Goal: Task Accomplishment & Management: Use online tool/utility

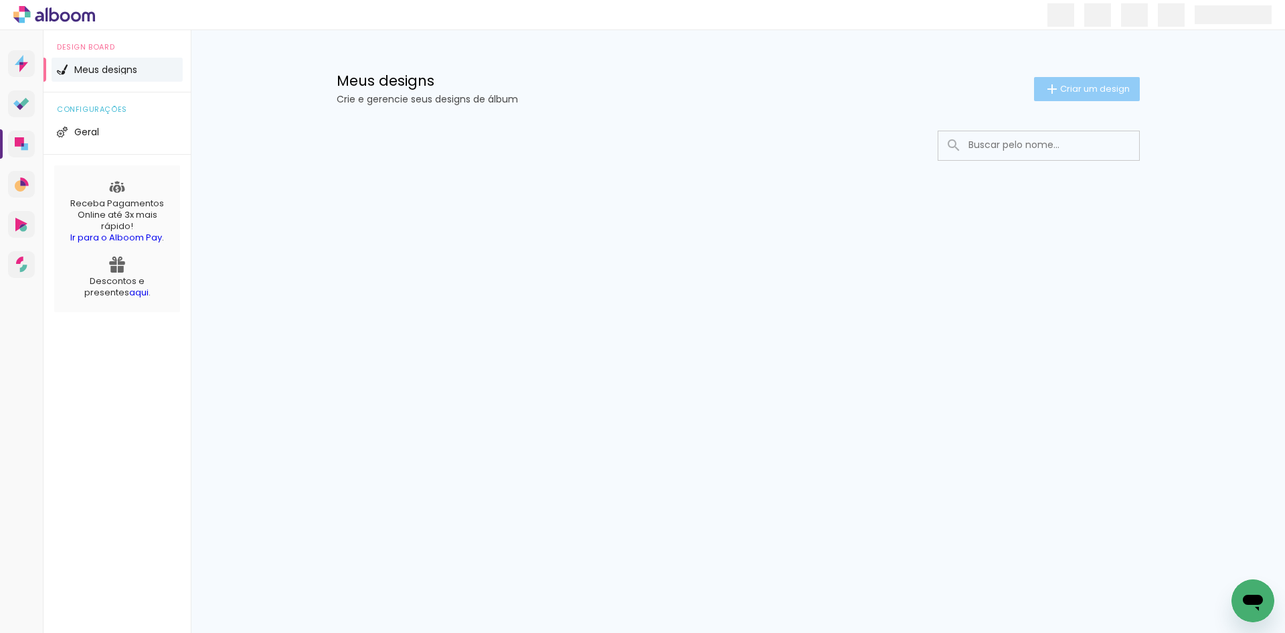
click at [1117, 84] on span "Criar um design" at bounding box center [1095, 88] width 70 height 9
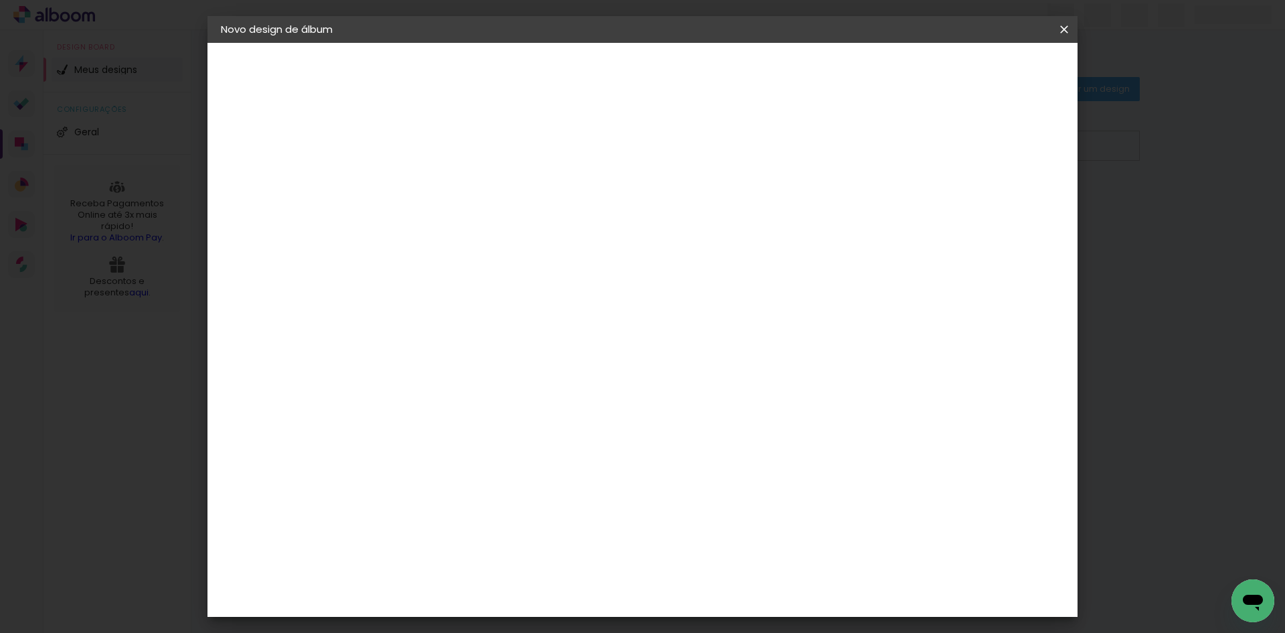
click at [440, 169] on input at bounding box center [440, 179] width 0 height 21
type input "acompanhamento Ramon"
type paper-input "acompanhamento Ramon"
click at [498, 54] on header "Informações Dê um título ao seu álbum. Avançar" at bounding box center [440, 83] width 116 height 80
click at [498, 91] on header "Informações Dê um título ao seu álbum. Avançar" at bounding box center [440, 83] width 116 height 80
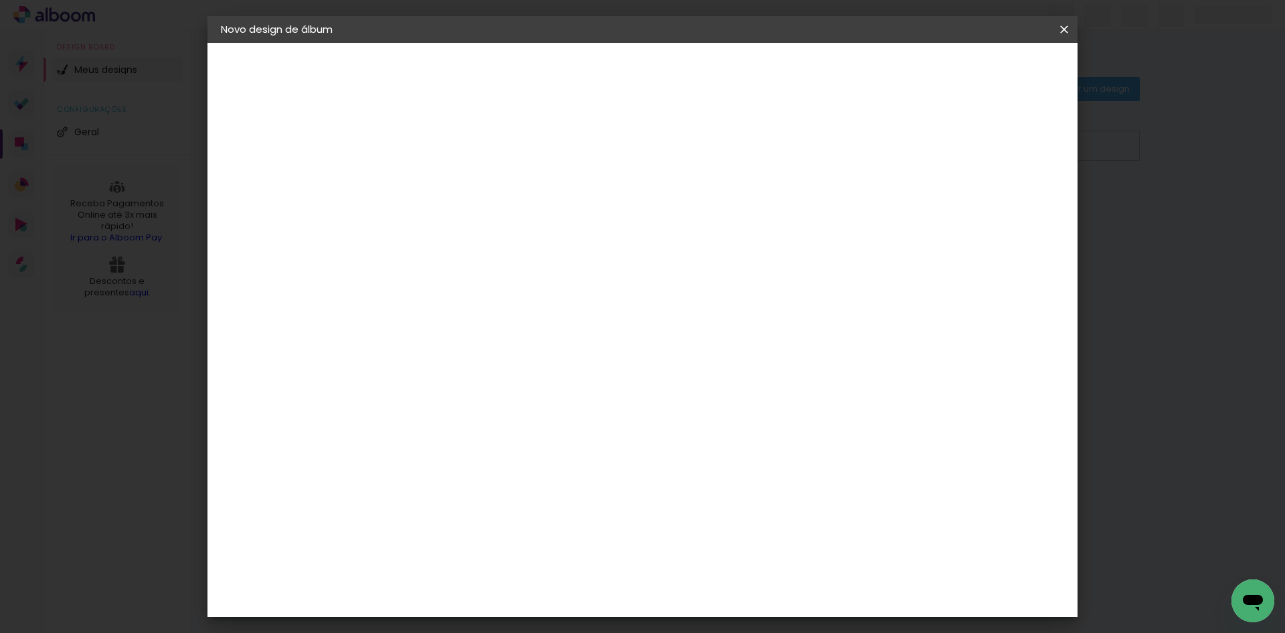
click at [577, 75] on paper-button "Avançar" at bounding box center [544, 71] width 66 height 23
click at [465, 254] on input at bounding box center [460, 254] width 108 height 17
type input "i"
type input "inter"
click at [476, 261] on input at bounding box center [460, 254] width 108 height 17
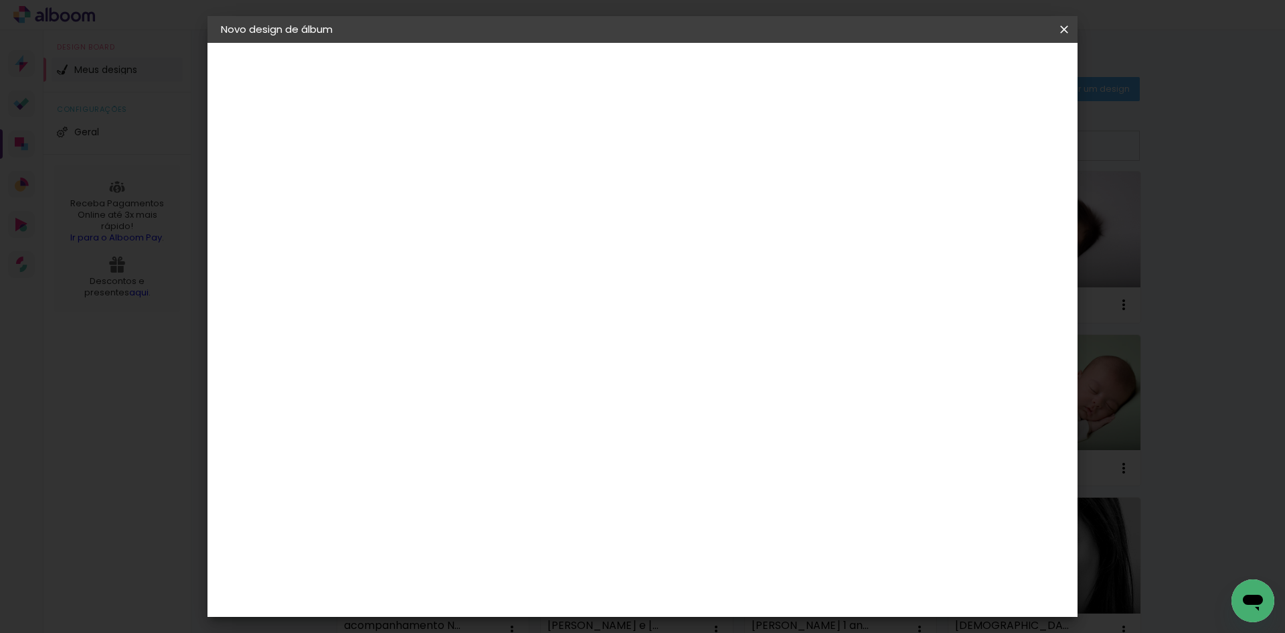
type input "inter"
type paper-input "inter"
click at [460, 307] on div "Inter Color" at bounding box center [445, 305] width 29 height 21
click at [0, 0] on slot "Avançar" at bounding box center [0, 0] width 0 height 0
click at [530, 283] on span "20 × 25" at bounding box center [499, 293] width 62 height 27
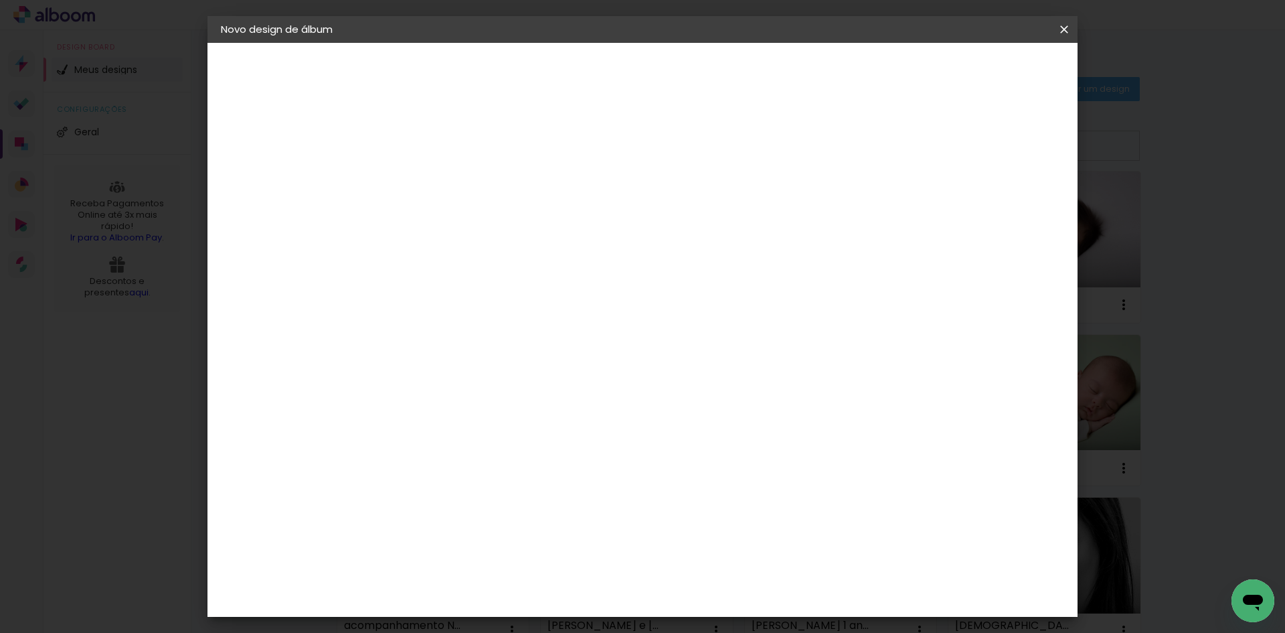
click at [0, 0] on slot "Avançar" at bounding box center [0, 0] width 0 height 0
click at [981, 68] on span "Iniciar design" at bounding box center [950, 70] width 61 height 9
click at [981, 70] on span "Iniciar design" at bounding box center [950, 70] width 61 height 9
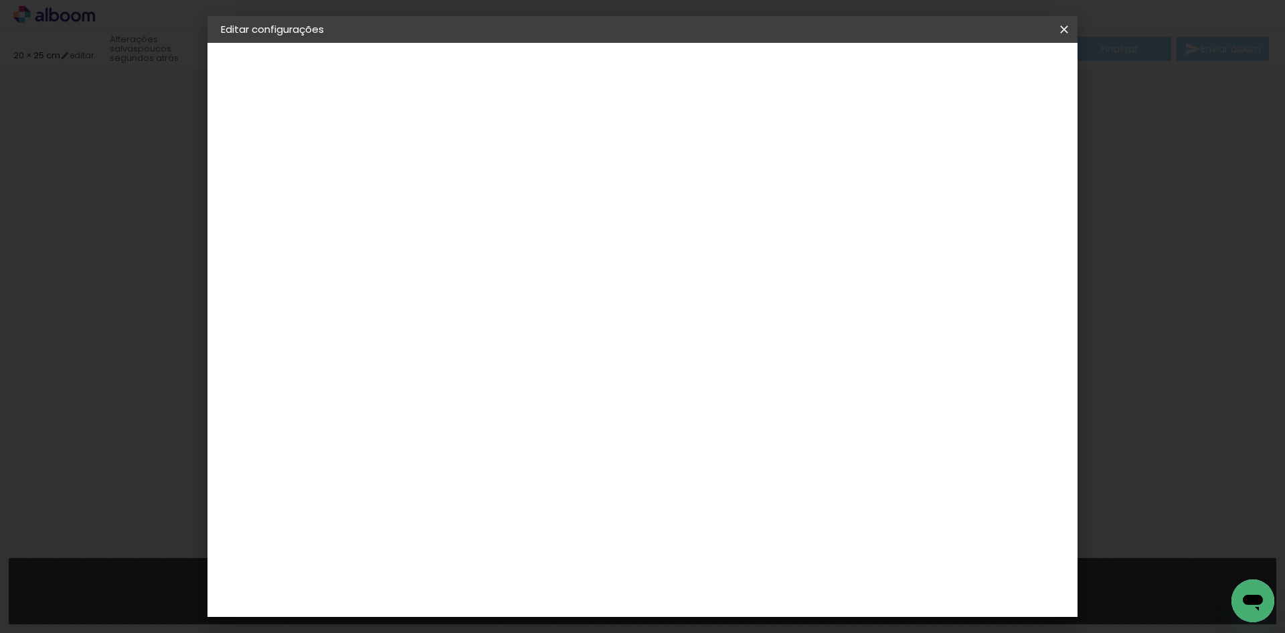
type input "20,3"
type input "50"
type input "3"
click at [645, 583] on quentale-workspace at bounding box center [642, 316] width 1285 height 633
click at [1060, 27] on iron-icon at bounding box center [1064, 29] width 16 height 13
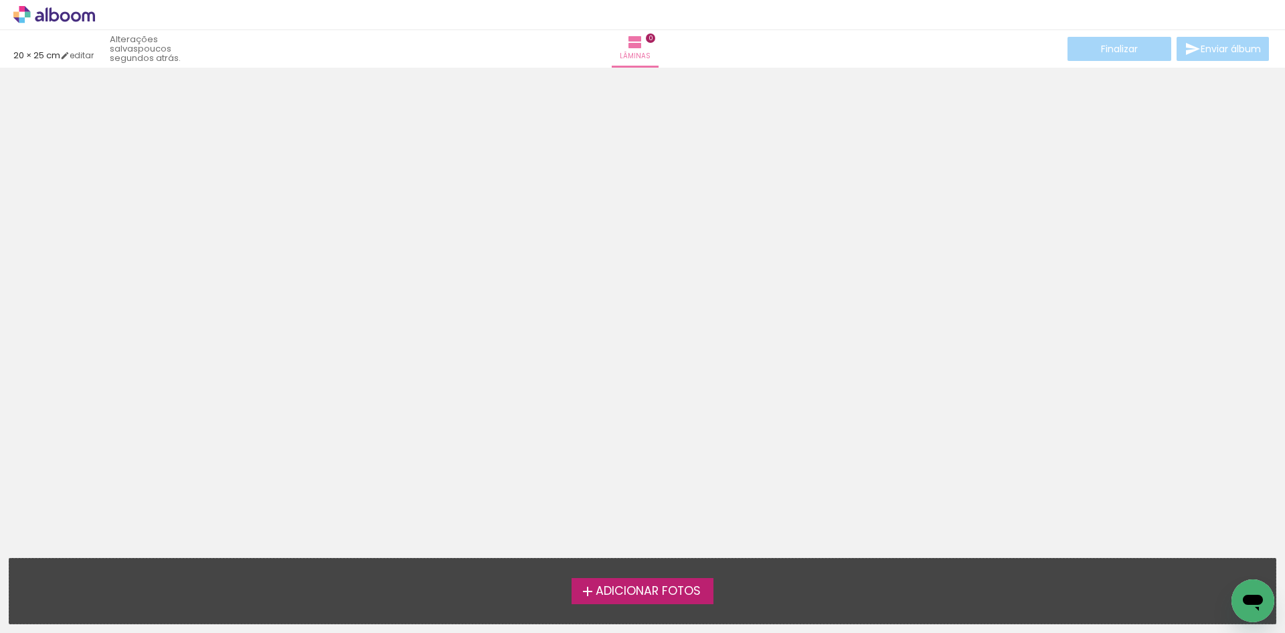
click at [643, 586] on span "Adicionar Fotos" at bounding box center [648, 591] width 105 height 12
click at [0, 0] on input "file" at bounding box center [0, 0] width 0 height 0
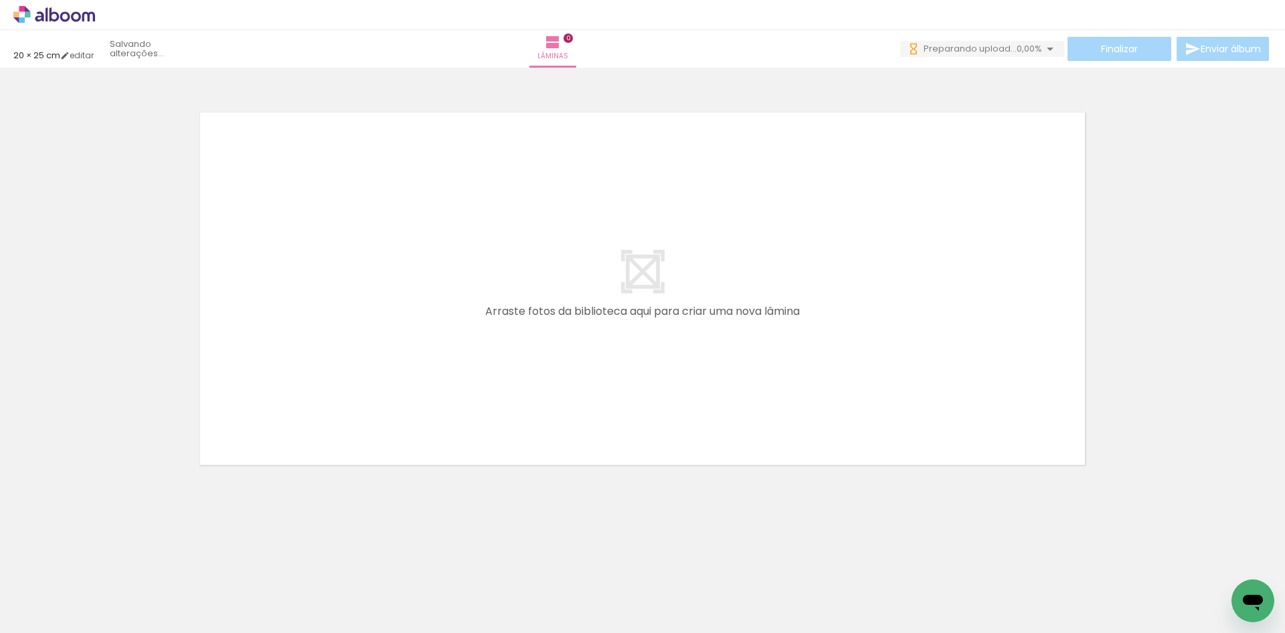
click at [46, 609] on span "Adicionar Fotos" at bounding box center [47, 614] width 40 height 15
click at [0, 0] on input "file" at bounding box center [0, 0] width 0 height 0
click at [50, 588] on input "Todas as fotos" at bounding box center [37, 591] width 51 height 11
click at [0, 0] on slot "Não utilizadas" at bounding box center [0, 0] width 0 height 0
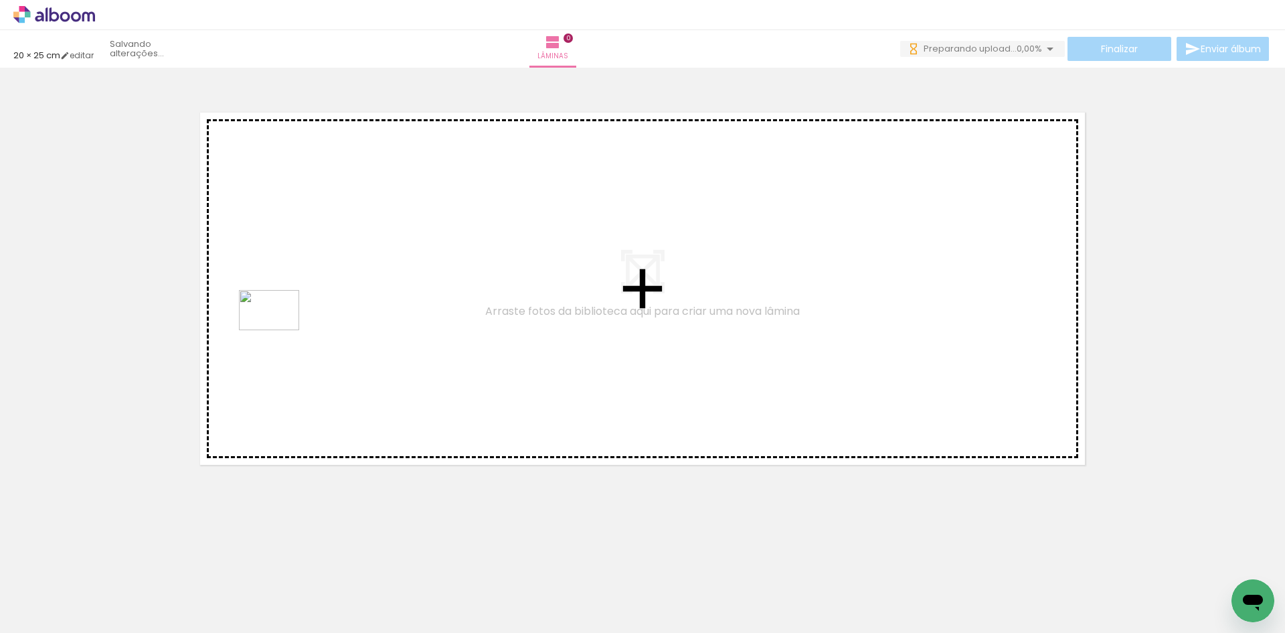
drag, startPoint x: 138, startPoint y: 590, endPoint x: 279, endPoint y: 330, distance: 295.7
click at [279, 330] on quentale-workspace at bounding box center [642, 316] width 1285 height 633
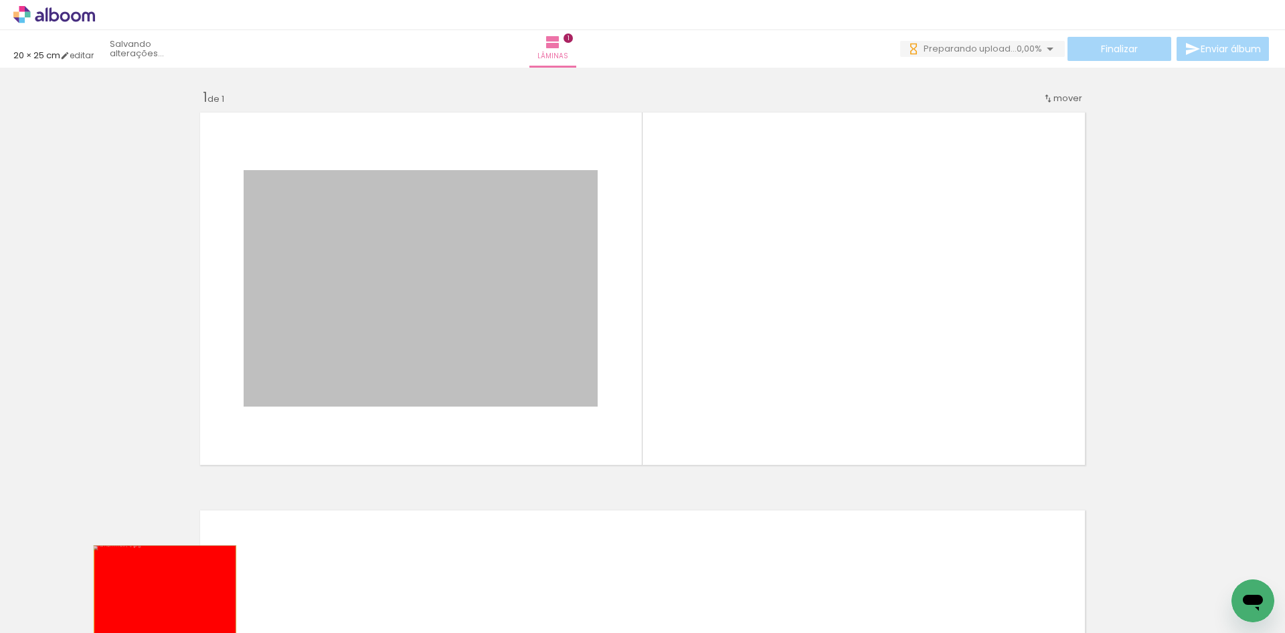
drag, startPoint x: 360, startPoint y: 347, endPoint x: 160, endPoint y: 593, distance: 316.0
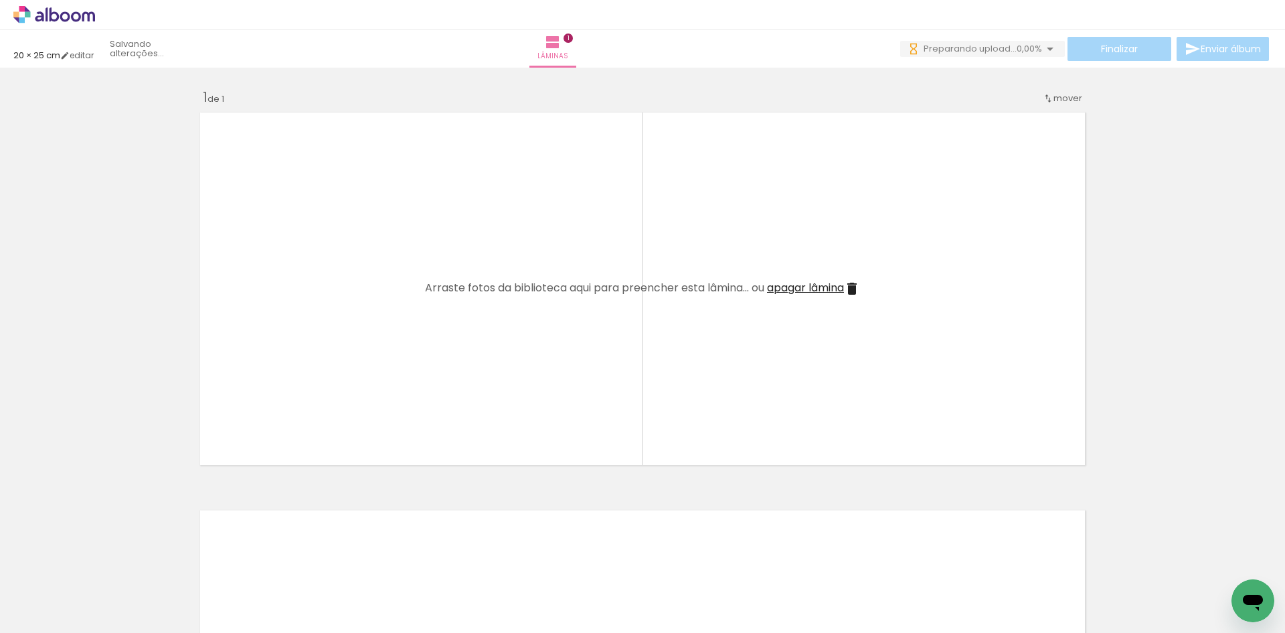
click at [32, 595] on div "Biblioteca 25 de 25 fotos Todas as fotos Não utilizadas Adicionar Fotos" at bounding box center [41, 591] width 83 height 66
click at [35, 600] on input "Não utilizadas" at bounding box center [37, 602] width 51 height 11
click at [0, 0] on slot "Todas as fotos" at bounding box center [0, 0] width 0 height 0
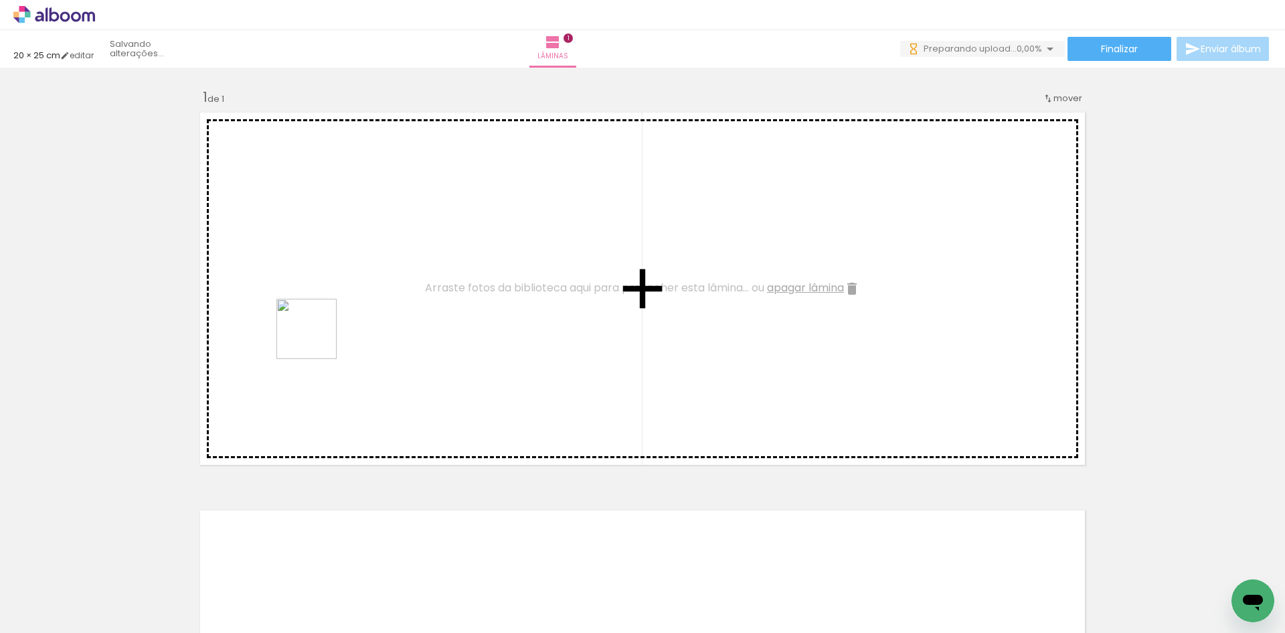
drag, startPoint x: 132, startPoint y: 578, endPoint x: 317, endPoint y: 339, distance: 302.6
click at [317, 339] on quentale-workspace at bounding box center [642, 316] width 1285 height 633
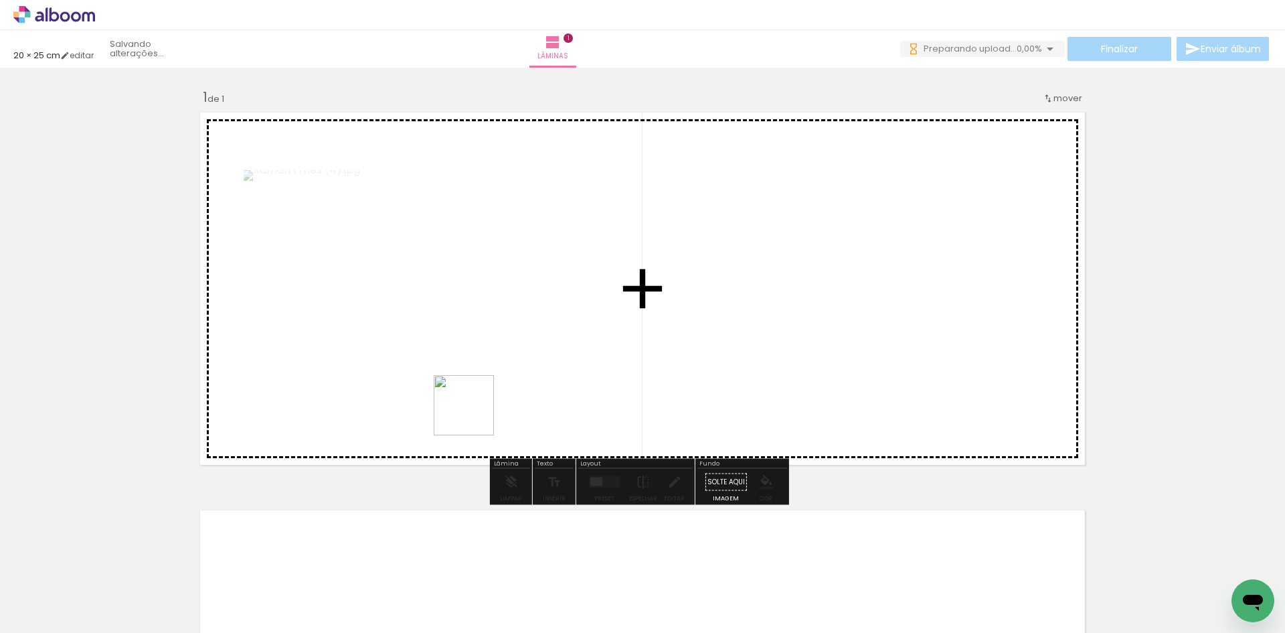
drag, startPoint x: 208, startPoint y: 589, endPoint x: 487, endPoint y: 399, distance: 337.8
click at [487, 399] on quentale-workspace at bounding box center [642, 316] width 1285 height 633
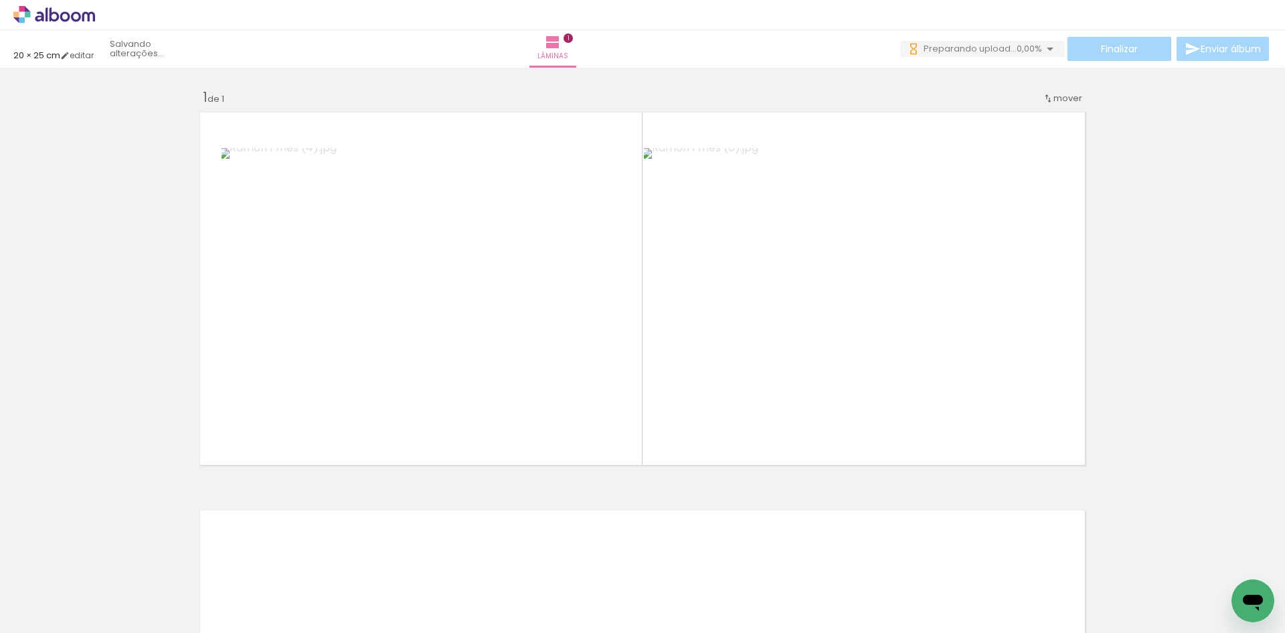
click at [27, 590] on input "Todas as fotos" at bounding box center [37, 591] width 51 height 11
click at [0, 0] on slot "Não utilizadas" at bounding box center [0, 0] width 0 height 0
type input "Não utilizadas"
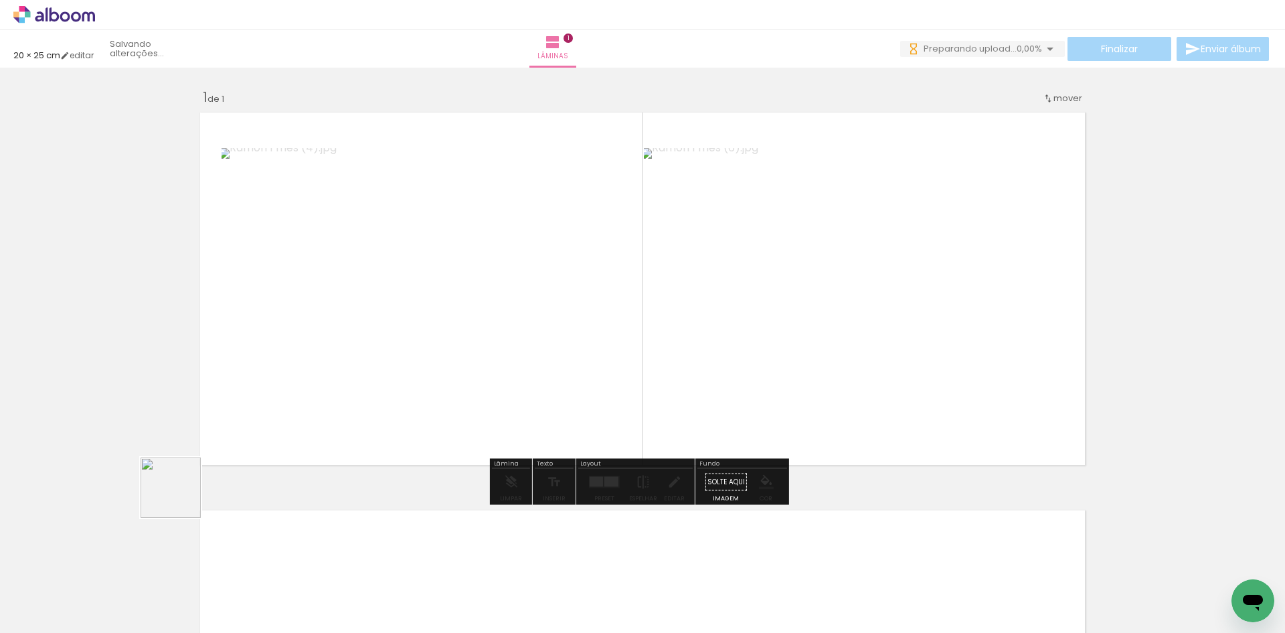
drag, startPoint x: 134, startPoint y: 584, endPoint x: 204, endPoint y: 478, distance: 126.6
click at [235, 395] on quentale-workspace at bounding box center [642, 316] width 1285 height 633
drag, startPoint x: 149, startPoint y: 588, endPoint x: 173, endPoint y: 566, distance: 33.6
click at [286, 414] on quentale-workspace at bounding box center [642, 316] width 1285 height 633
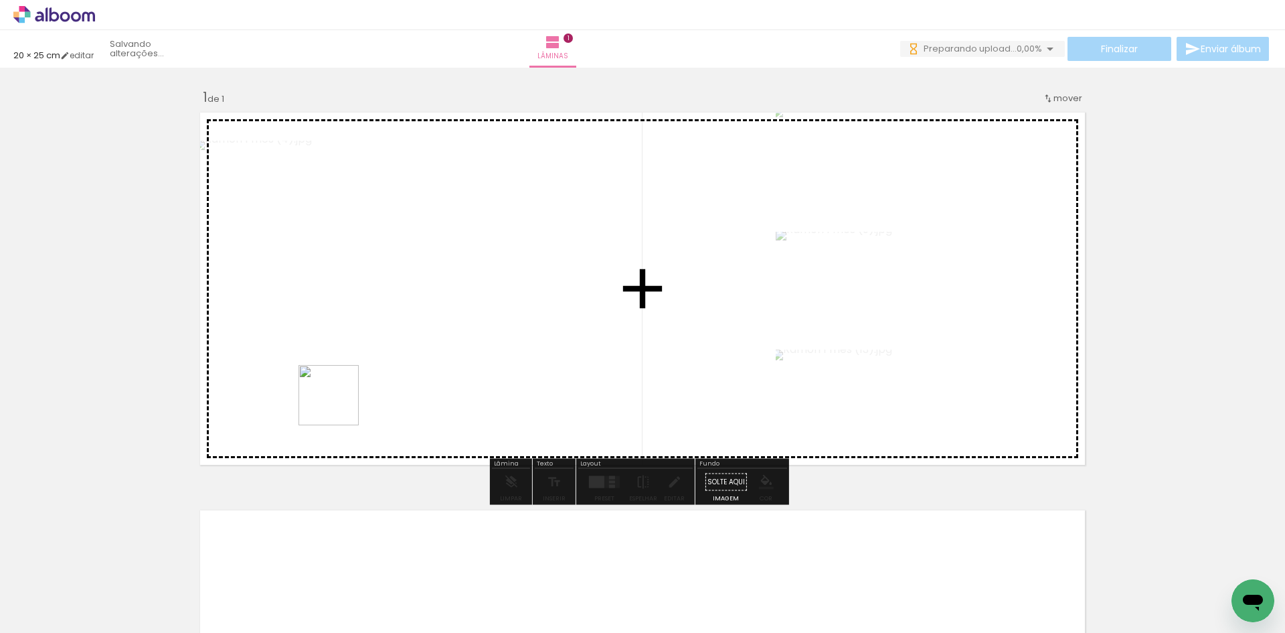
drag, startPoint x: 135, startPoint y: 594, endPoint x: 199, endPoint y: 554, distance: 75.4
click at [345, 397] on quentale-workspace at bounding box center [642, 316] width 1285 height 633
drag, startPoint x: 147, startPoint y: 588, endPoint x: 232, endPoint y: 502, distance: 121.7
click at [331, 388] on quentale-workspace at bounding box center [642, 316] width 1285 height 633
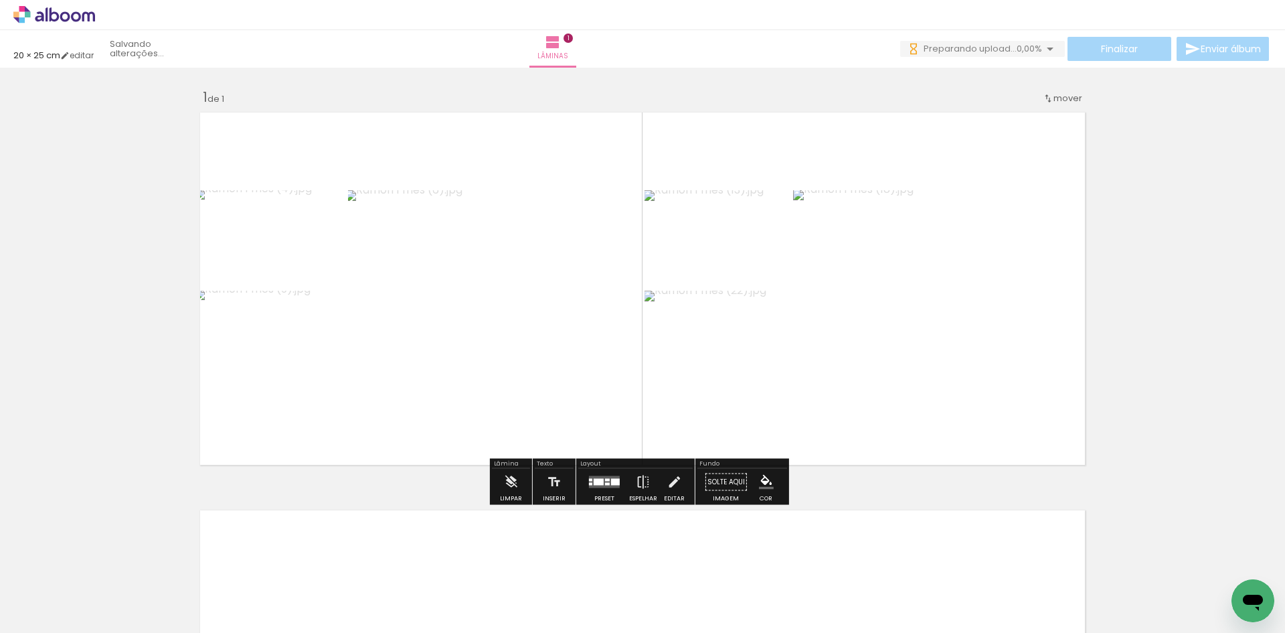
drag, startPoint x: 139, startPoint y: 580, endPoint x: 135, endPoint y: 570, distance: 10.6
click at [283, 425] on quentale-workspace at bounding box center [642, 316] width 1285 height 633
drag, startPoint x: 143, startPoint y: 594, endPoint x: 305, endPoint y: 417, distance: 240.2
click at [302, 420] on quentale-workspace at bounding box center [642, 316] width 1285 height 633
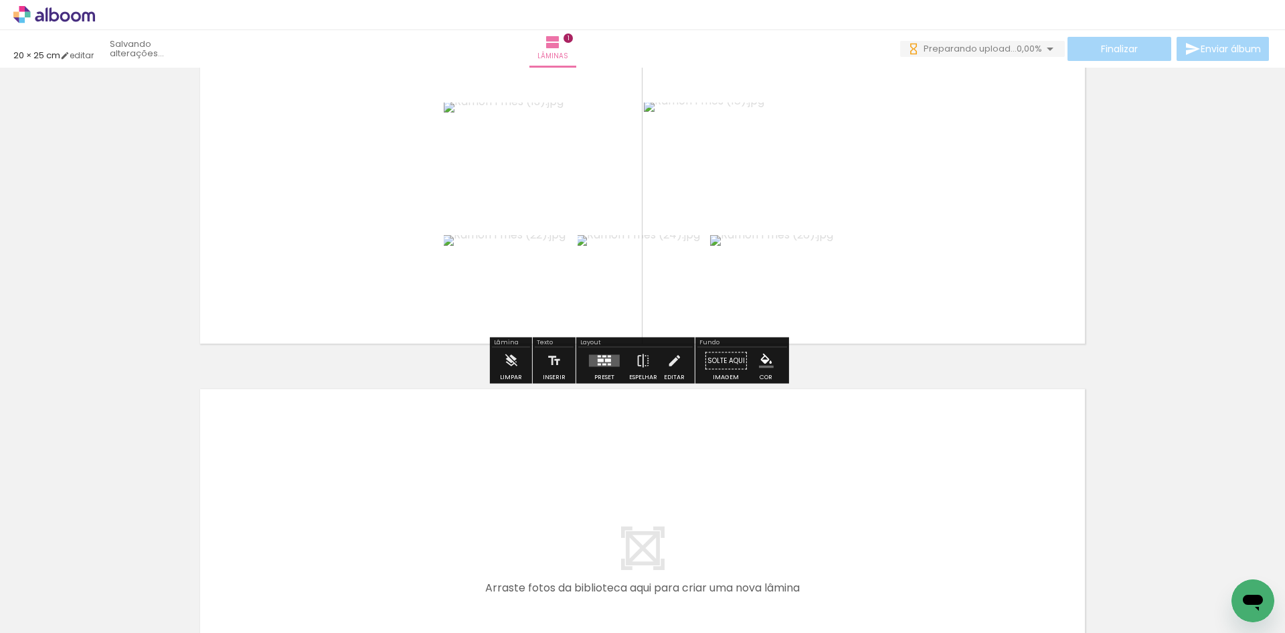
scroll to position [268, 0]
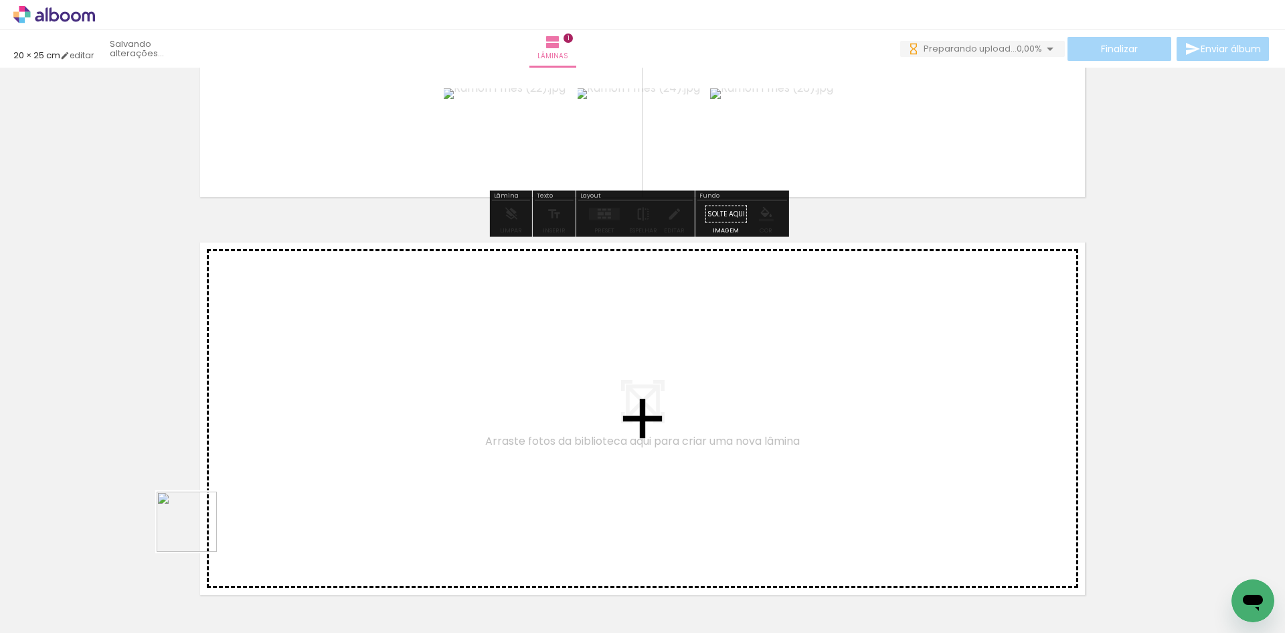
drag, startPoint x: 183, startPoint y: 560, endPoint x: 255, endPoint y: 439, distance: 141.1
click at [255, 439] on quentale-workspace at bounding box center [642, 316] width 1285 height 633
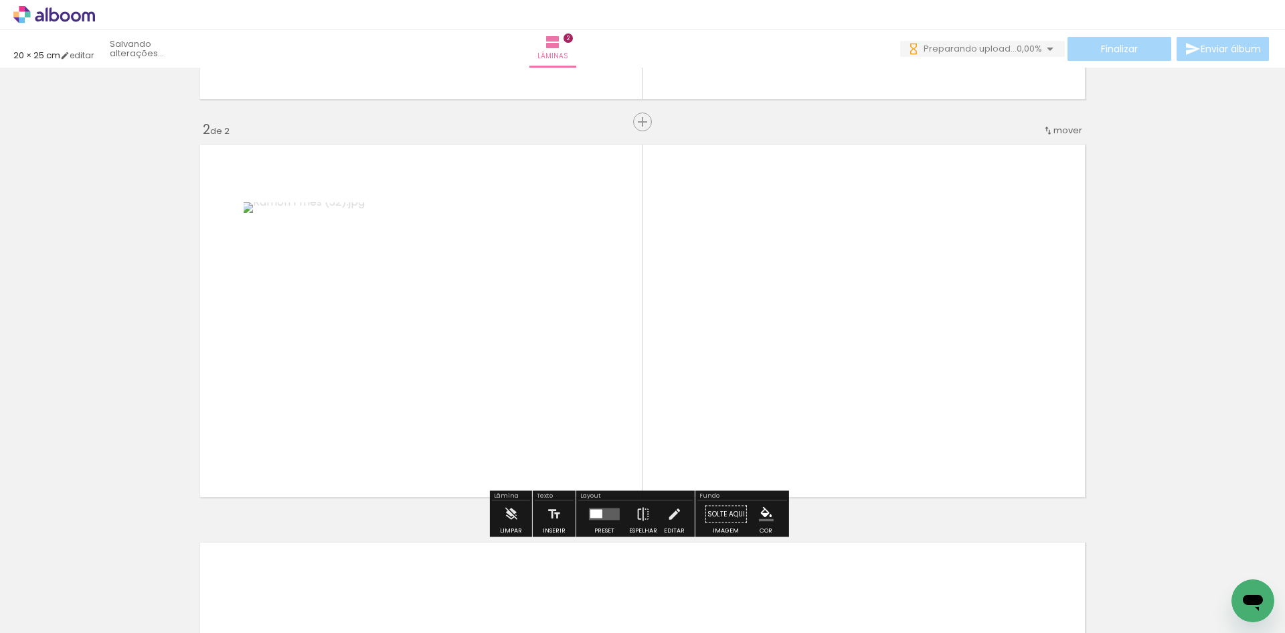
scroll to position [378, 0]
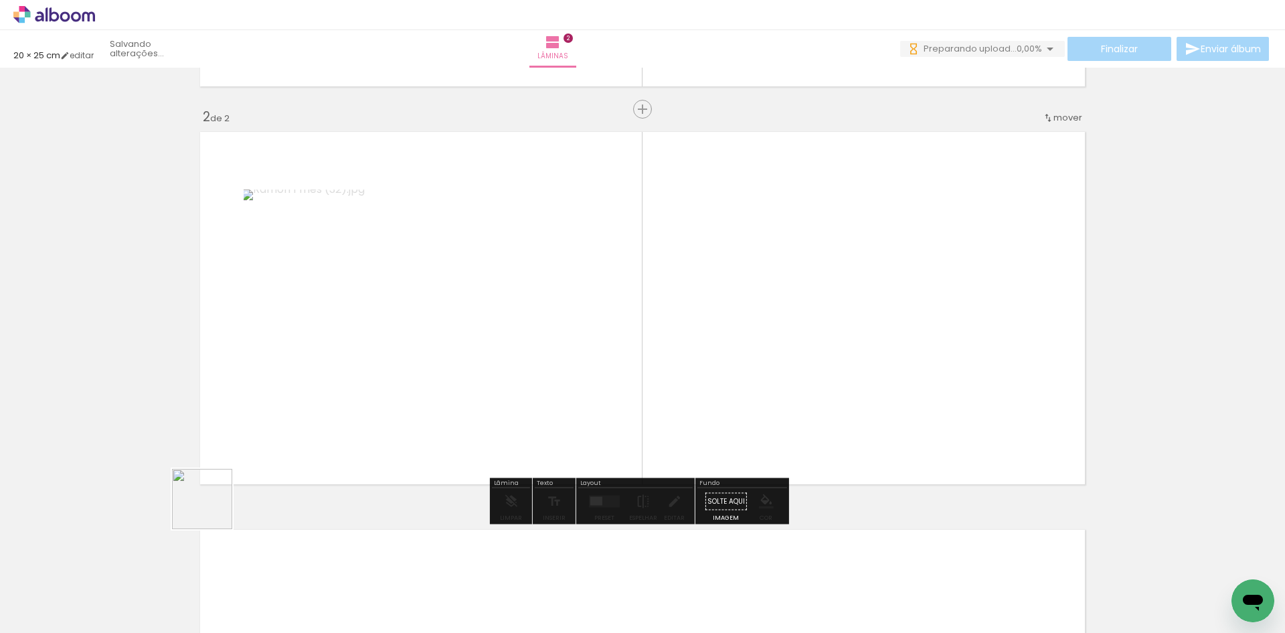
drag, startPoint x: 212, startPoint y: 509, endPoint x: 246, endPoint y: 479, distance: 45.5
click at [280, 401] on quentale-workspace at bounding box center [642, 316] width 1285 height 633
drag, startPoint x: 160, startPoint y: 566, endPoint x: 173, endPoint y: 536, distance: 33.0
click at [270, 404] on quentale-workspace at bounding box center [642, 316] width 1285 height 633
drag, startPoint x: 177, startPoint y: 552, endPoint x: 317, endPoint y: 399, distance: 207.5
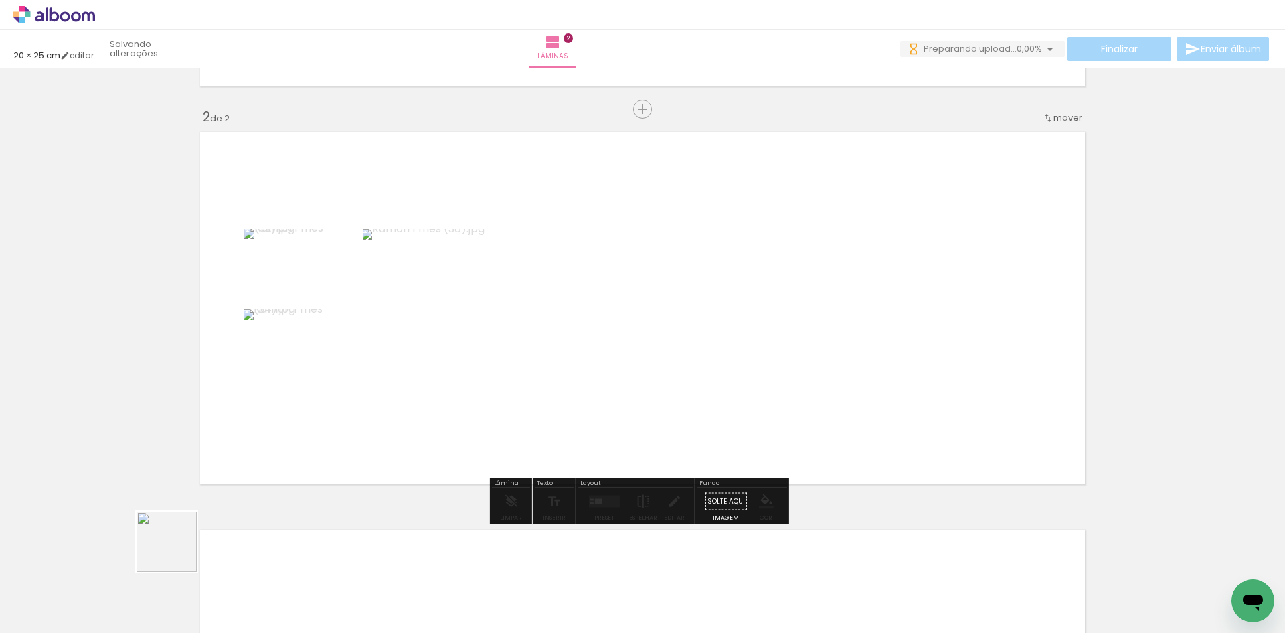
click at [317, 400] on quentale-workspace at bounding box center [642, 316] width 1285 height 633
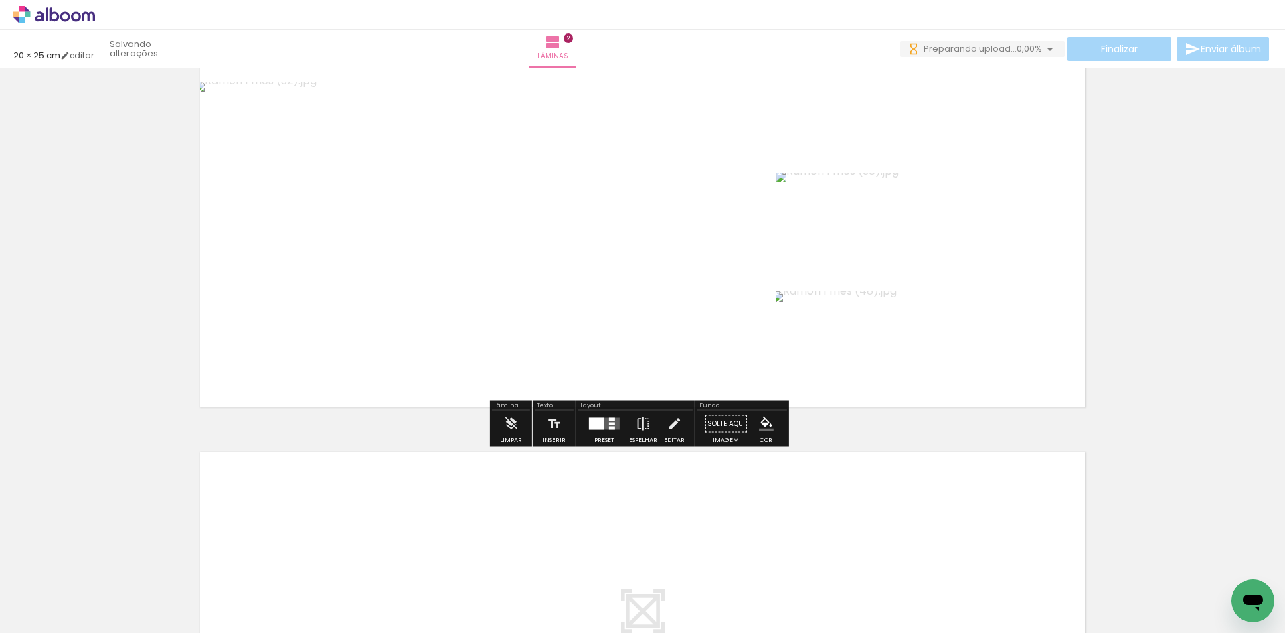
scroll to position [646, 0]
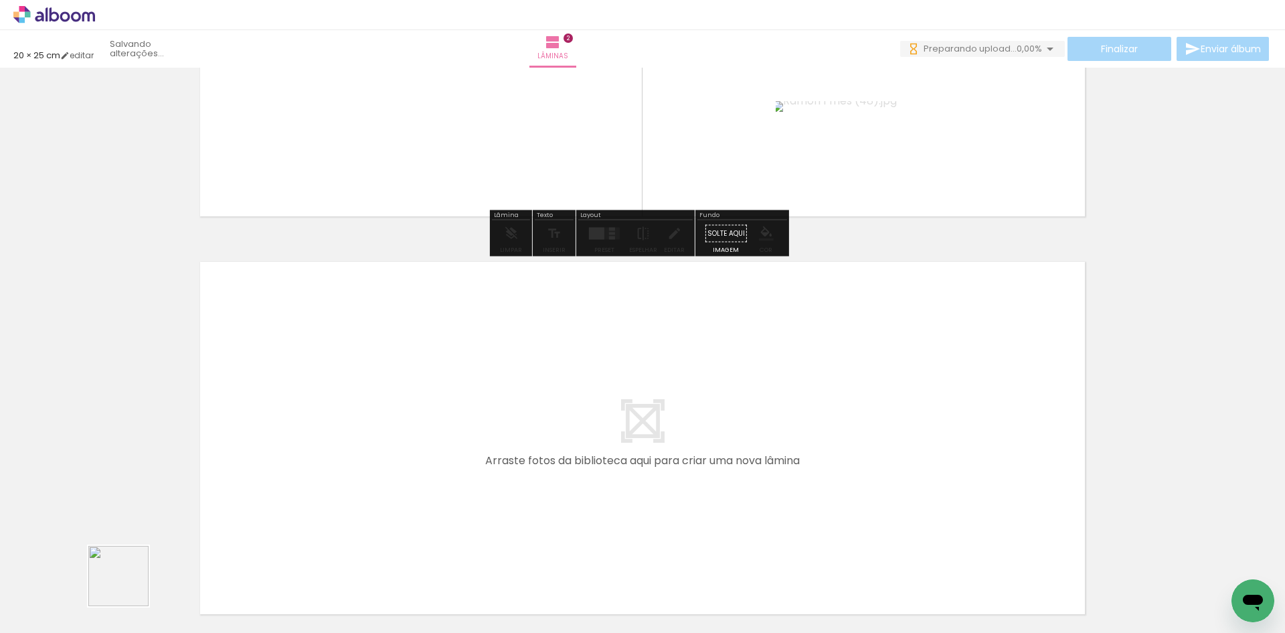
drag, startPoint x: 125, startPoint y: 588, endPoint x: 279, endPoint y: 436, distance: 216.4
click at [279, 436] on quentale-workspace at bounding box center [642, 316] width 1285 height 633
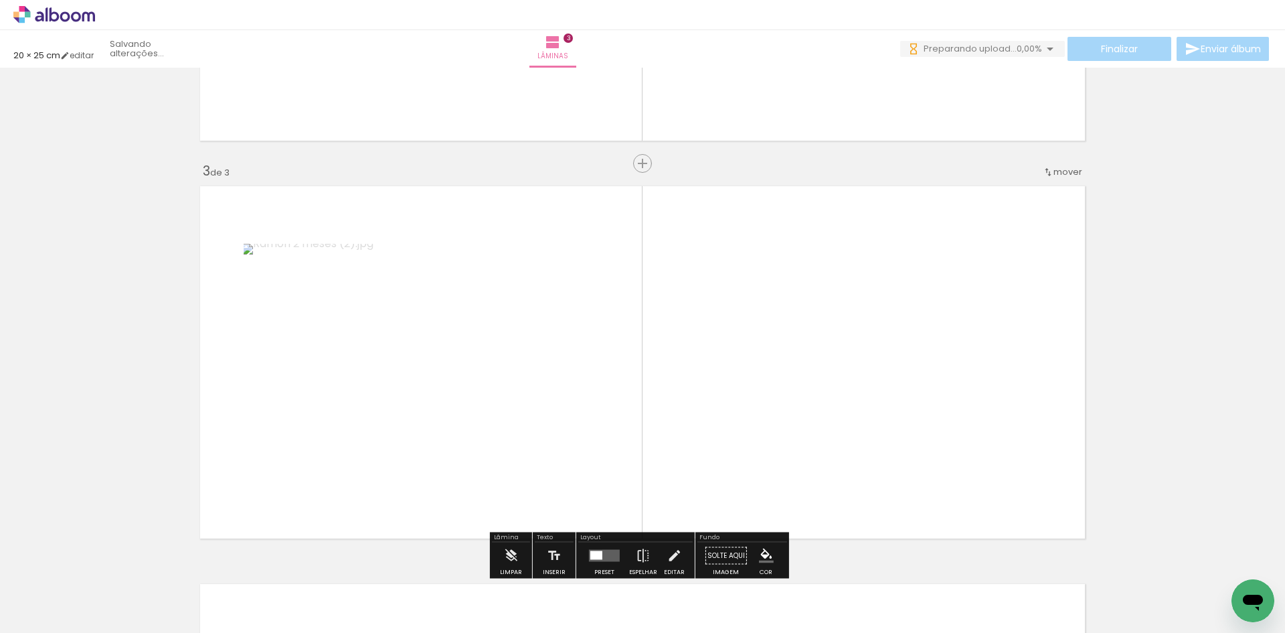
scroll to position [776, 0]
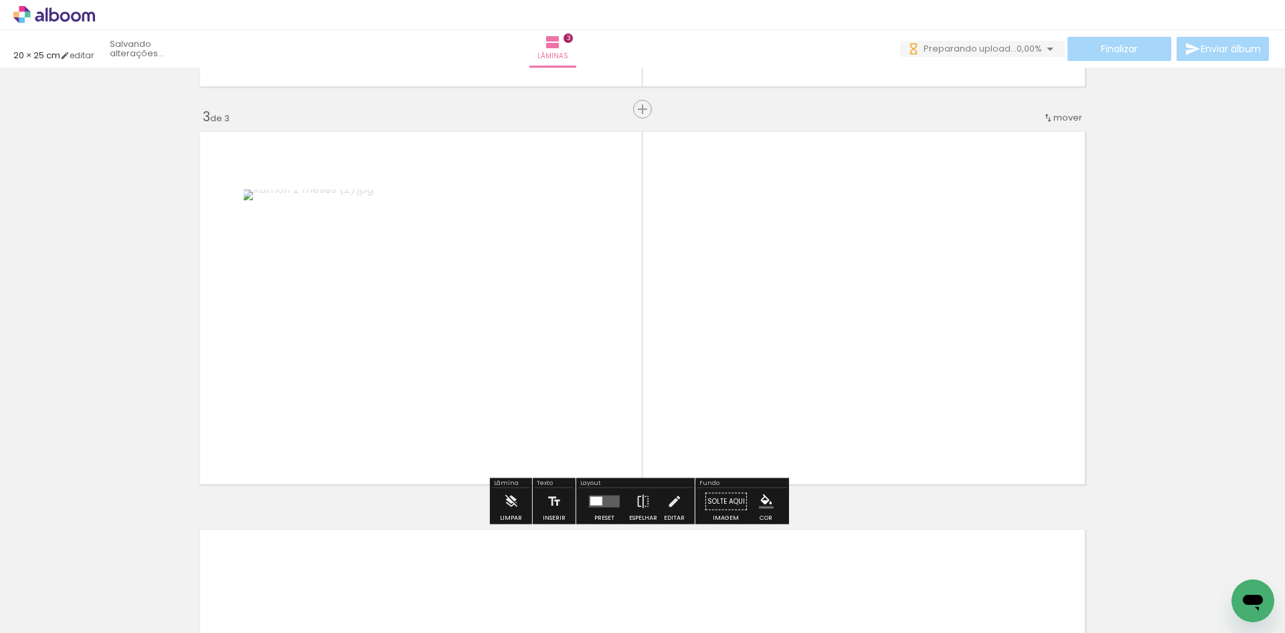
drag, startPoint x: 153, startPoint y: 584, endPoint x: 272, endPoint y: 452, distance: 178.3
click at [335, 342] on quentale-workspace at bounding box center [642, 316] width 1285 height 633
drag, startPoint x: 154, startPoint y: 590, endPoint x: 263, endPoint y: 481, distance: 154.3
click at [304, 422] on quentale-workspace at bounding box center [642, 316] width 1285 height 633
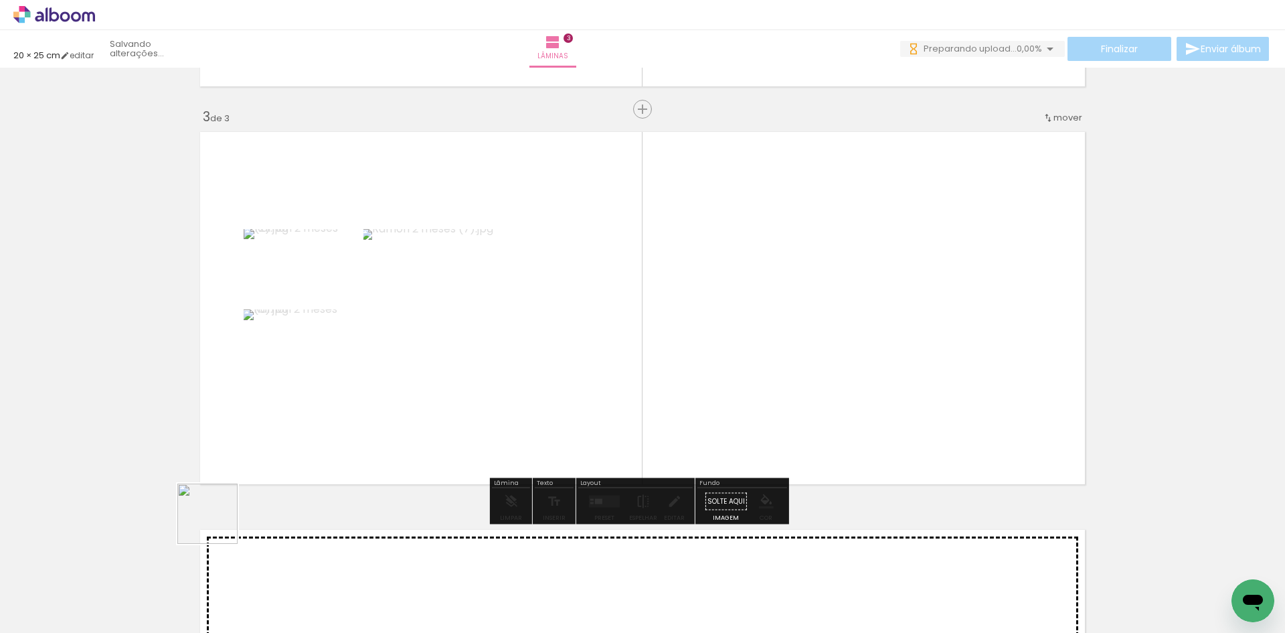
drag, startPoint x: 218, startPoint y: 524, endPoint x: 261, endPoint y: 485, distance: 57.9
click at [297, 430] on quentale-workspace at bounding box center [642, 316] width 1285 height 633
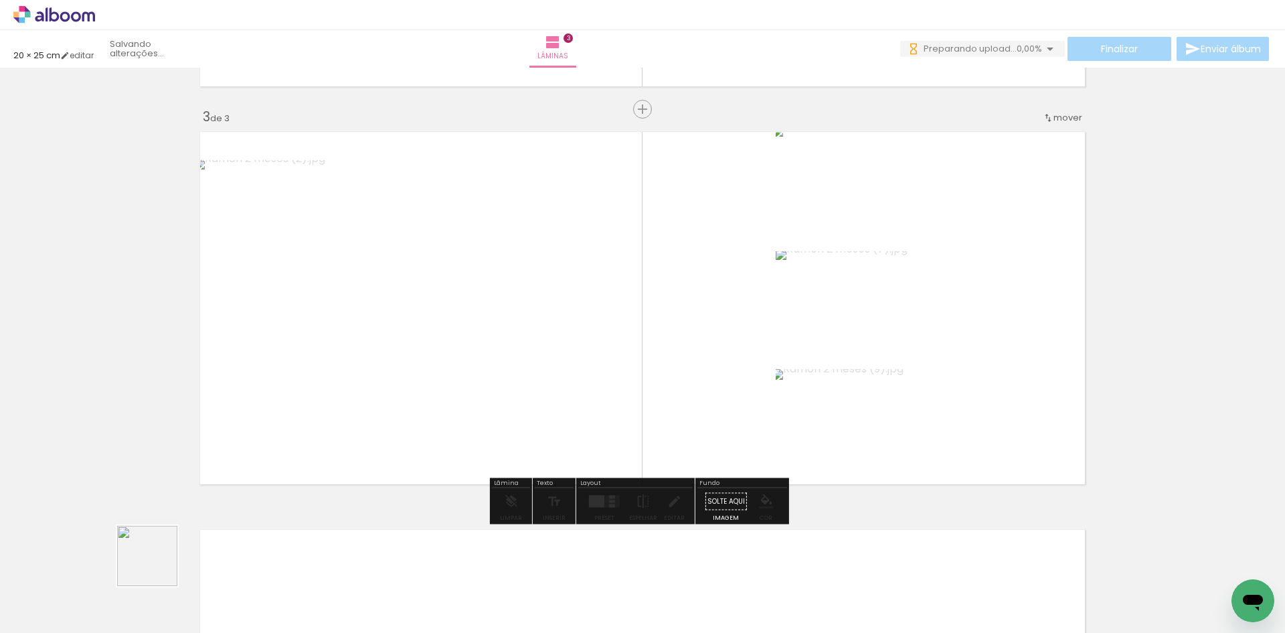
drag, startPoint x: 157, startPoint y: 566, endPoint x: 232, endPoint y: 492, distance: 105.1
click at [252, 439] on quentale-workspace at bounding box center [642, 316] width 1285 height 633
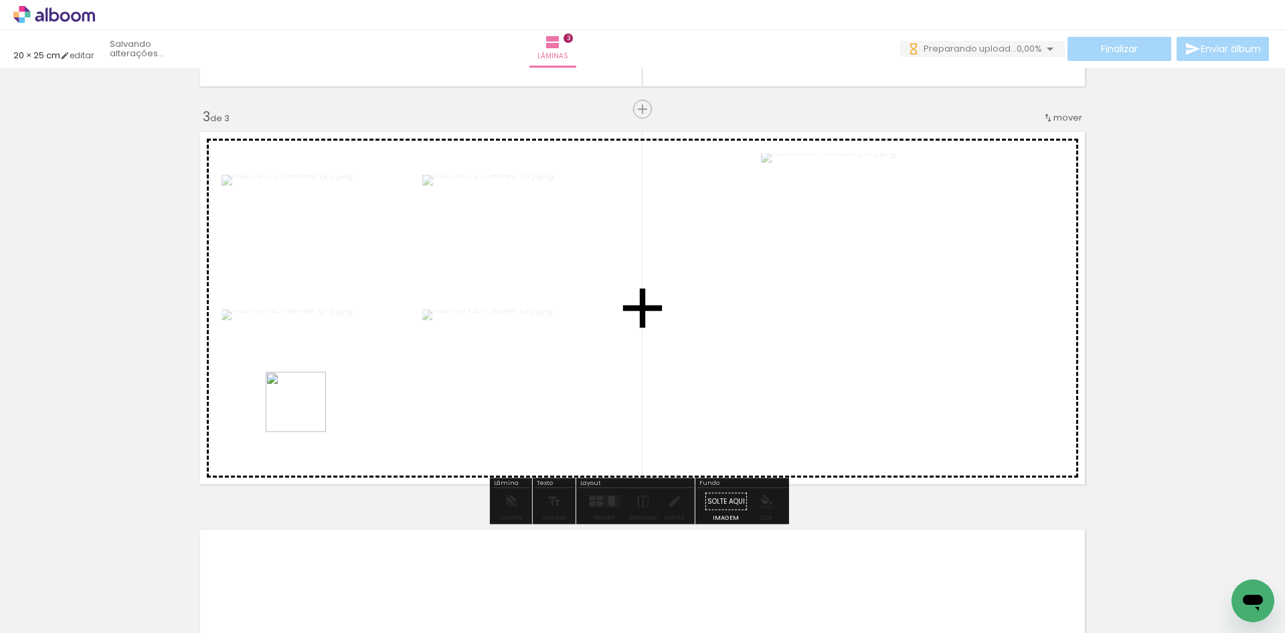
drag, startPoint x: 156, startPoint y: 569, endPoint x: 306, endPoint y: 412, distance: 217.4
click at [306, 412] on quentale-workspace at bounding box center [642, 316] width 1285 height 633
drag, startPoint x: 148, startPoint y: 588, endPoint x: 610, endPoint y: 232, distance: 583.3
click at [277, 439] on quentale-workspace at bounding box center [642, 316] width 1285 height 633
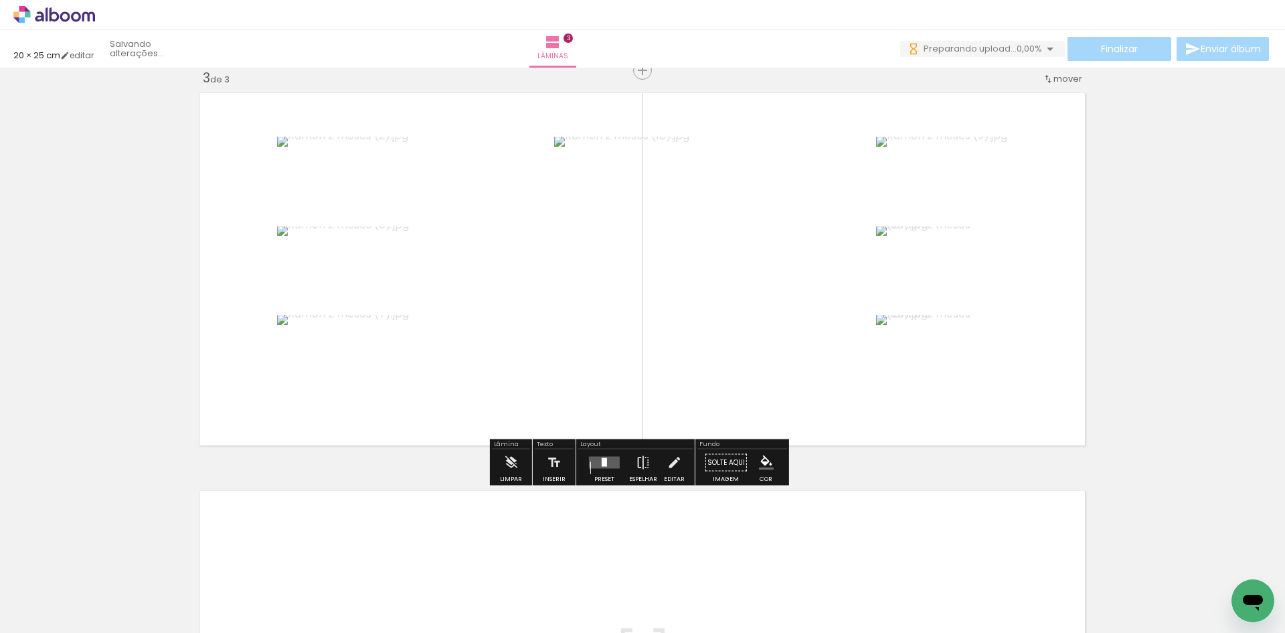
scroll to position [937, 0]
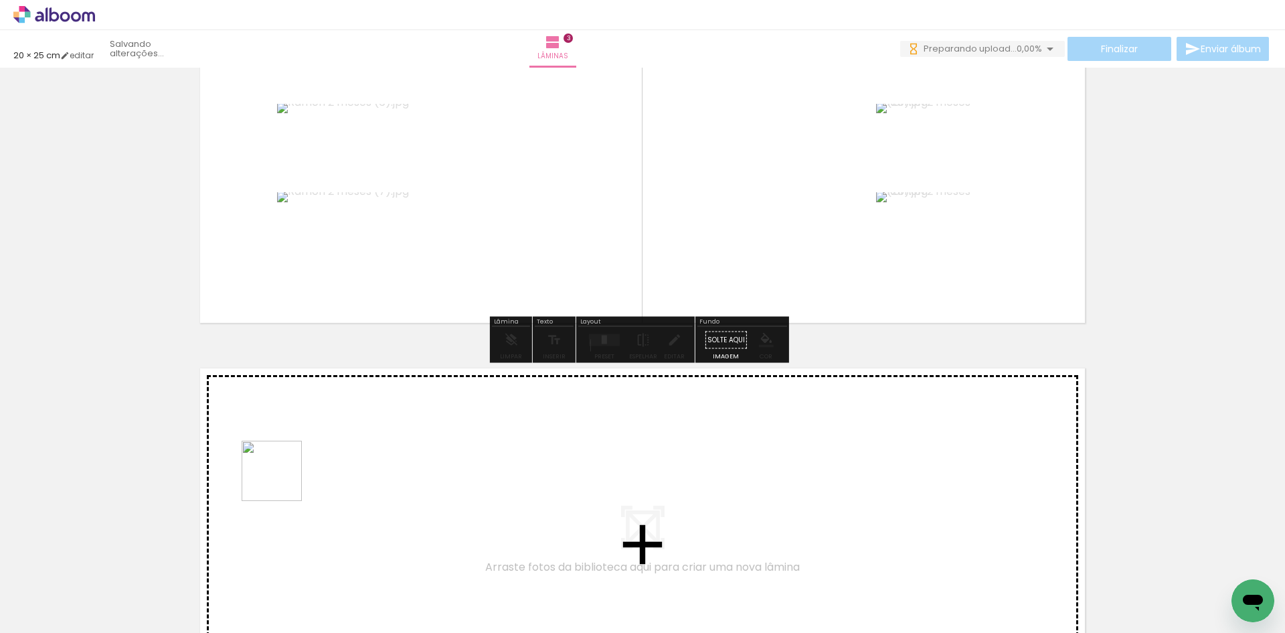
drag, startPoint x: 135, startPoint y: 593, endPoint x: 306, endPoint y: 463, distance: 215.0
click at [306, 463] on quentale-workspace at bounding box center [642, 316] width 1285 height 633
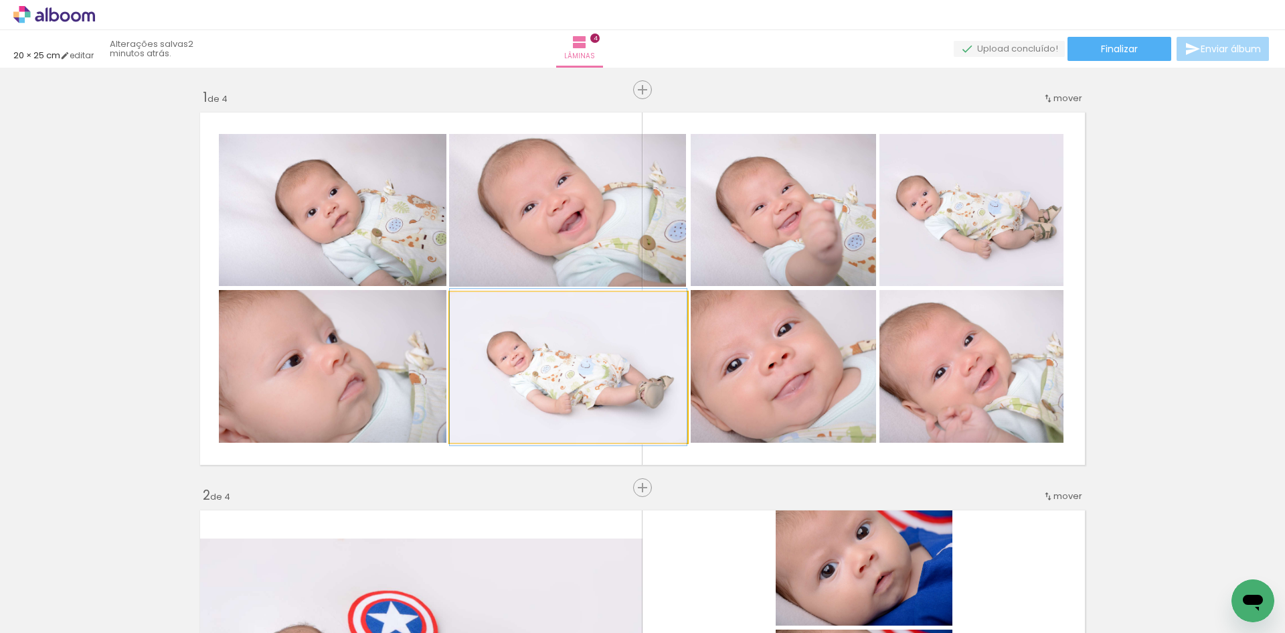
scroll to position [2825, 0]
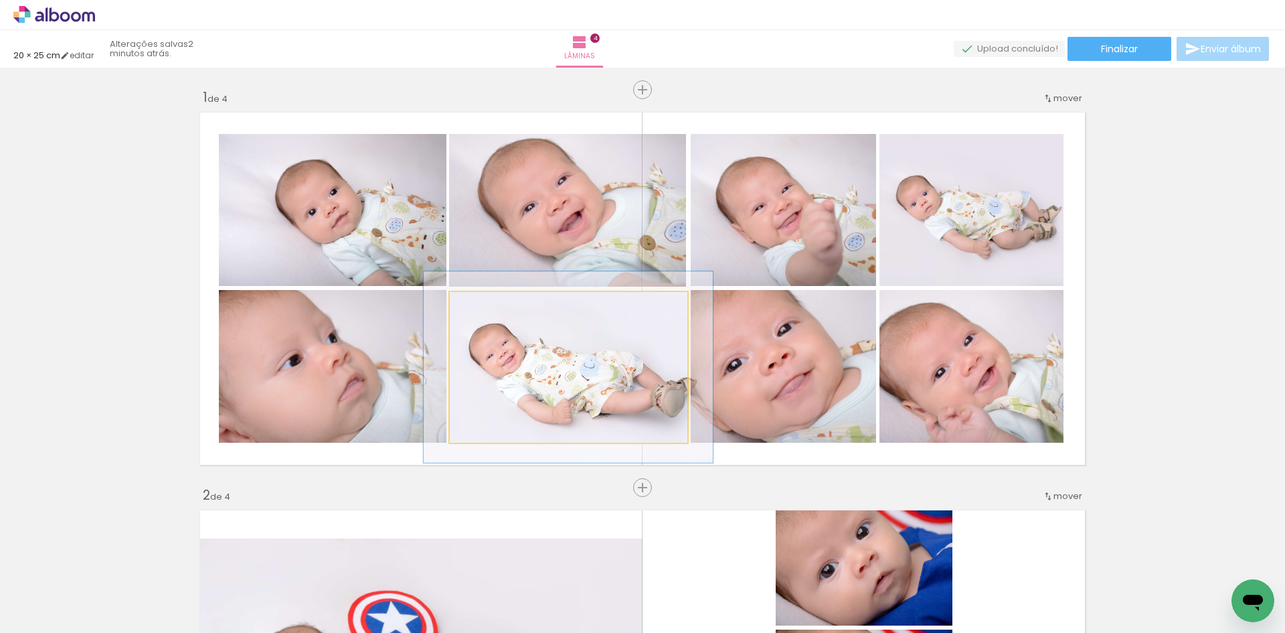
drag, startPoint x: 479, startPoint y: 309, endPoint x: 487, endPoint y: 311, distance: 7.6
type paper-slider "122"
click at [487, 311] on div at bounding box center [491, 306] width 12 height 12
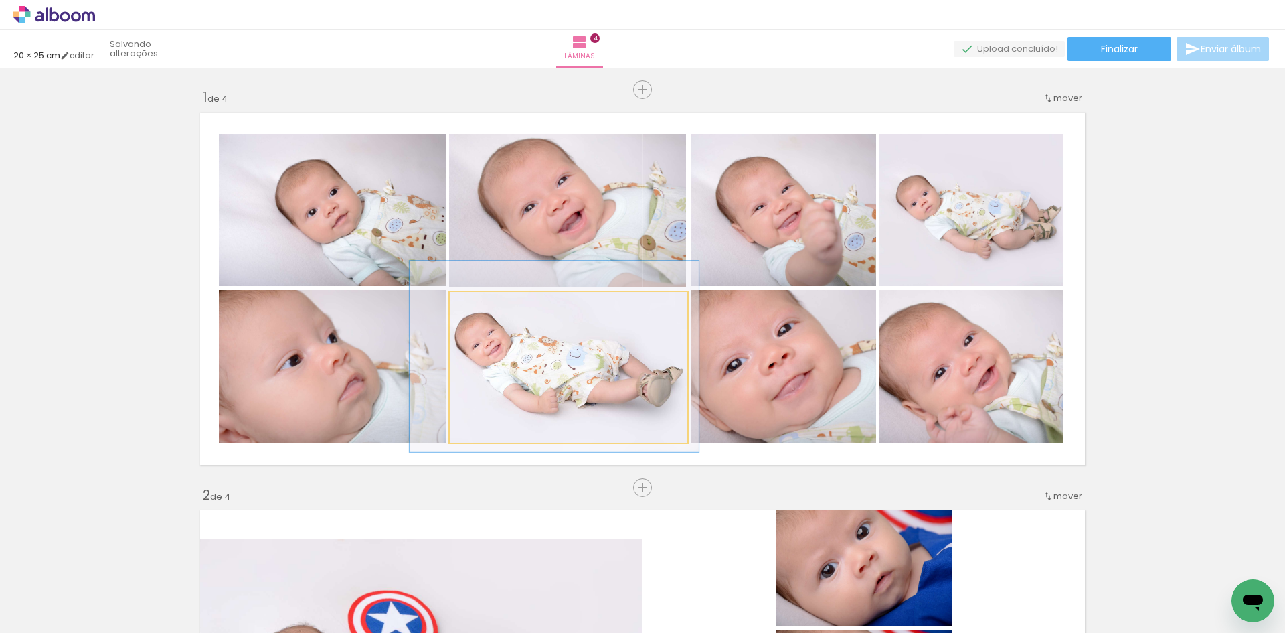
drag, startPoint x: 530, startPoint y: 347, endPoint x: 516, endPoint y: 337, distance: 17.7
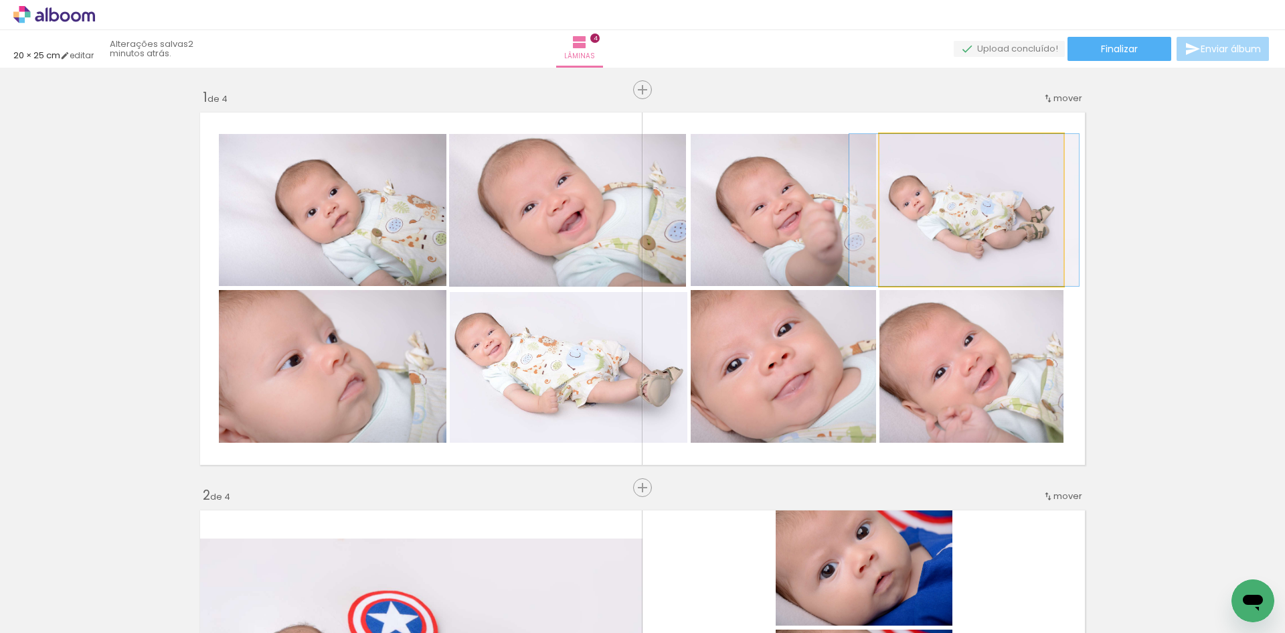
drag, startPoint x: 1027, startPoint y: 222, endPoint x: 1020, endPoint y: 222, distance: 7.4
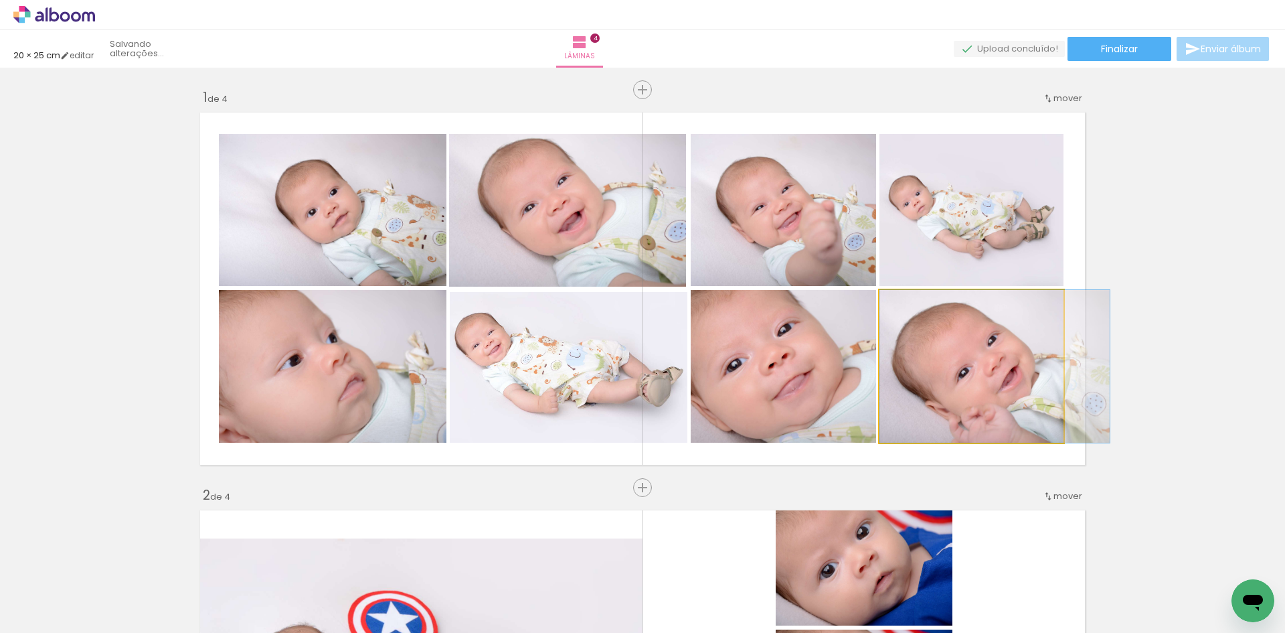
drag, startPoint x: 908, startPoint y: 370, endPoint x: 959, endPoint y: 372, distance: 50.9
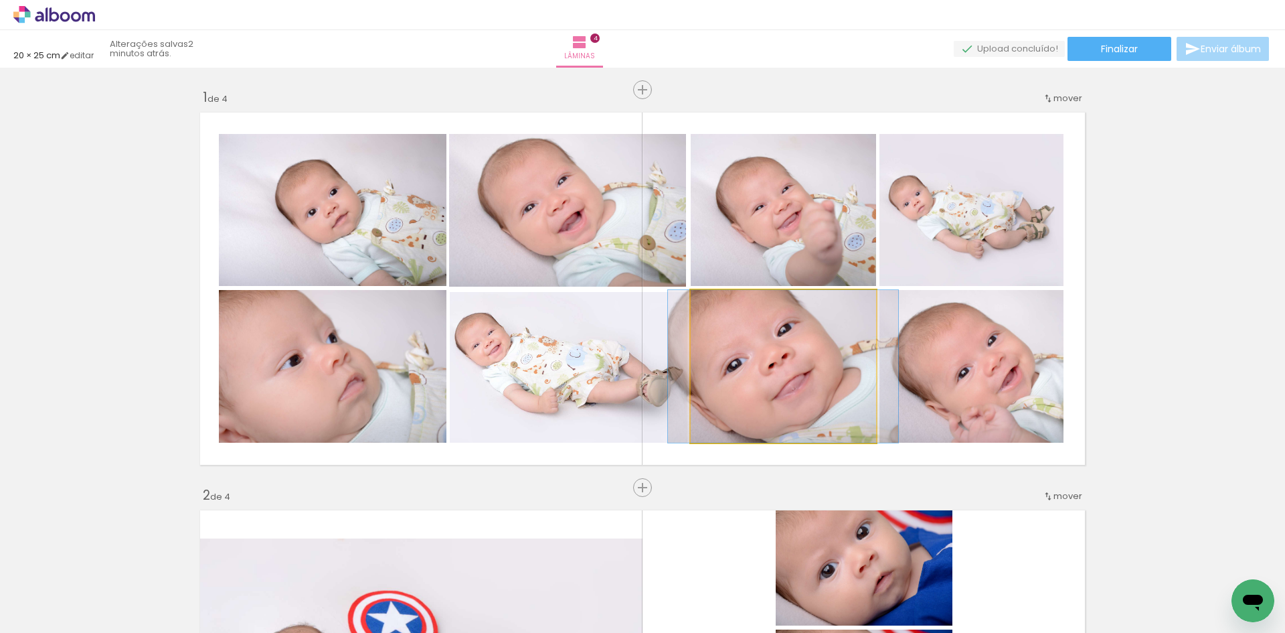
click at [746, 361] on quentale-photo at bounding box center [783, 366] width 185 height 153
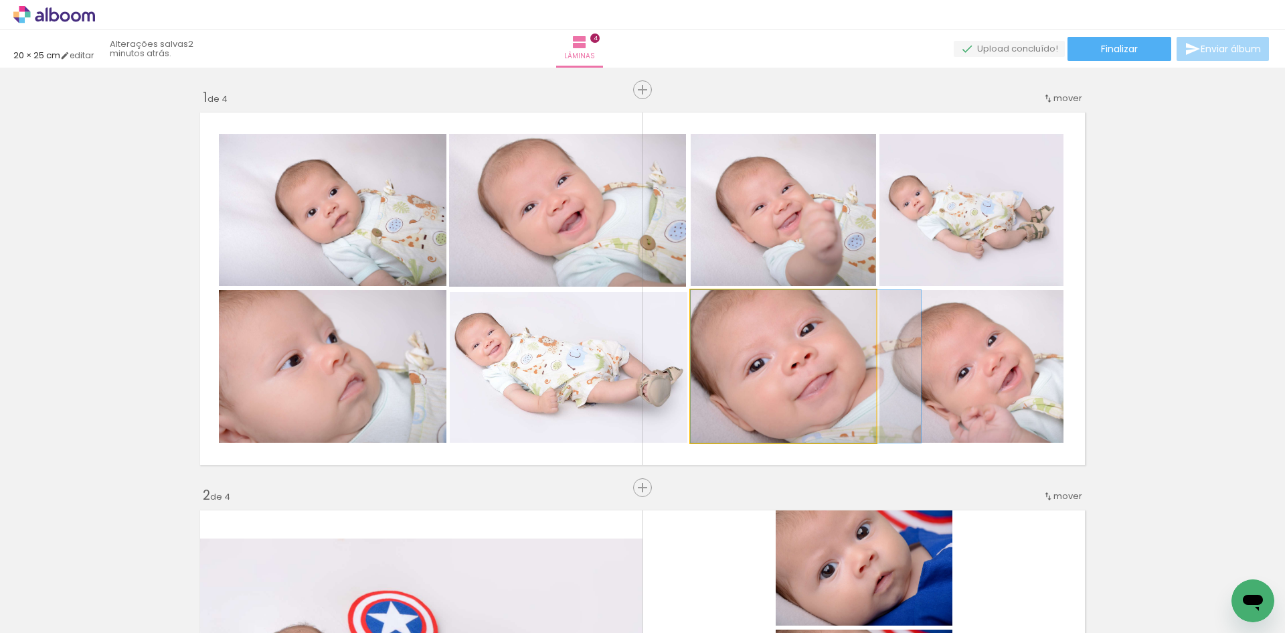
drag, startPoint x: 738, startPoint y: 357, endPoint x: 795, endPoint y: 251, distance: 119.8
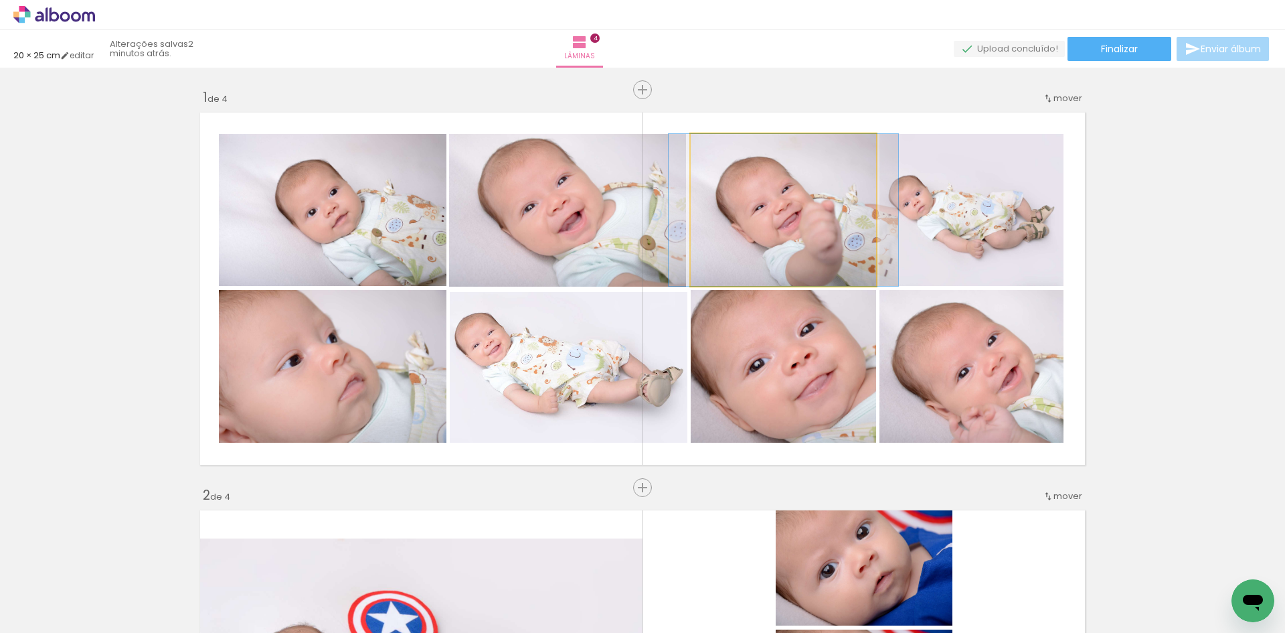
drag, startPoint x: 801, startPoint y: 224, endPoint x: 801, endPoint y: 217, distance: 7.4
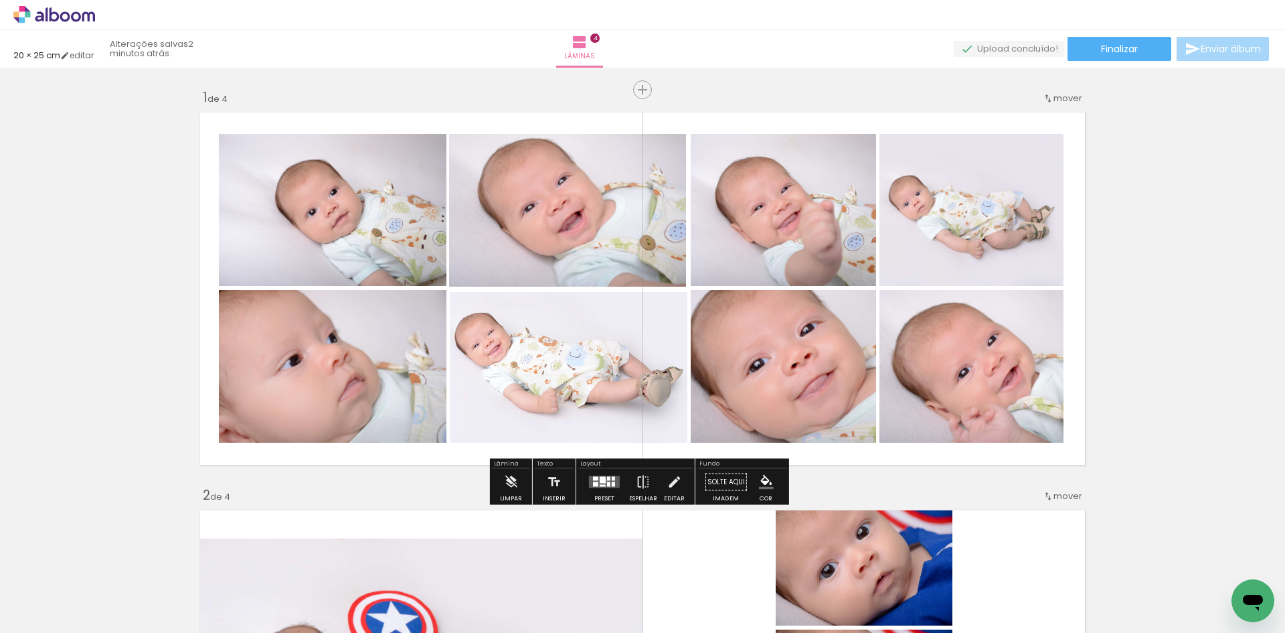
click at [601, 481] on div at bounding box center [603, 480] width 6 height 7
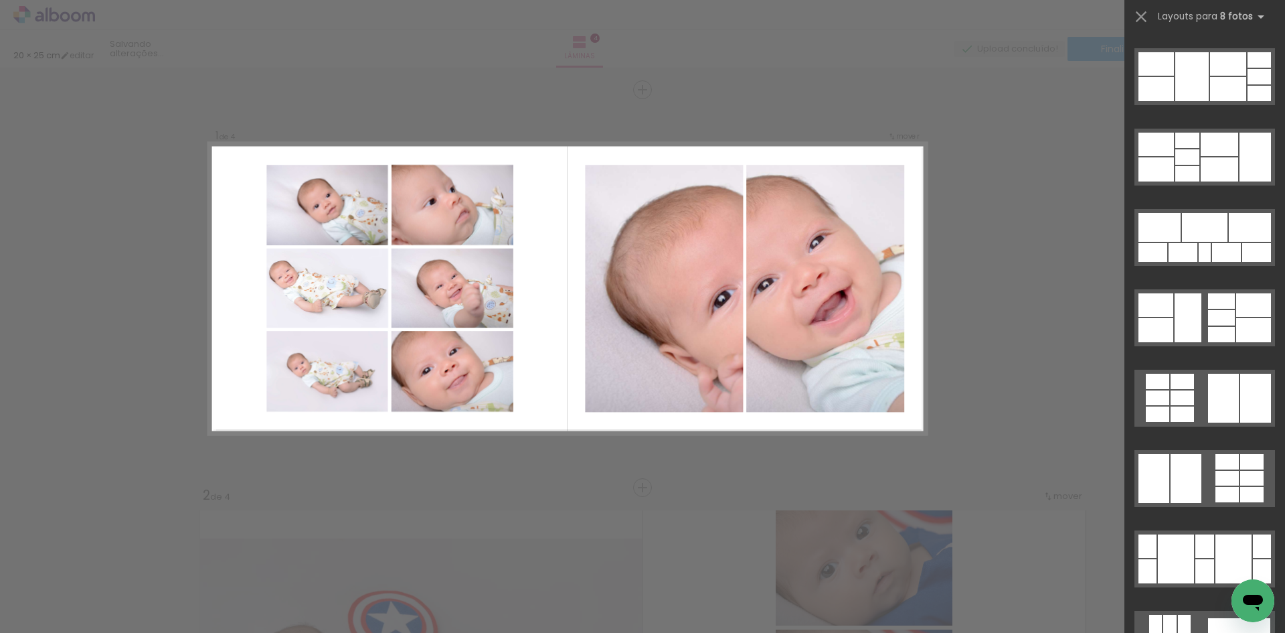
scroll to position [2130, 0]
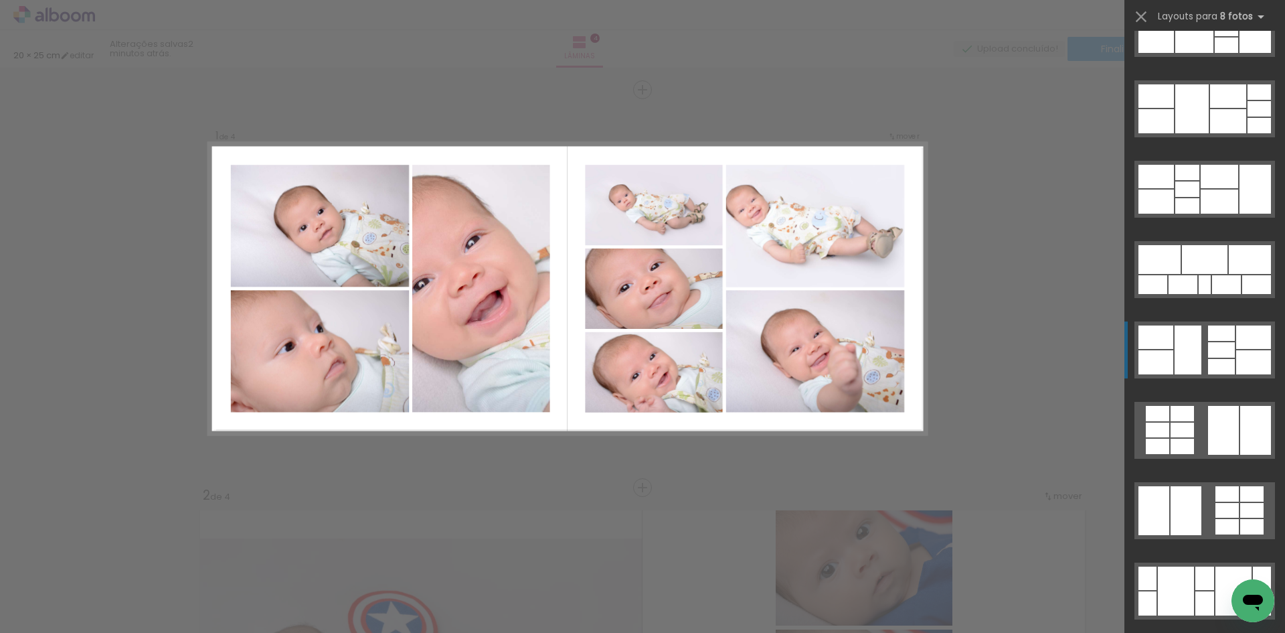
click at [1247, 332] on div at bounding box center [1254, 336] width 35 height 23
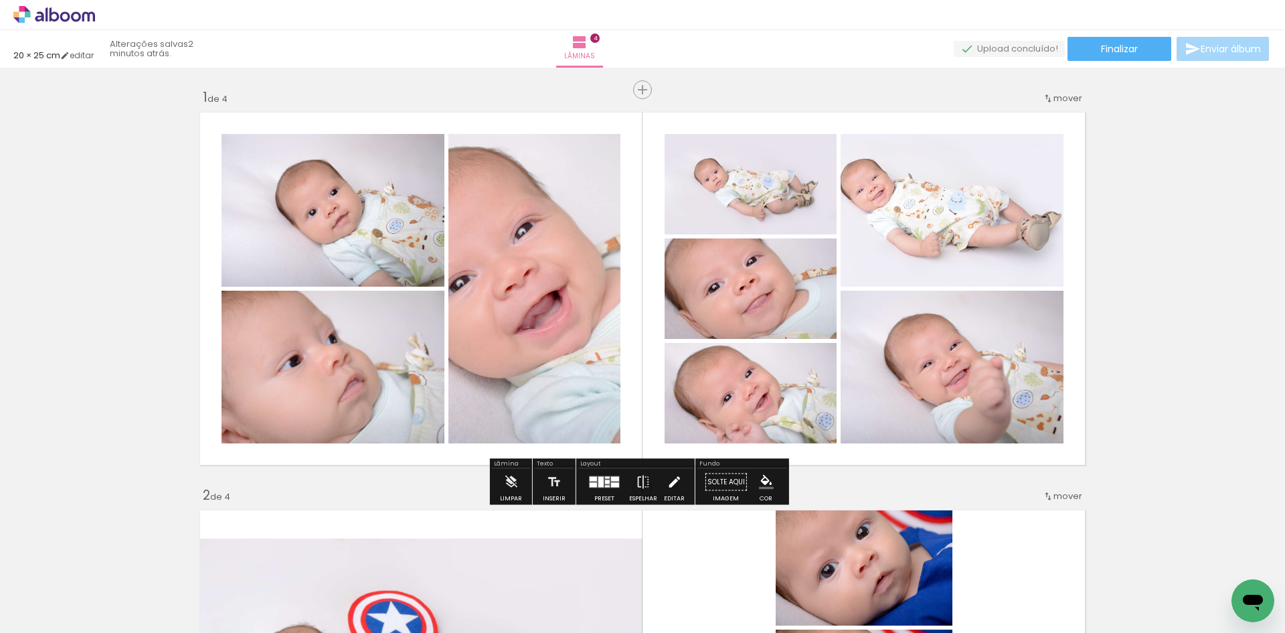
click at [678, 483] on iron-icon at bounding box center [674, 482] width 15 height 27
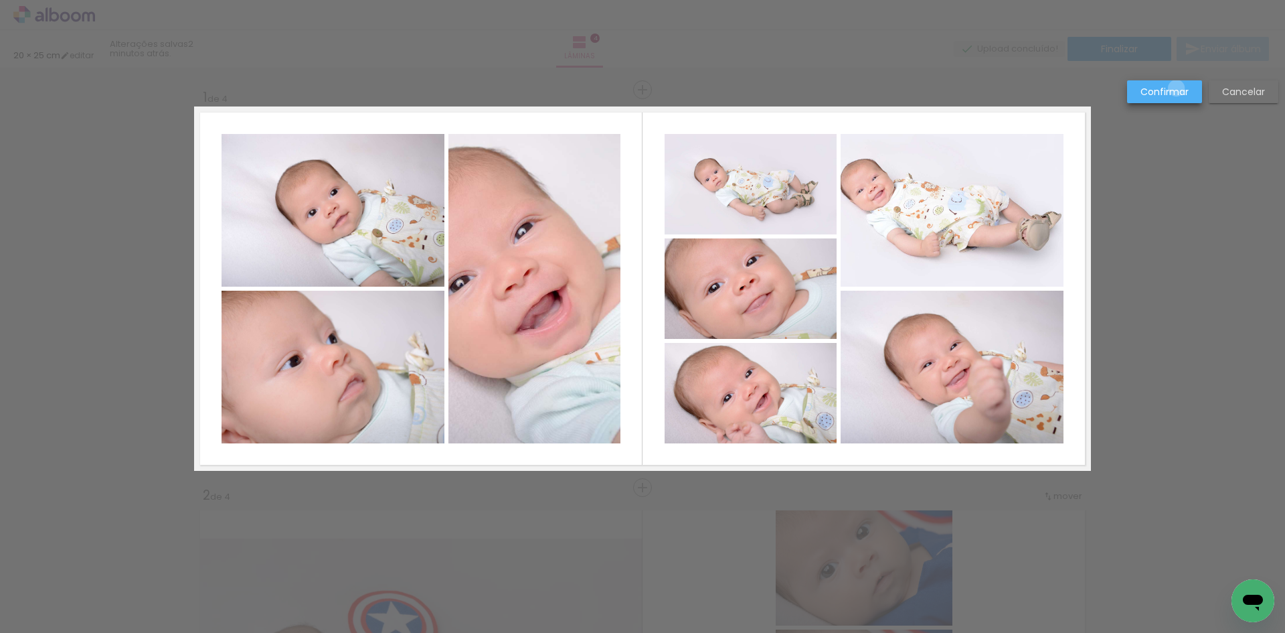
click at [0, 0] on slot "Confirmar" at bounding box center [0, 0] width 0 height 0
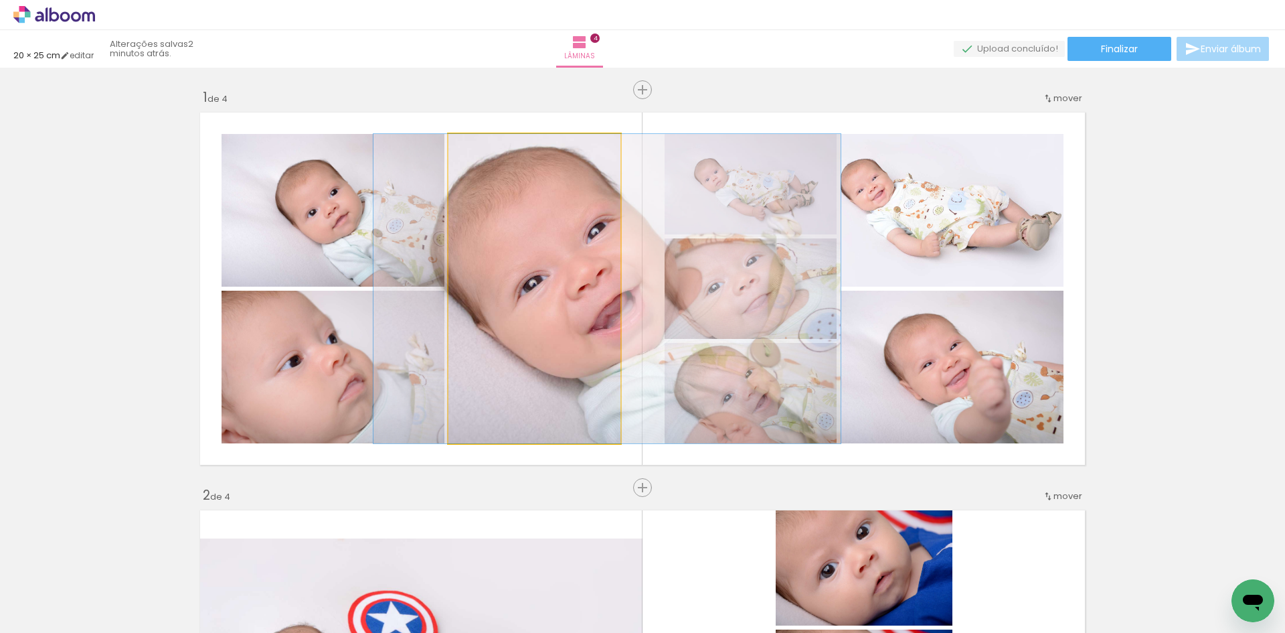
drag, startPoint x: 478, startPoint y: 291, endPoint x: 550, endPoint y: 314, distance: 76.0
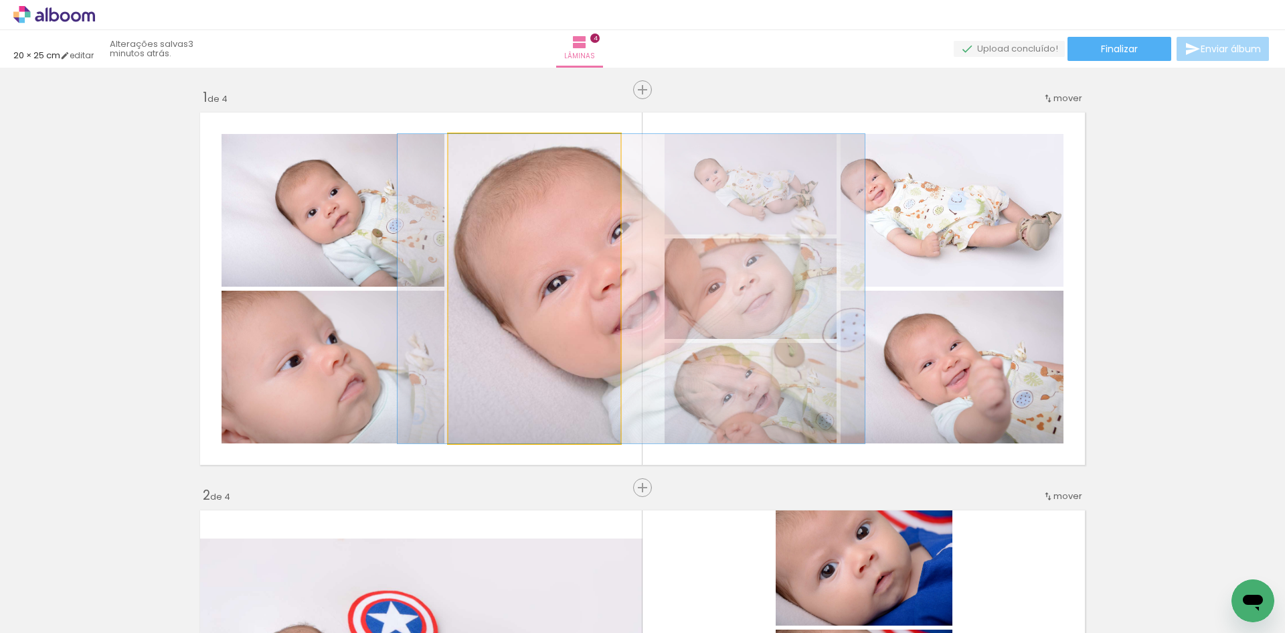
drag, startPoint x: 514, startPoint y: 293, endPoint x: 538, endPoint y: 261, distance: 39.6
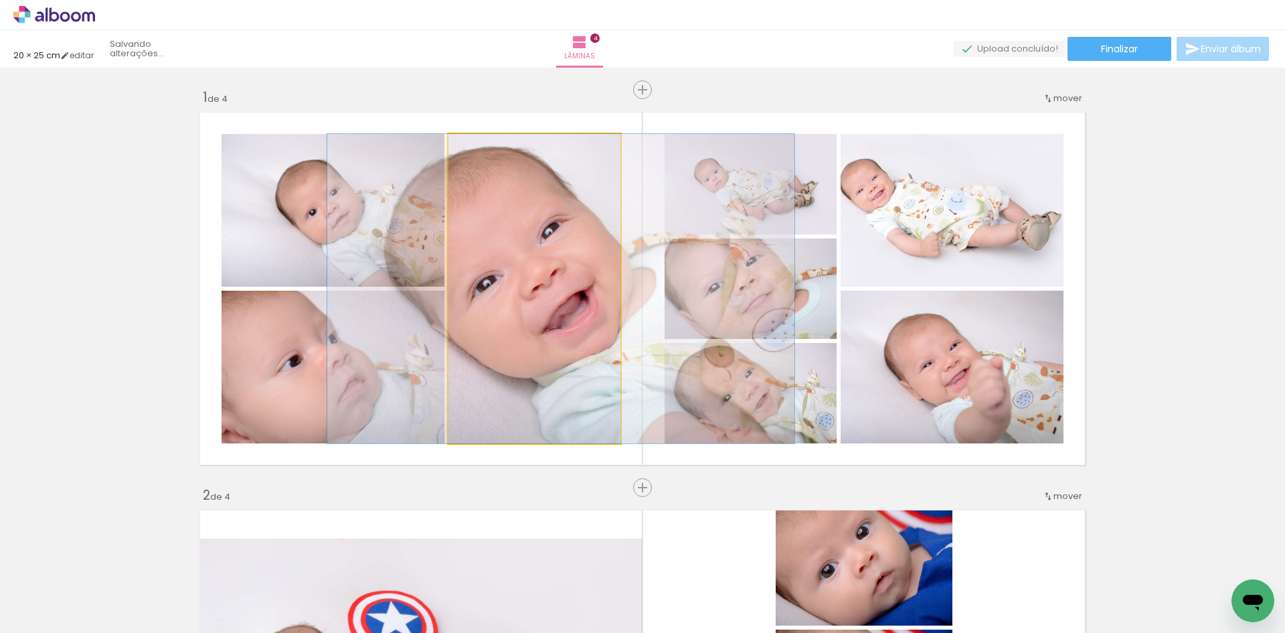
drag, startPoint x: 578, startPoint y: 283, endPoint x: 509, endPoint y: 280, distance: 69.0
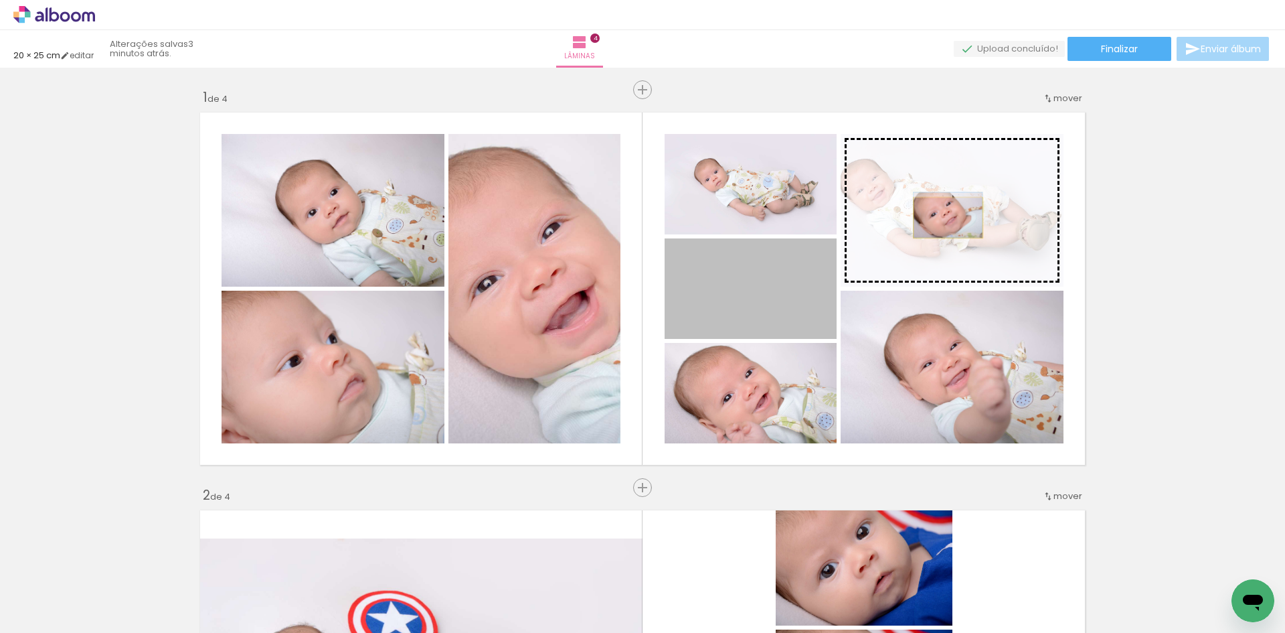
drag, startPoint x: 767, startPoint y: 305, endPoint x: 943, endPoint y: 218, distance: 196.7
click at [0, 0] on slot at bounding box center [0, 0] width 0 height 0
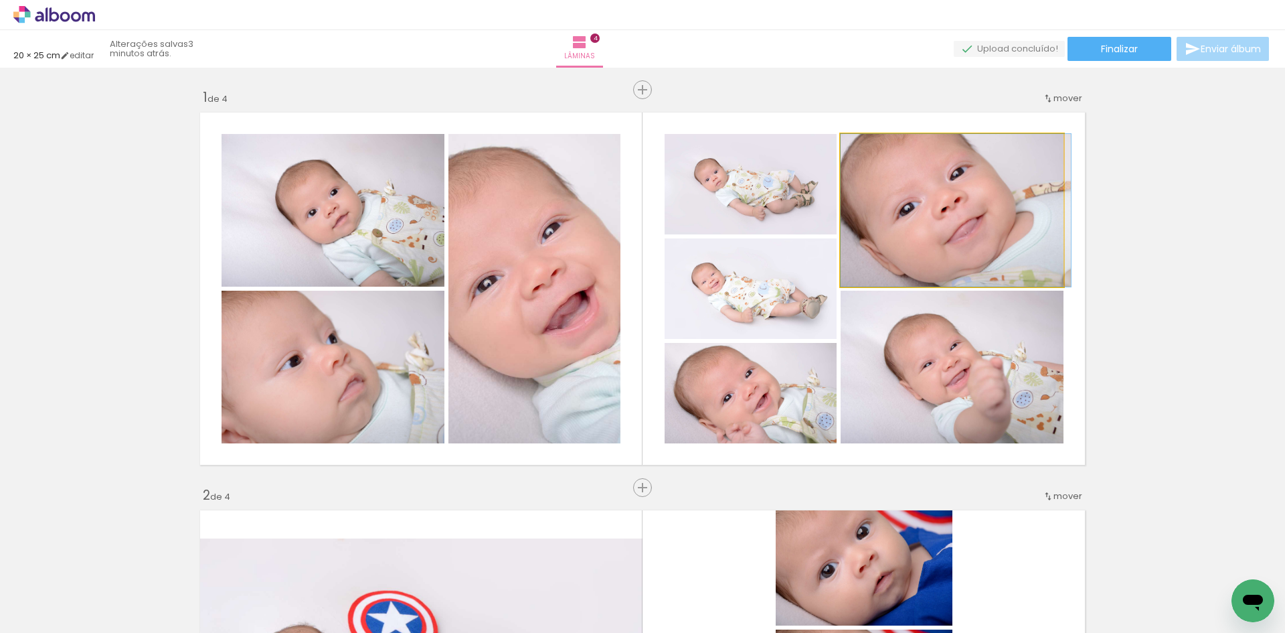
drag, startPoint x: 993, startPoint y: 252, endPoint x: 1026, endPoint y: 252, distance: 32.8
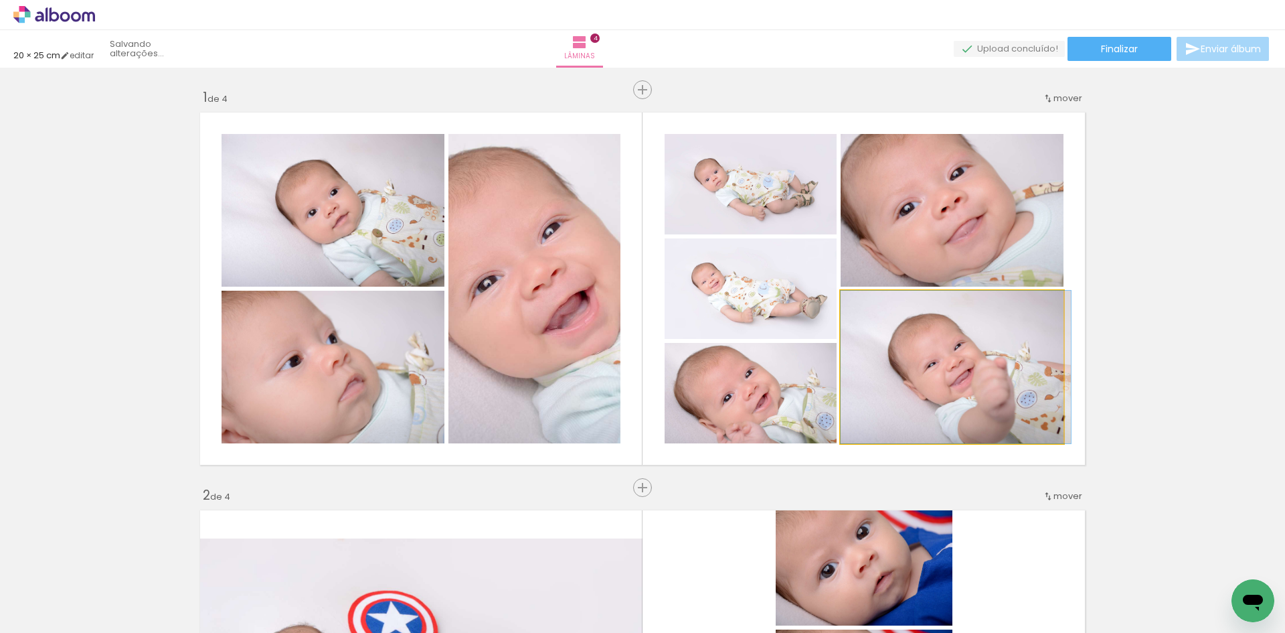
drag, startPoint x: 952, startPoint y: 383, endPoint x: 967, endPoint y: 383, distance: 14.7
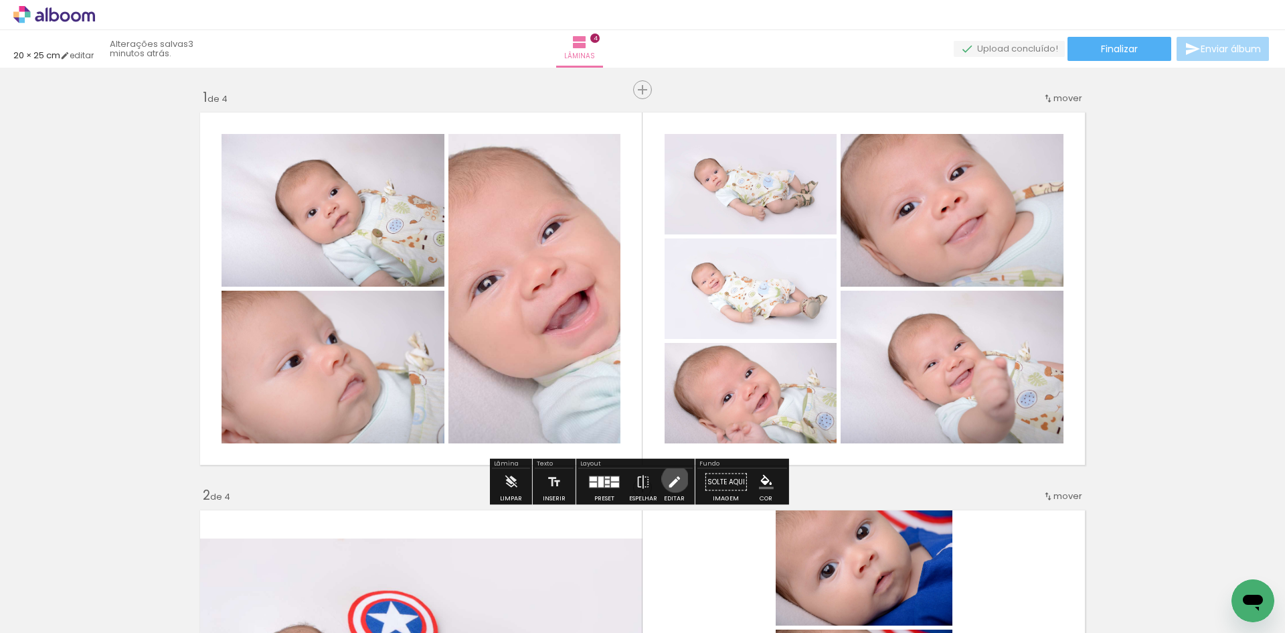
click at [672, 479] on iron-icon at bounding box center [674, 482] width 15 height 27
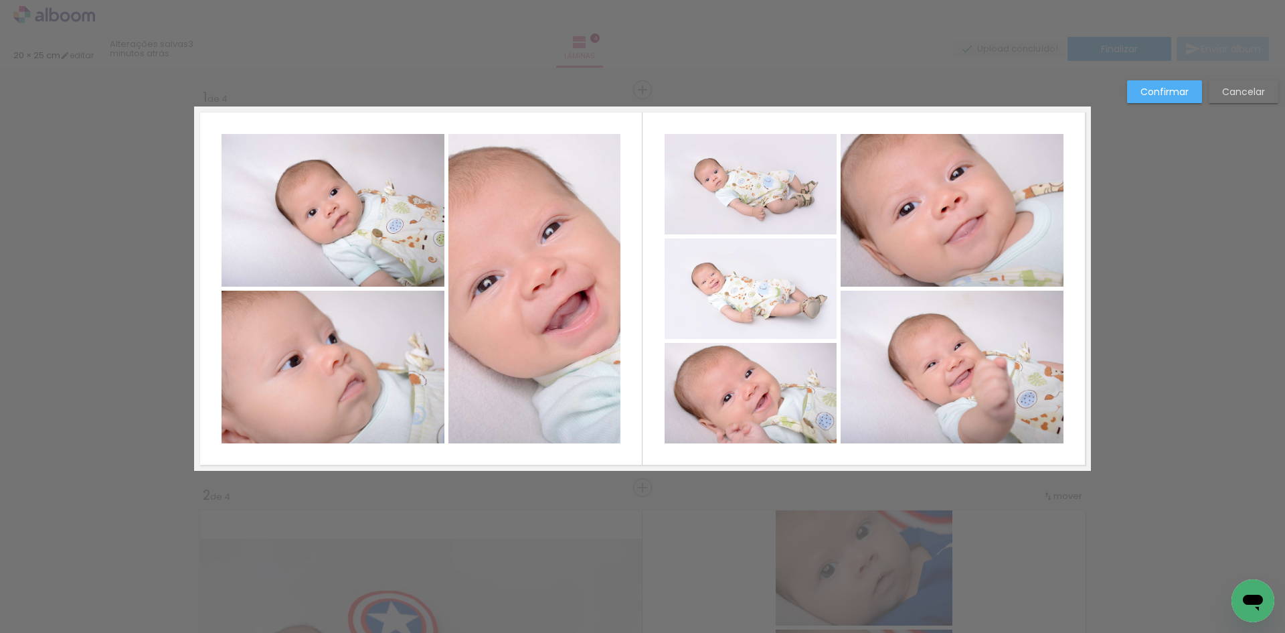
click at [876, 261] on quentale-photo at bounding box center [952, 210] width 223 height 153
click at [879, 356] on quentale-photo at bounding box center [952, 367] width 223 height 153
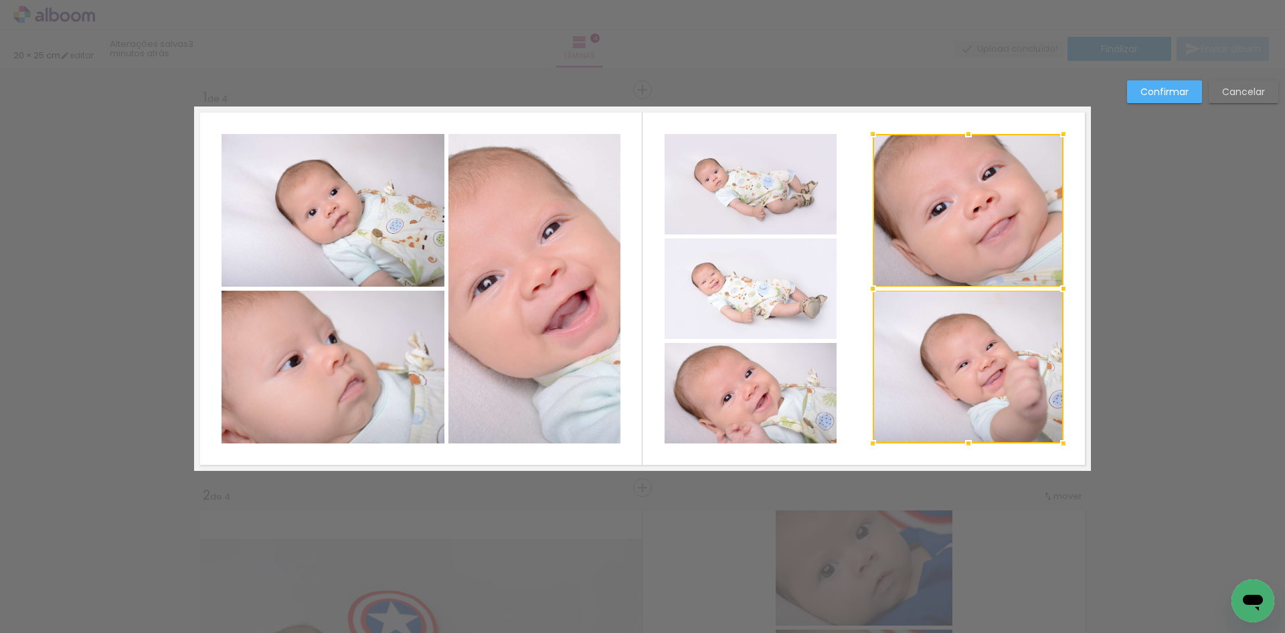
drag, startPoint x: 839, startPoint y: 291, endPoint x: 871, endPoint y: 290, distance: 32.1
click at [871, 290] on div at bounding box center [873, 288] width 27 height 27
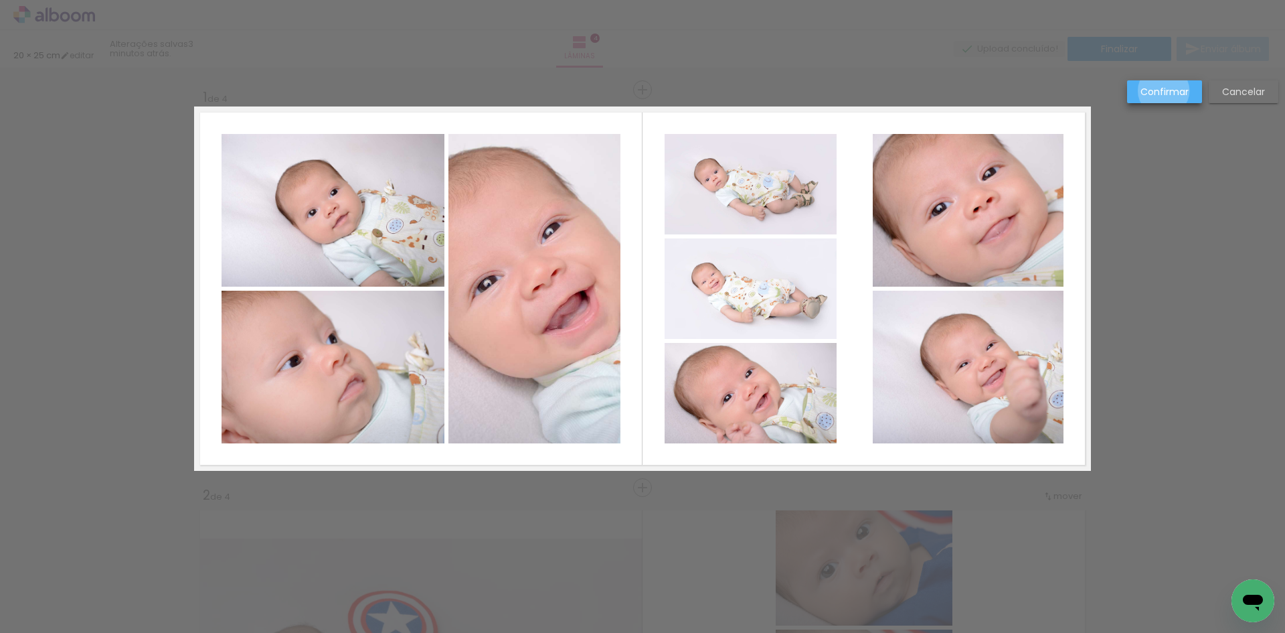
click at [0, 0] on slot "Confirmar" at bounding box center [0, 0] width 0 height 0
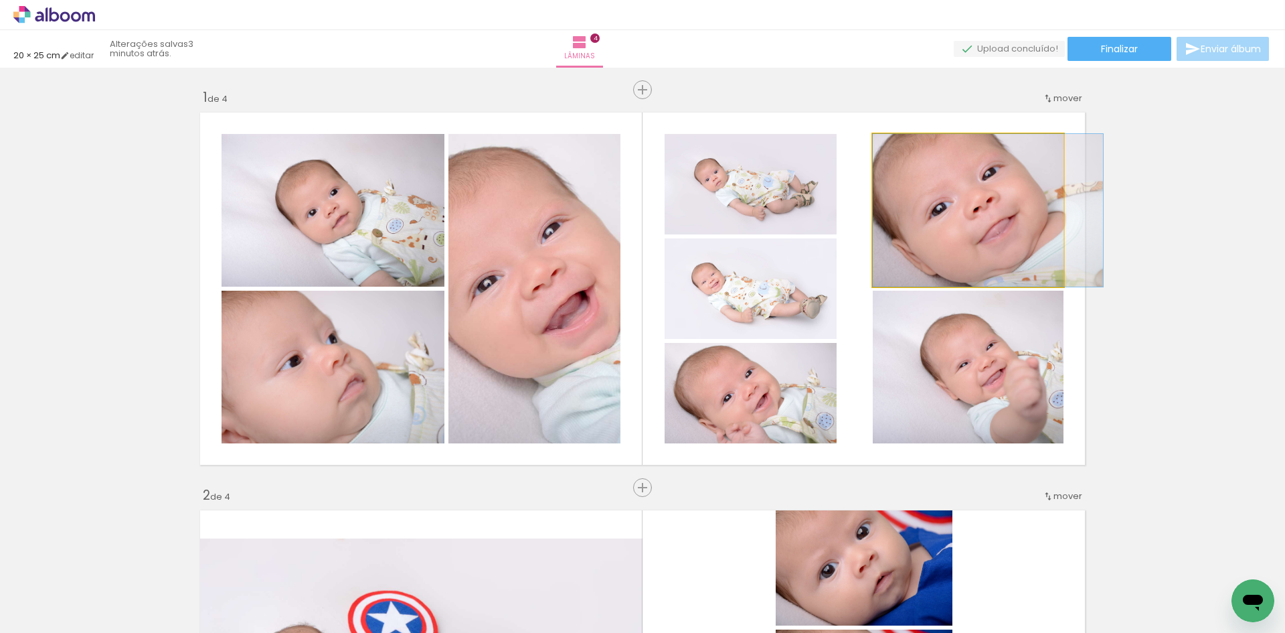
drag, startPoint x: 933, startPoint y: 191, endPoint x: 955, endPoint y: 191, distance: 21.4
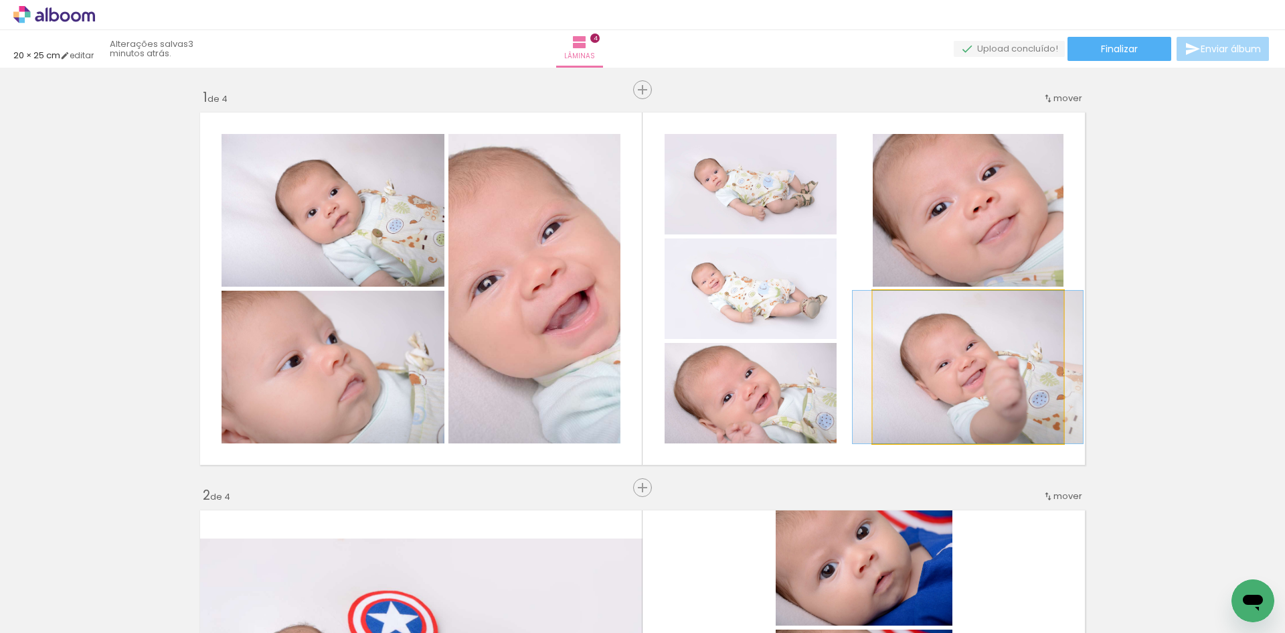
drag, startPoint x: 961, startPoint y: 344, endPoint x: 931, endPoint y: 331, distance: 33.6
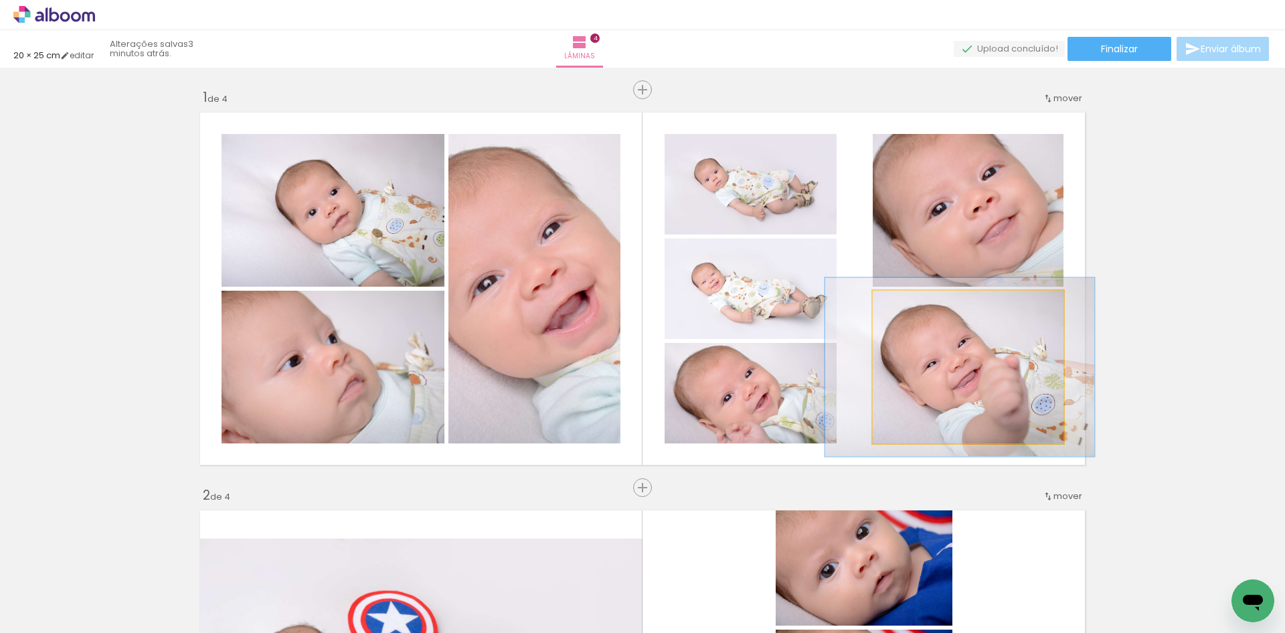
drag, startPoint x: 901, startPoint y: 311, endPoint x: 913, endPoint y: 318, distance: 13.6
type paper-slider "119"
click at [910, 311] on div at bounding box center [912, 304] width 21 height 21
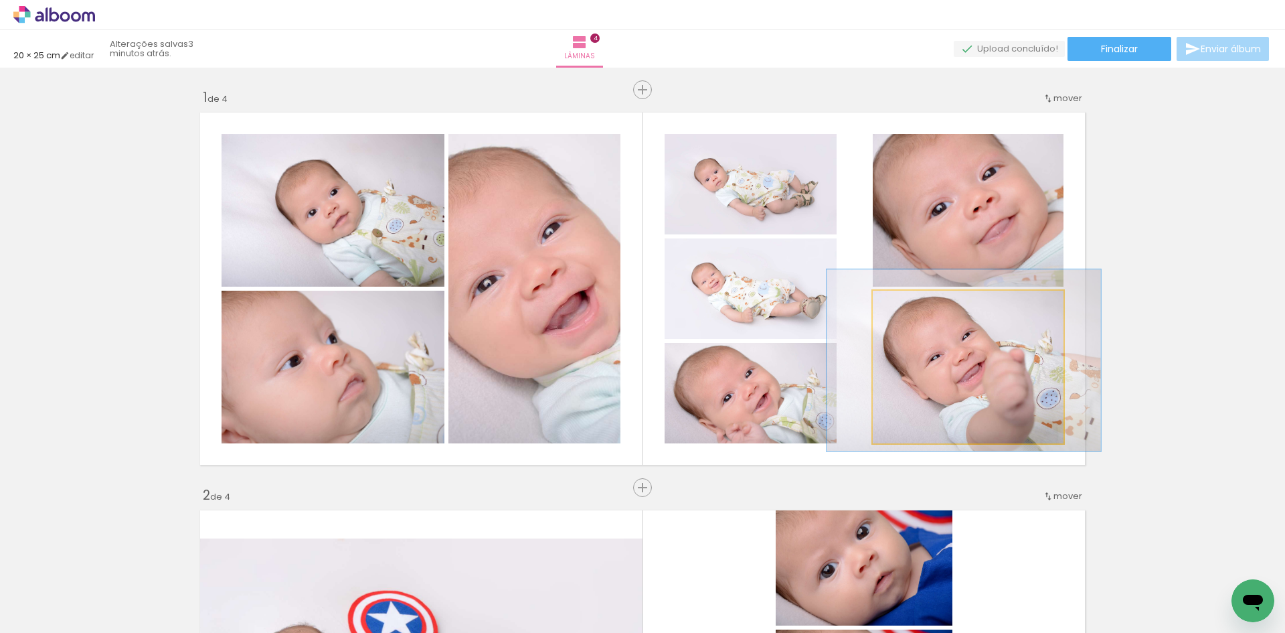
drag, startPoint x: 936, startPoint y: 354, endPoint x: 940, endPoint y: 347, distance: 7.8
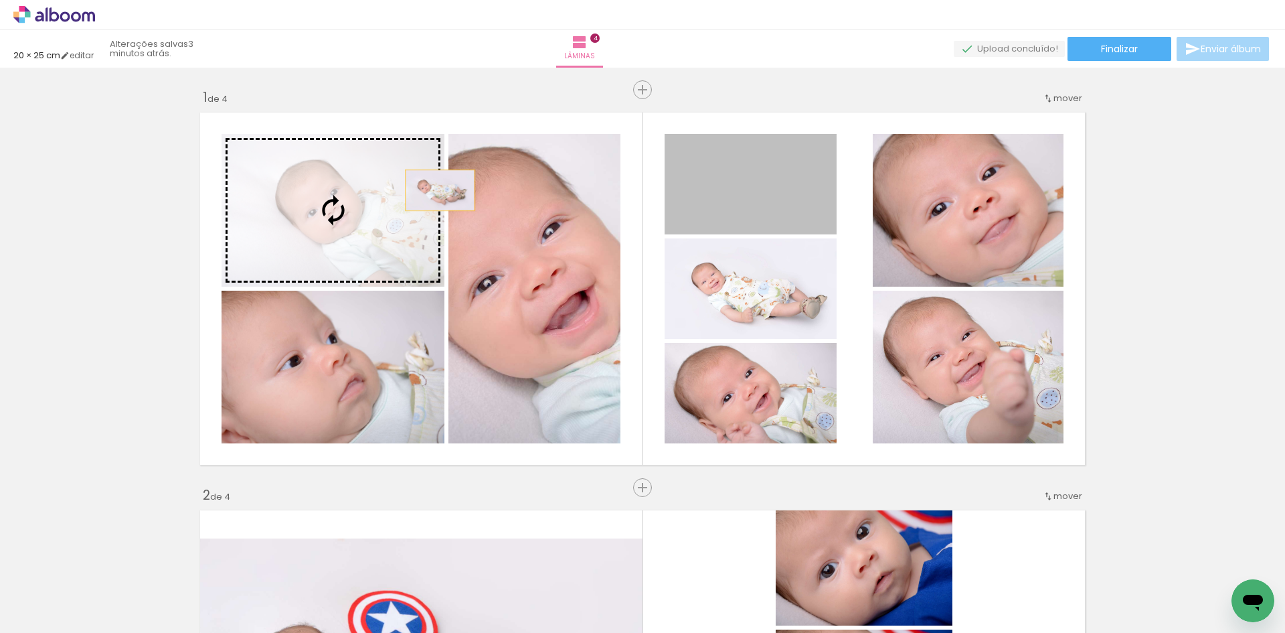
drag, startPoint x: 789, startPoint y: 191, endPoint x: 336, endPoint y: 188, distance: 452.6
click at [0, 0] on slot at bounding box center [0, 0] width 0 height 0
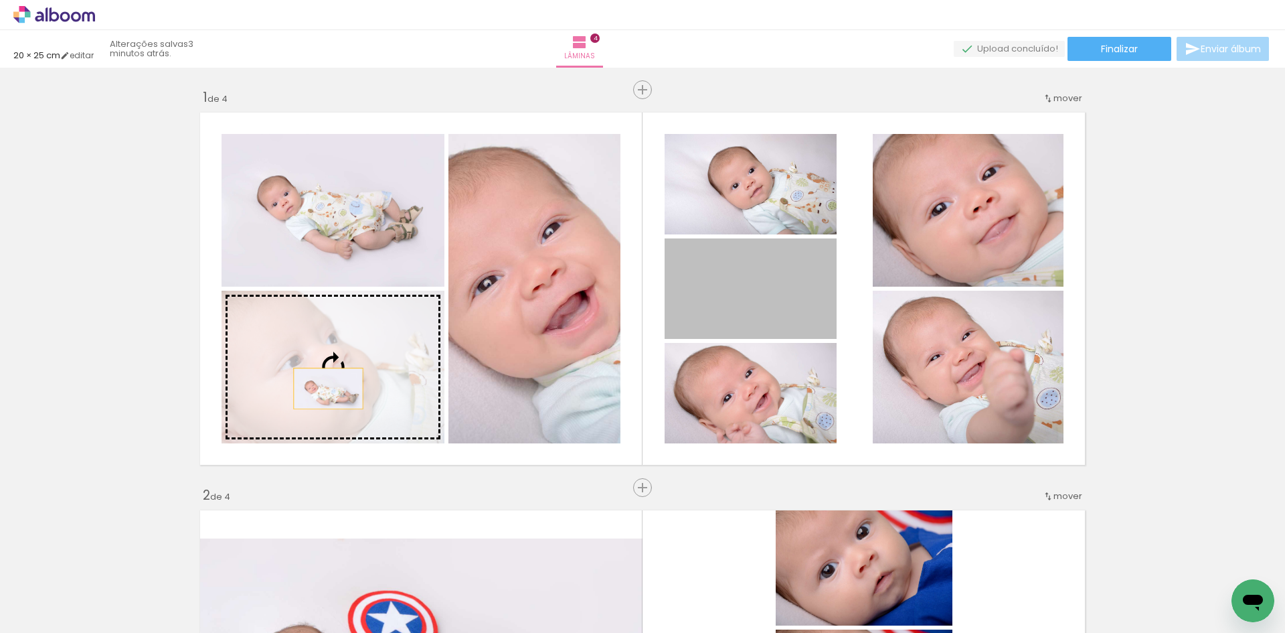
drag, startPoint x: 795, startPoint y: 313, endPoint x: 321, endPoint y: 389, distance: 480.0
click at [0, 0] on slot at bounding box center [0, 0] width 0 height 0
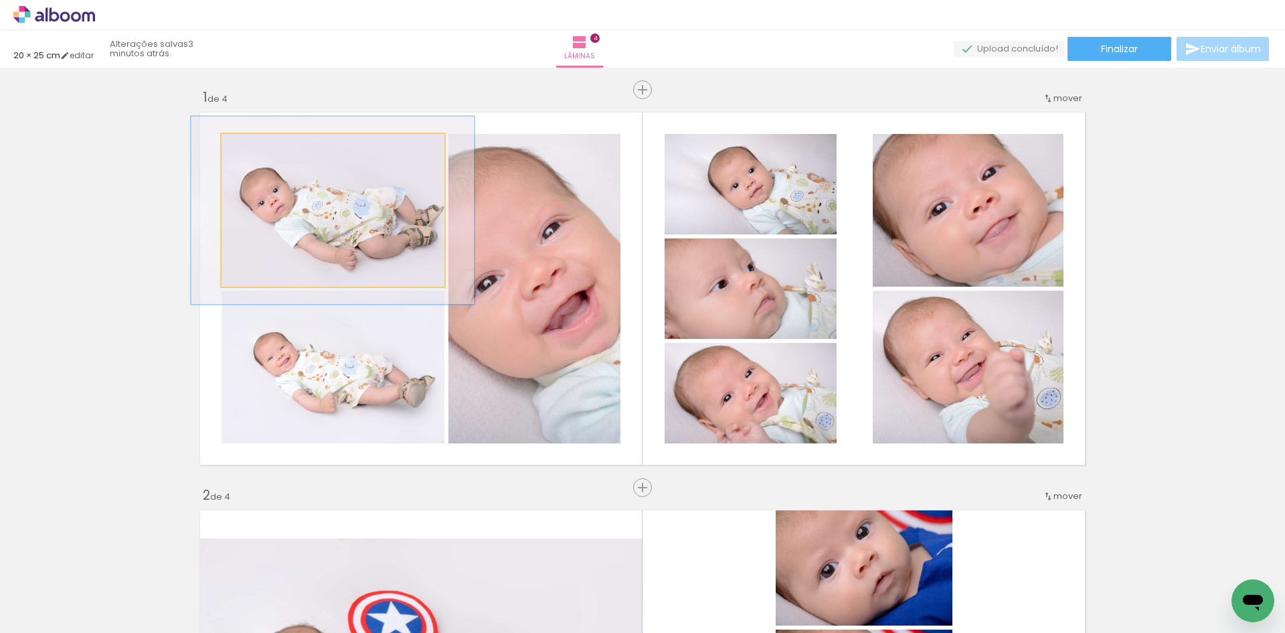
drag, startPoint x: 254, startPoint y: 143, endPoint x: 261, endPoint y: 215, distance: 72.0
type paper-slider "126"
click at [266, 145] on div at bounding box center [263, 147] width 21 height 21
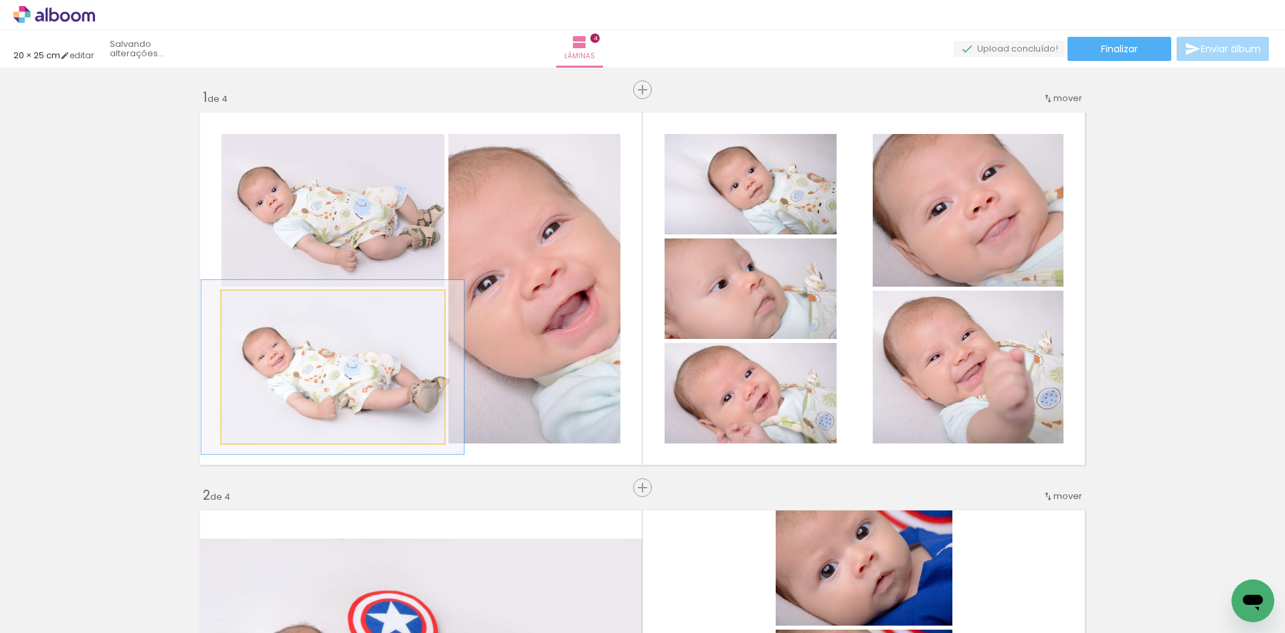
type paper-slider "114"
click at [255, 315] on quentale-photo at bounding box center [333, 367] width 223 height 153
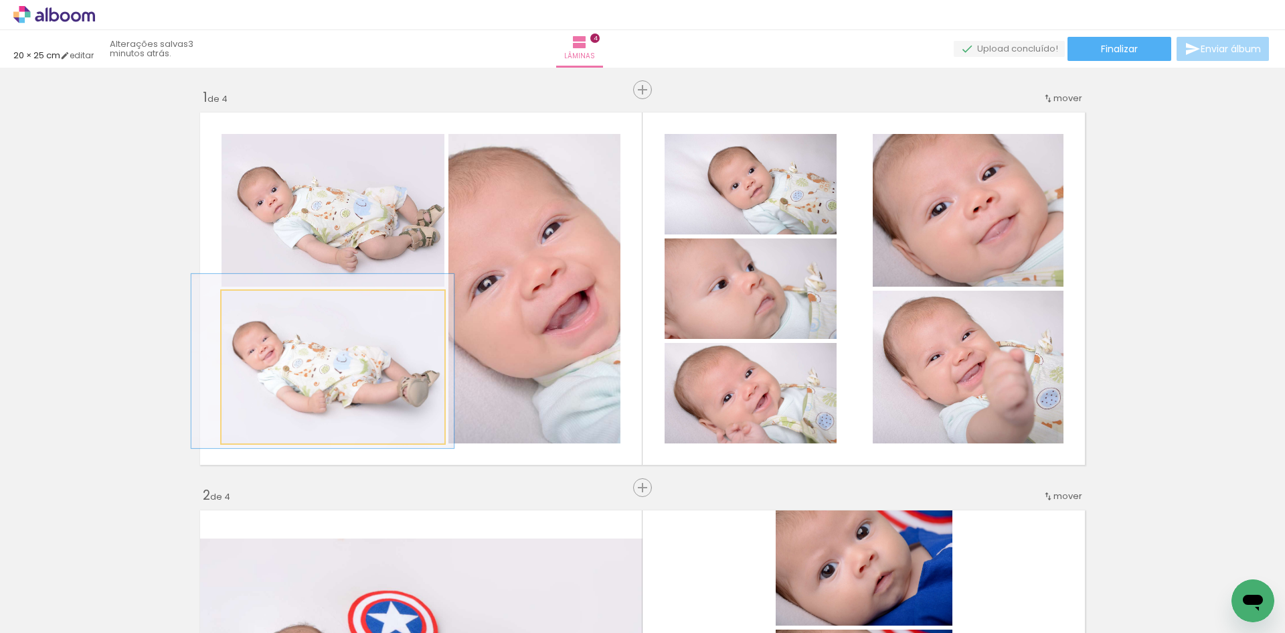
drag, startPoint x: 288, startPoint y: 360, endPoint x: 277, endPoint y: 354, distance: 12.3
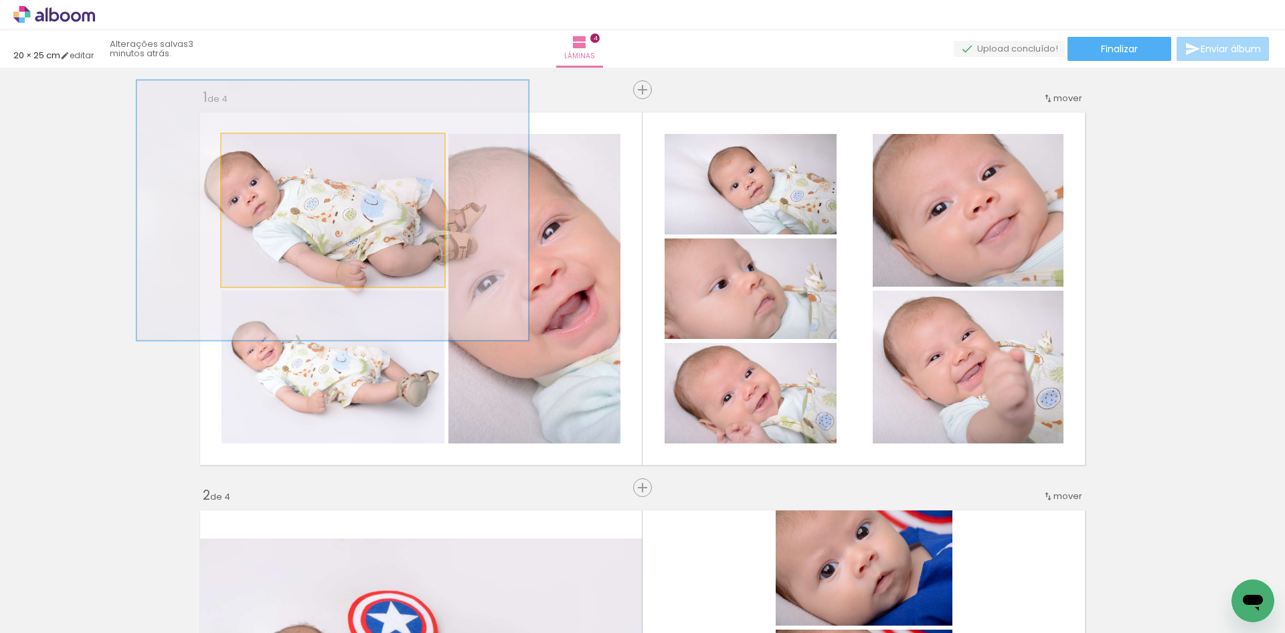
drag, startPoint x: 268, startPoint y: 150, endPoint x: 307, endPoint y: 154, distance: 38.4
type paper-slider "200"
click at [301, 150] on div at bounding box center [289, 147] width 21 height 21
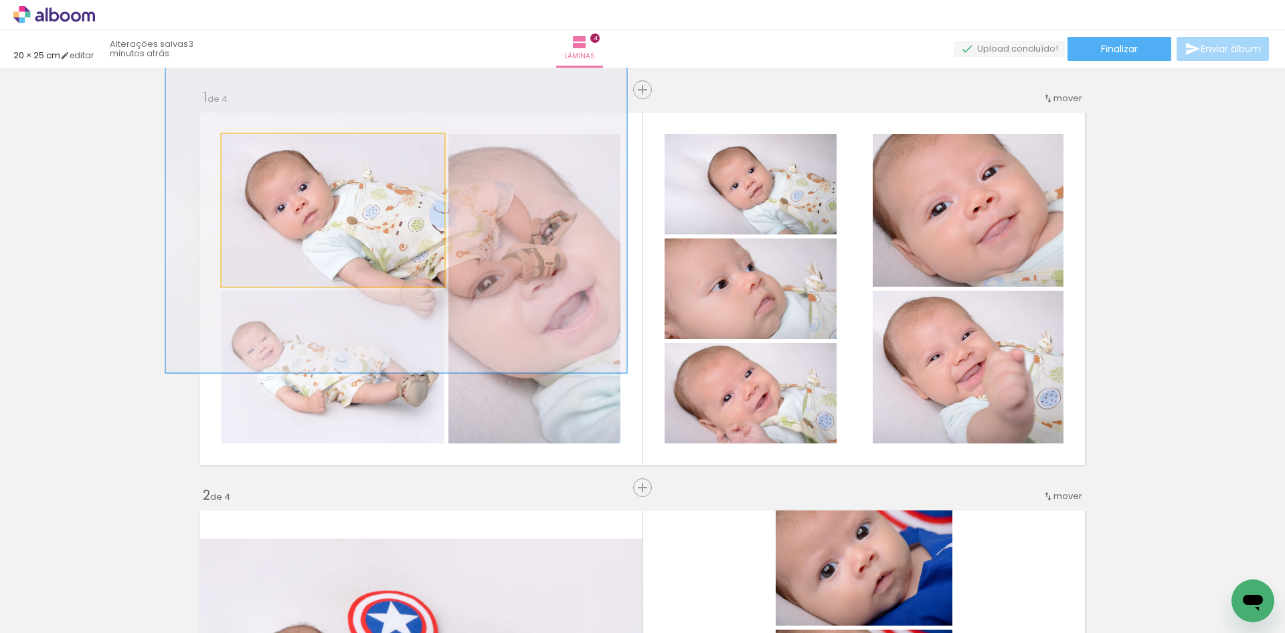
drag, startPoint x: 311, startPoint y: 205, endPoint x: 358, endPoint y: 215, distance: 47.9
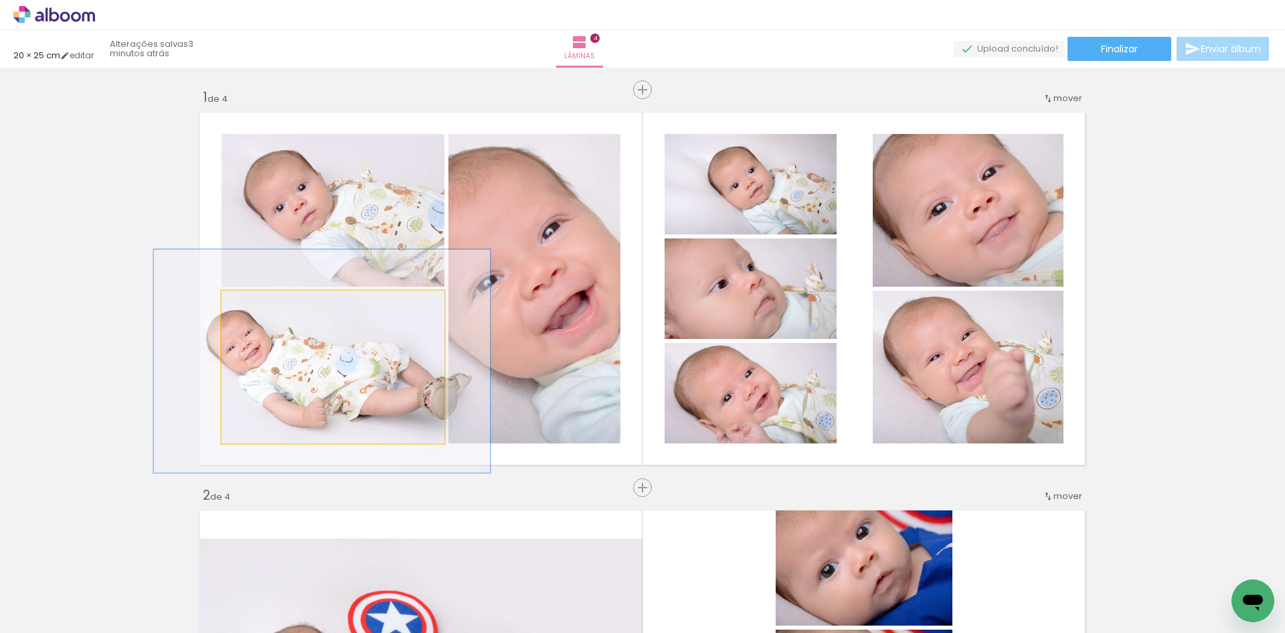
drag, startPoint x: 270, startPoint y: 309, endPoint x: 289, endPoint y: 315, distance: 18.9
click at [288, 311] on div at bounding box center [276, 304] width 21 height 21
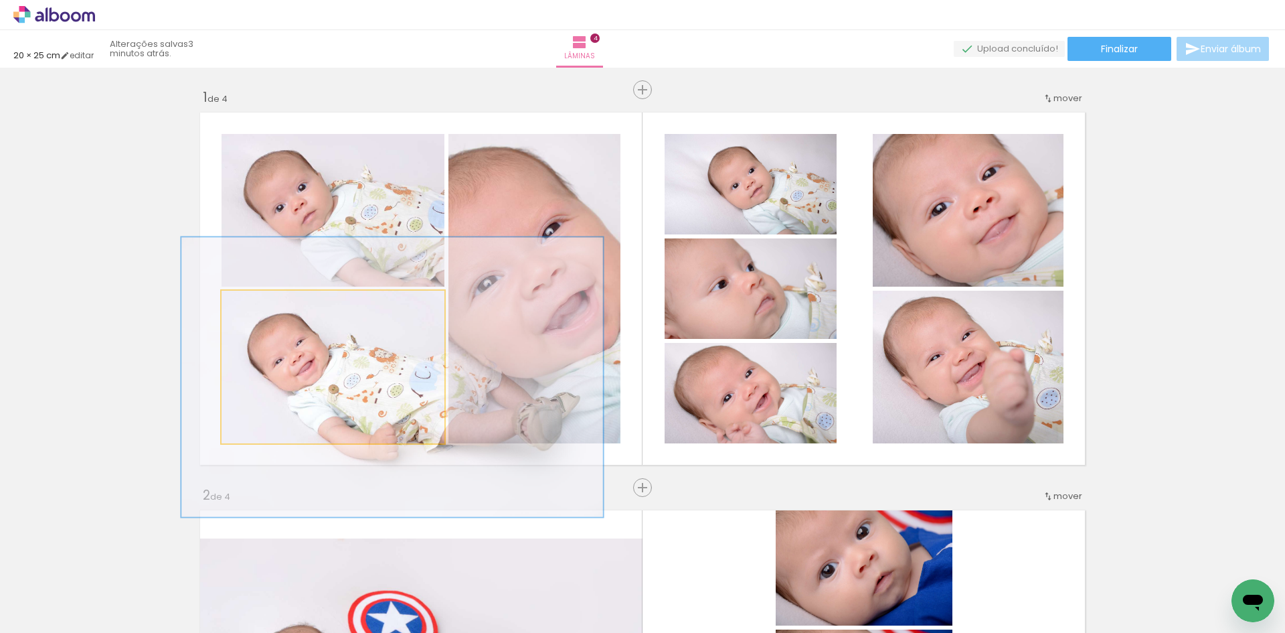
drag, startPoint x: 274, startPoint y: 358, endPoint x: 338, endPoint y: 374, distance: 65.6
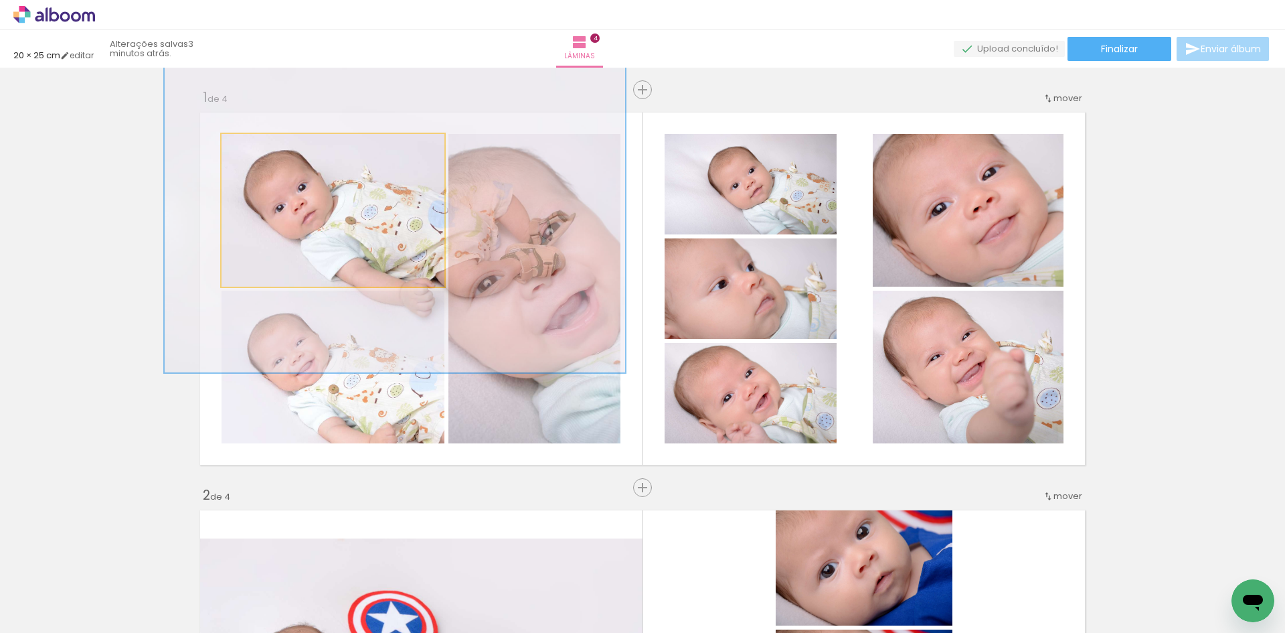
click at [313, 225] on quentale-photo at bounding box center [333, 210] width 223 height 153
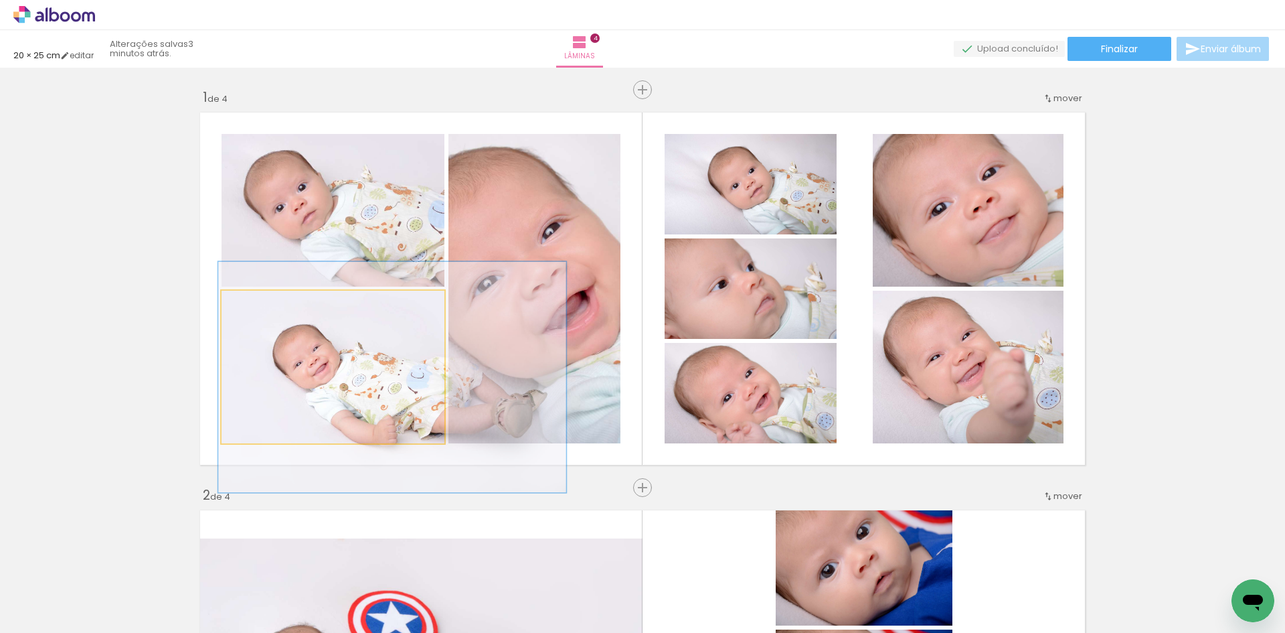
drag, startPoint x: 287, startPoint y: 309, endPoint x: 279, endPoint y: 309, distance: 8.7
type paper-slider "151"
click at [279, 309] on div at bounding box center [279, 304] width 21 height 21
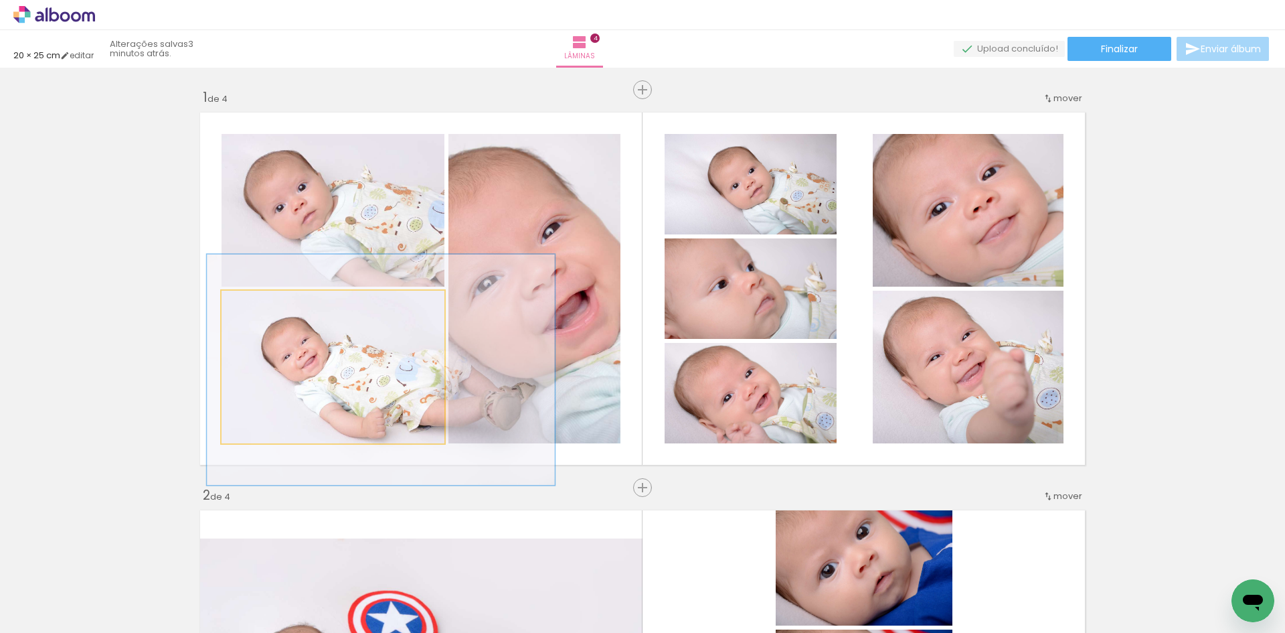
drag, startPoint x: 333, startPoint y: 384, endPoint x: 321, endPoint y: 375, distance: 14.9
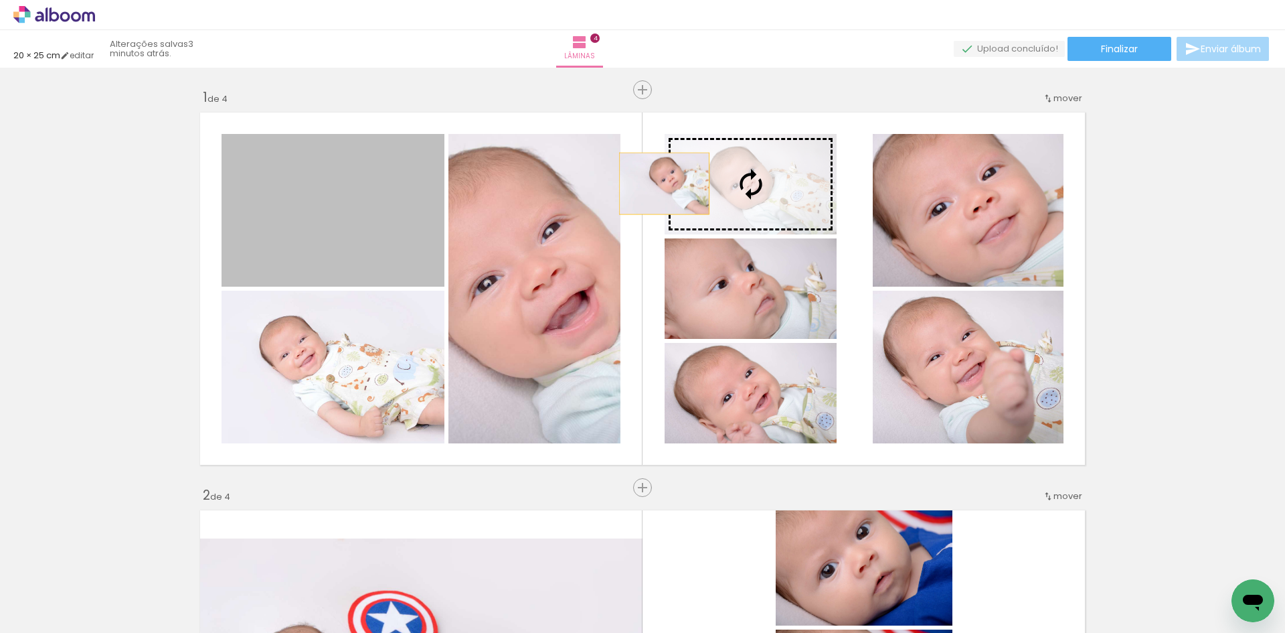
drag, startPoint x: 451, startPoint y: 195, endPoint x: 686, endPoint y: 181, distance: 234.8
click at [0, 0] on slot at bounding box center [0, 0] width 0 height 0
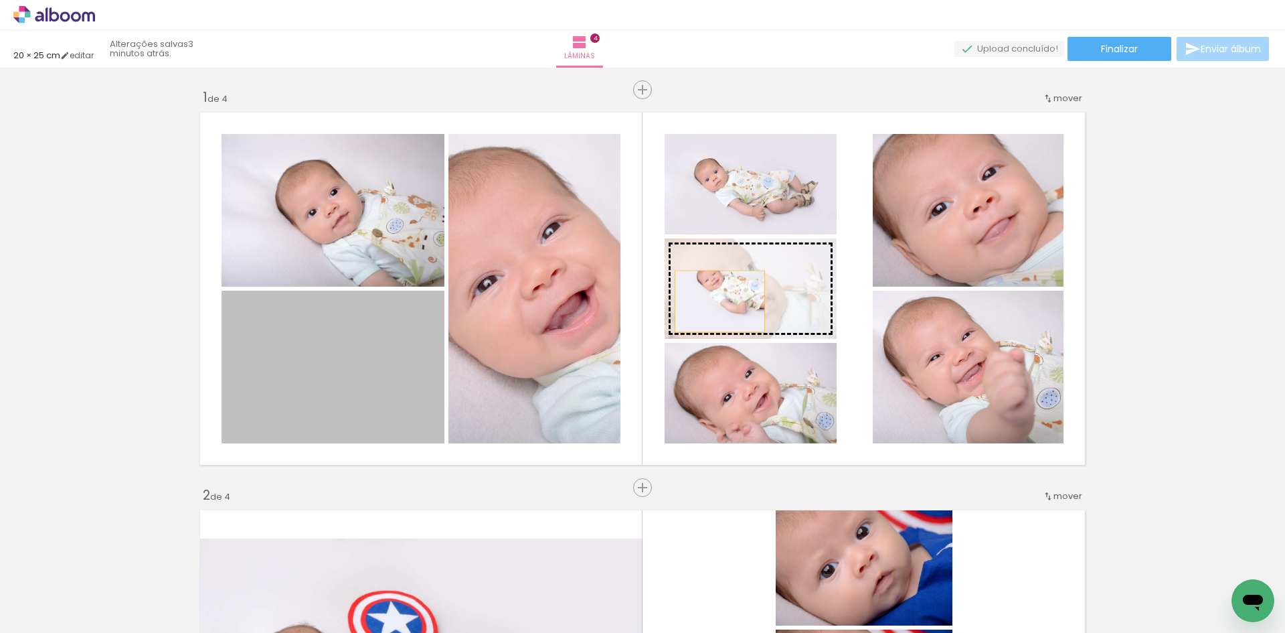
drag, startPoint x: 457, startPoint y: 347, endPoint x: 717, endPoint y: 267, distance: 272.5
click at [0, 0] on slot at bounding box center [0, 0] width 0 height 0
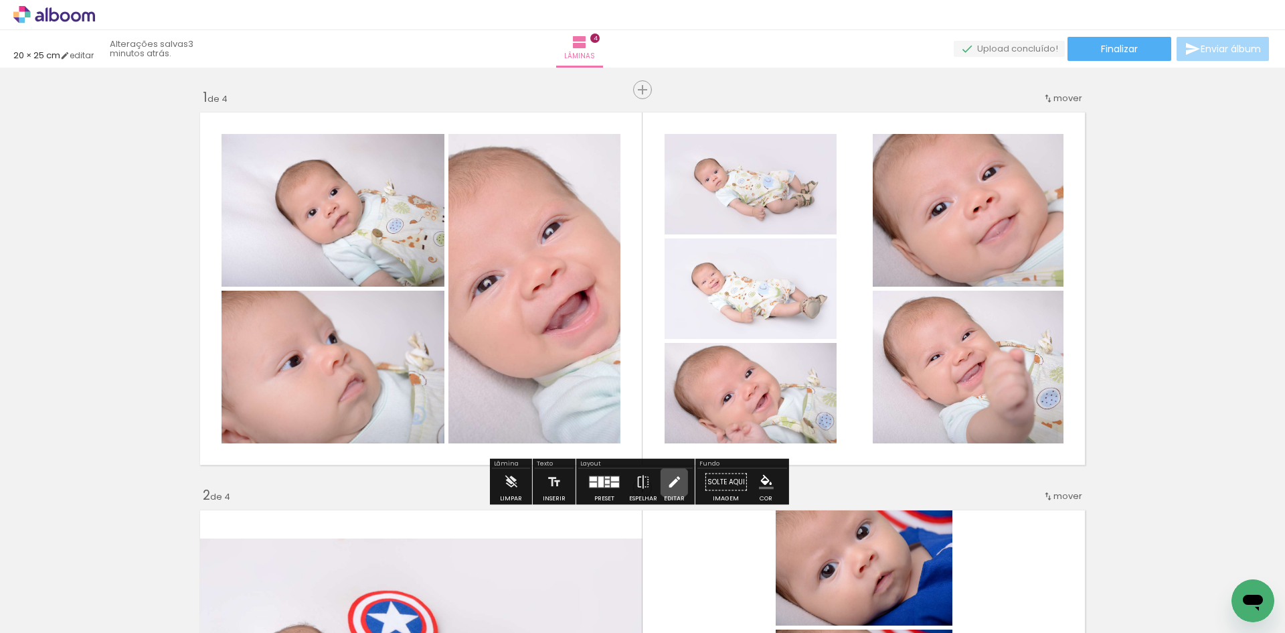
click at [671, 482] on iron-icon at bounding box center [674, 482] width 15 height 27
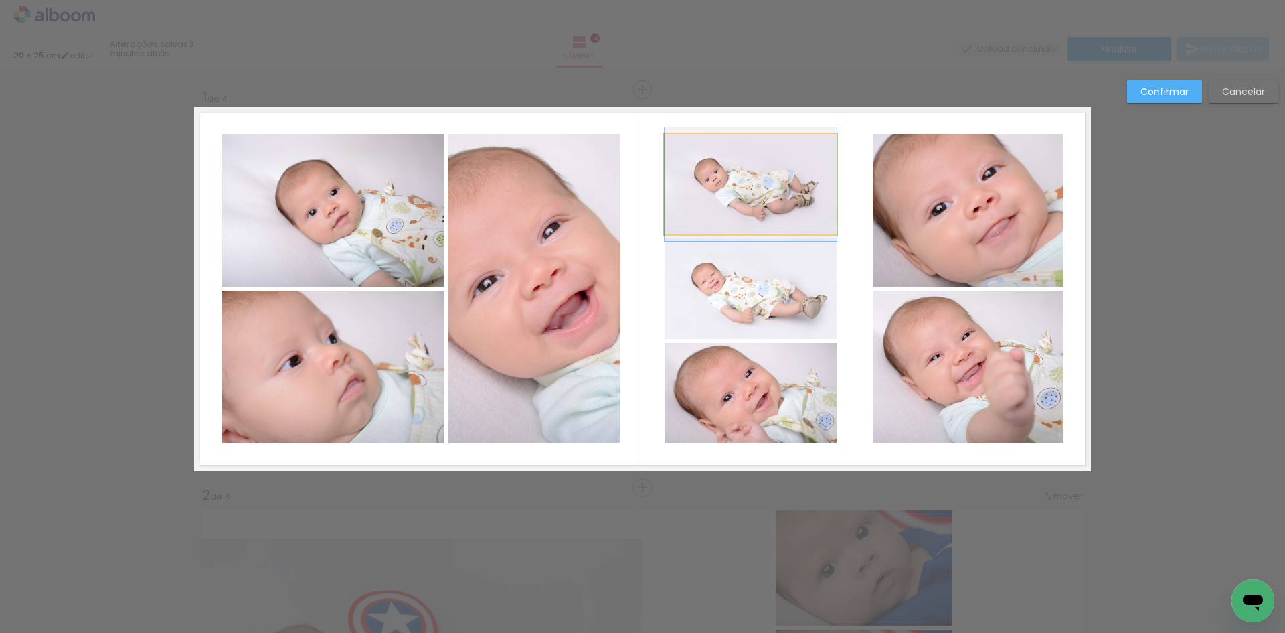
click at [736, 187] on quentale-photo at bounding box center [751, 184] width 172 height 100
click at [744, 301] on quentale-photo at bounding box center [751, 288] width 172 height 100
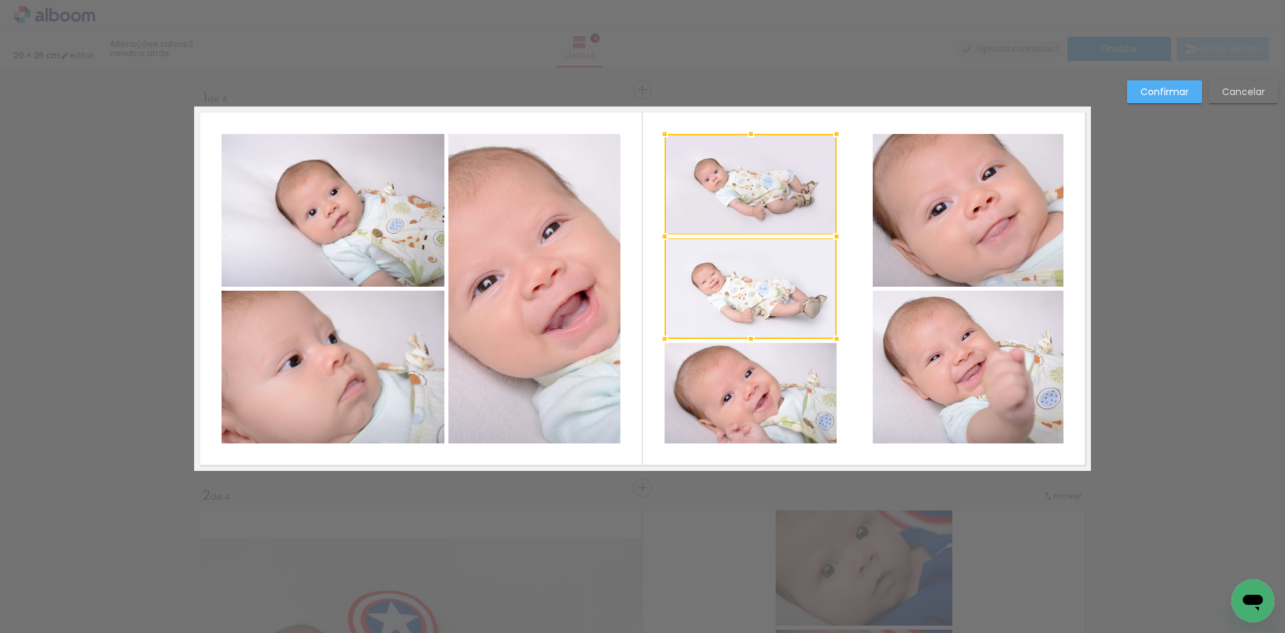
click at [757, 418] on quentale-photo at bounding box center [751, 393] width 172 height 100
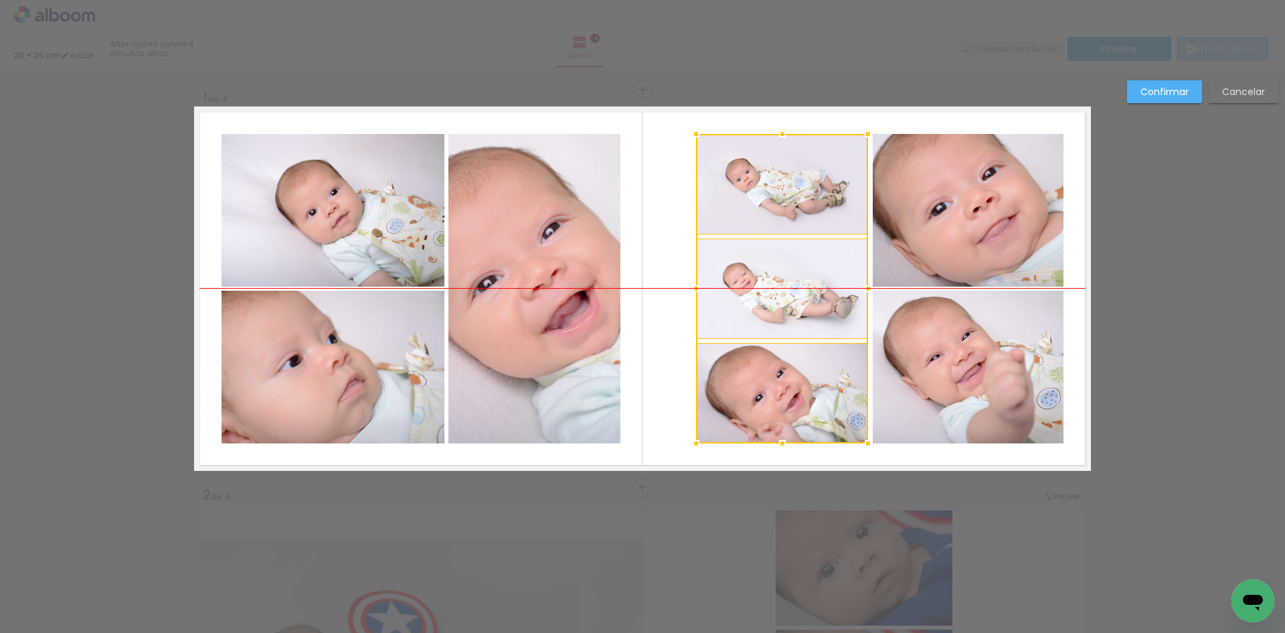
drag, startPoint x: 770, startPoint y: 274, endPoint x: 801, endPoint y: 274, distance: 30.8
click at [801, 274] on div at bounding box center [782, 288] width 172 height 309
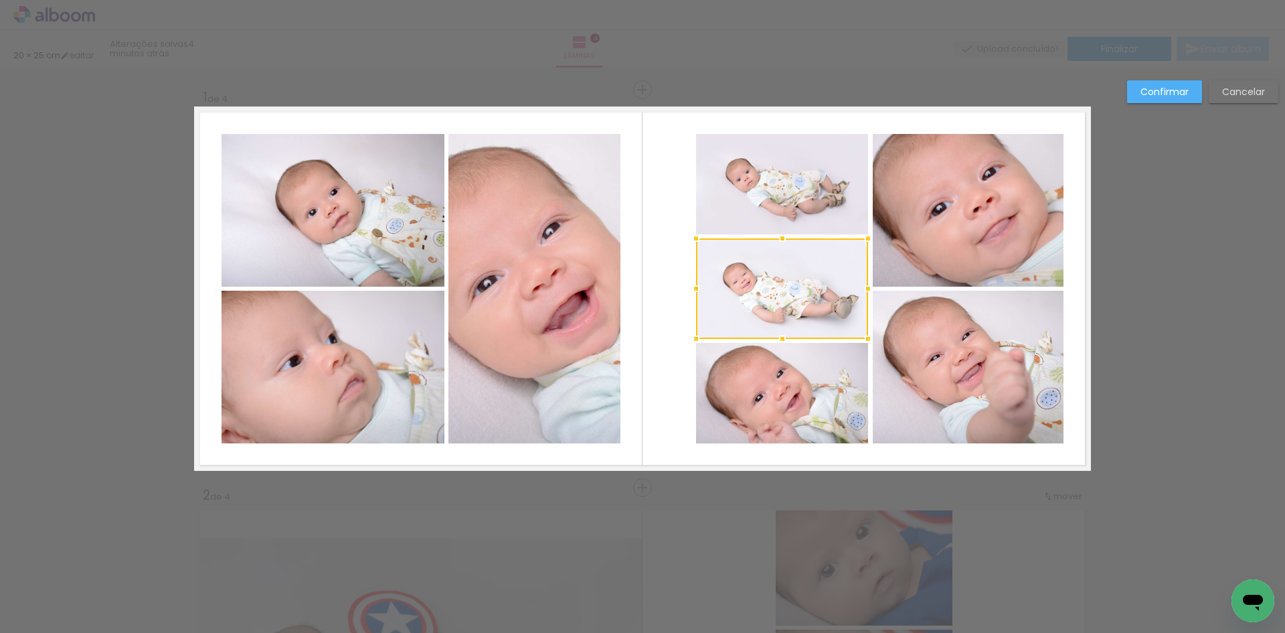
click at [388, 205] on quentale-photo at bounding box center [333, 210] width 223 height 153
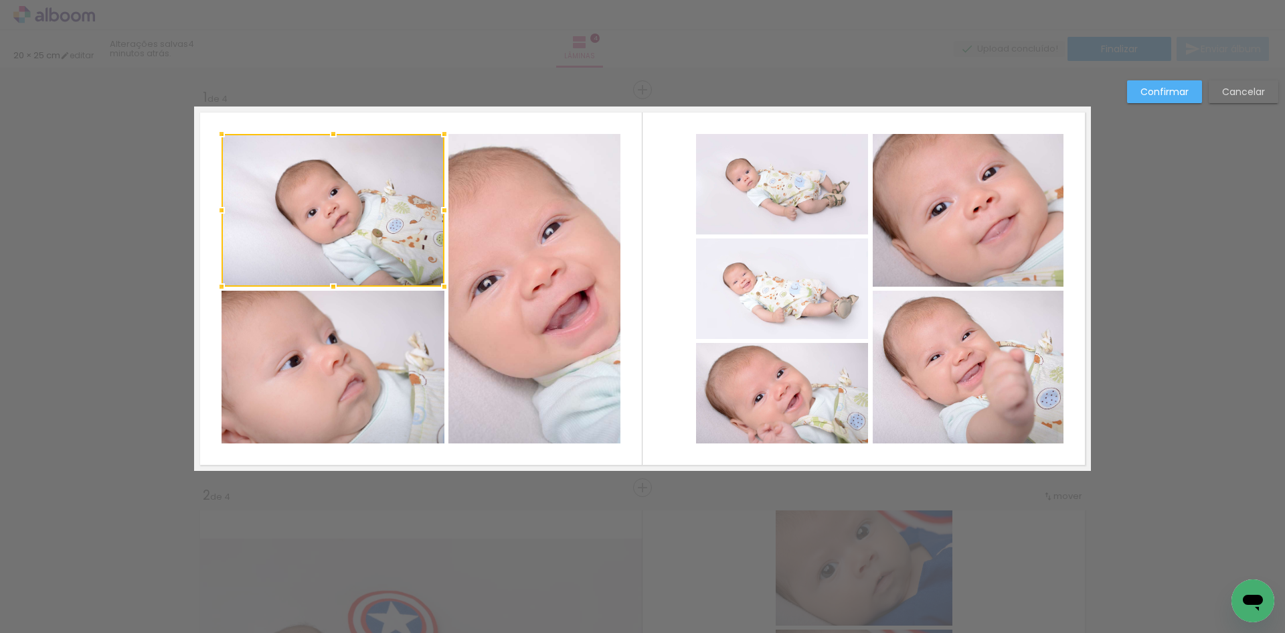
click at [428, 341] on quentale-photo at bounding box center [333, 367] width 223 height 153
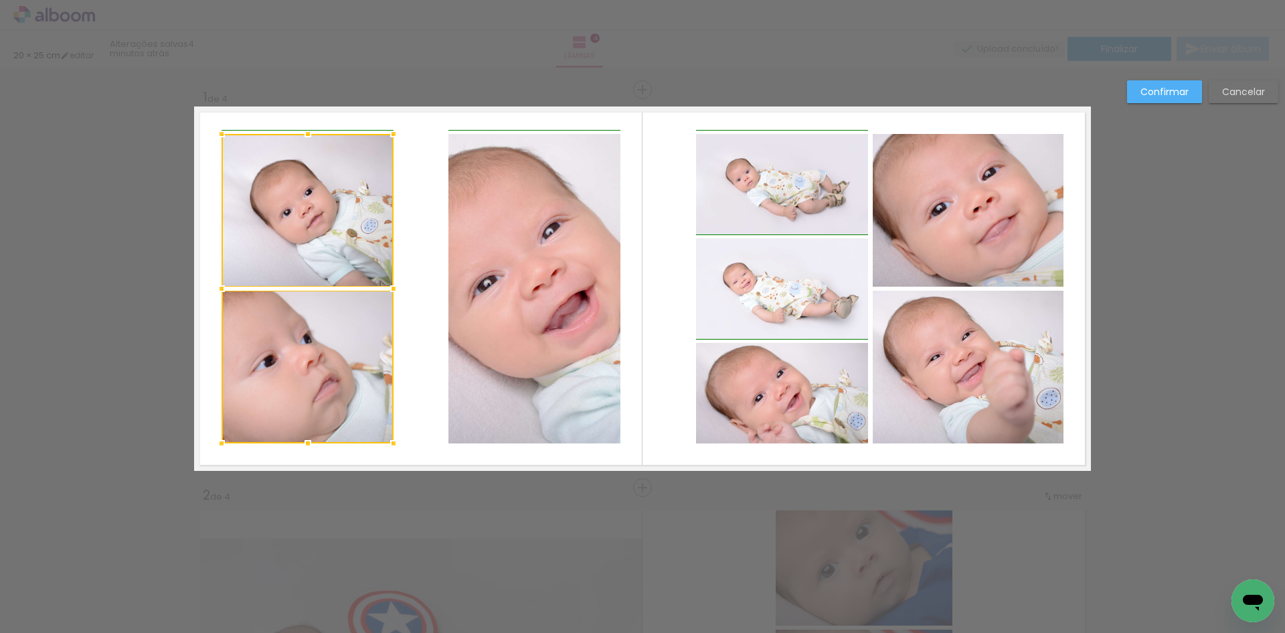
drag, startPoint x: 439, startPoint y: 289, endPoint x: 395, endPoint y: 289, distance: 44.2
click at [395, 289] on div at bounding box center [393, 288] width 27 height 27
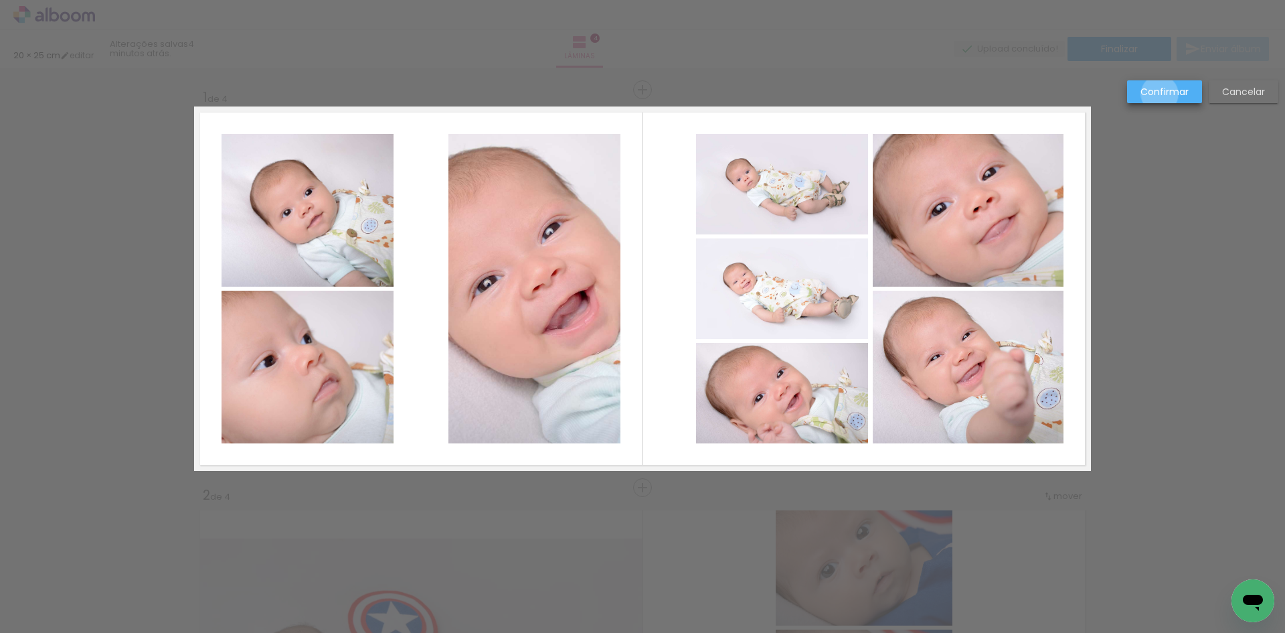
click at [0, 0] on slot "Confirmar" at bounding box center [0, 0] width 0 height 0
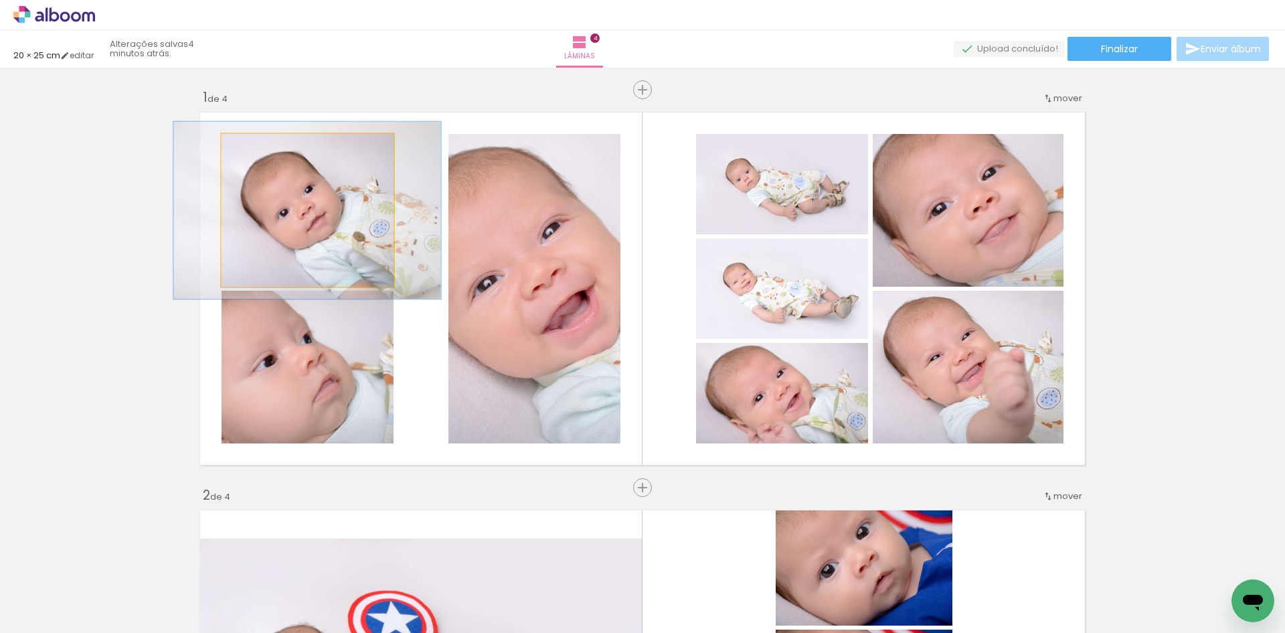
drag, startPoint x: 249, startPoint y: 150, endPoint x: 258, endPoint y: 153, distance: 9.3
type paper-slider "119"
click at [258, 153] on div at bounding box center [260, 148] width 12 height 12
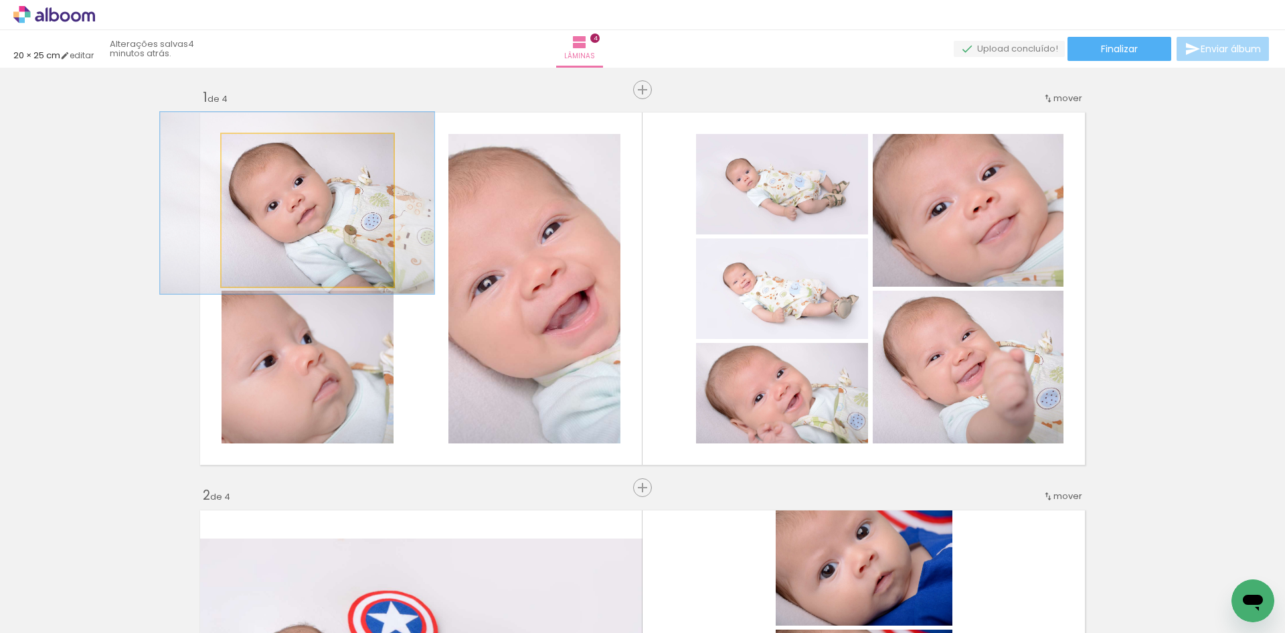
drag, startPoint x: 301, startPoint y: 210, endPoint x: 291, endPoint y: 202, distance: 12.5
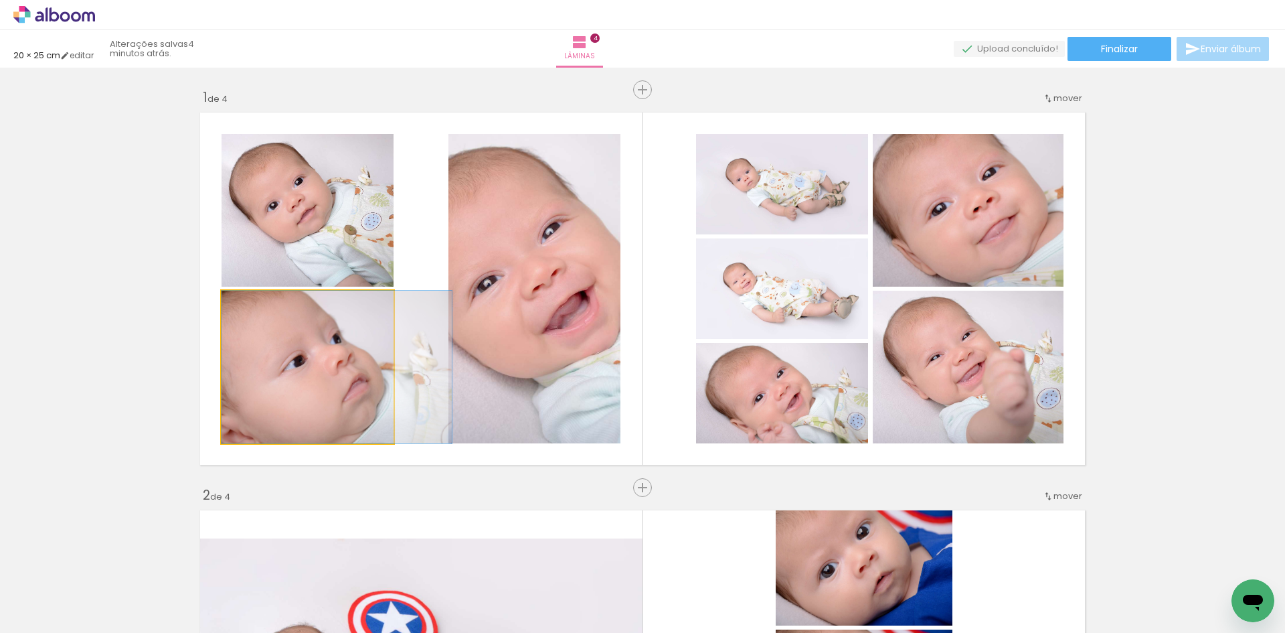
drag, startPoint x: 289, startPoint y: 357, endPoint x: 323, endPoint y: 357, distance: 34.1
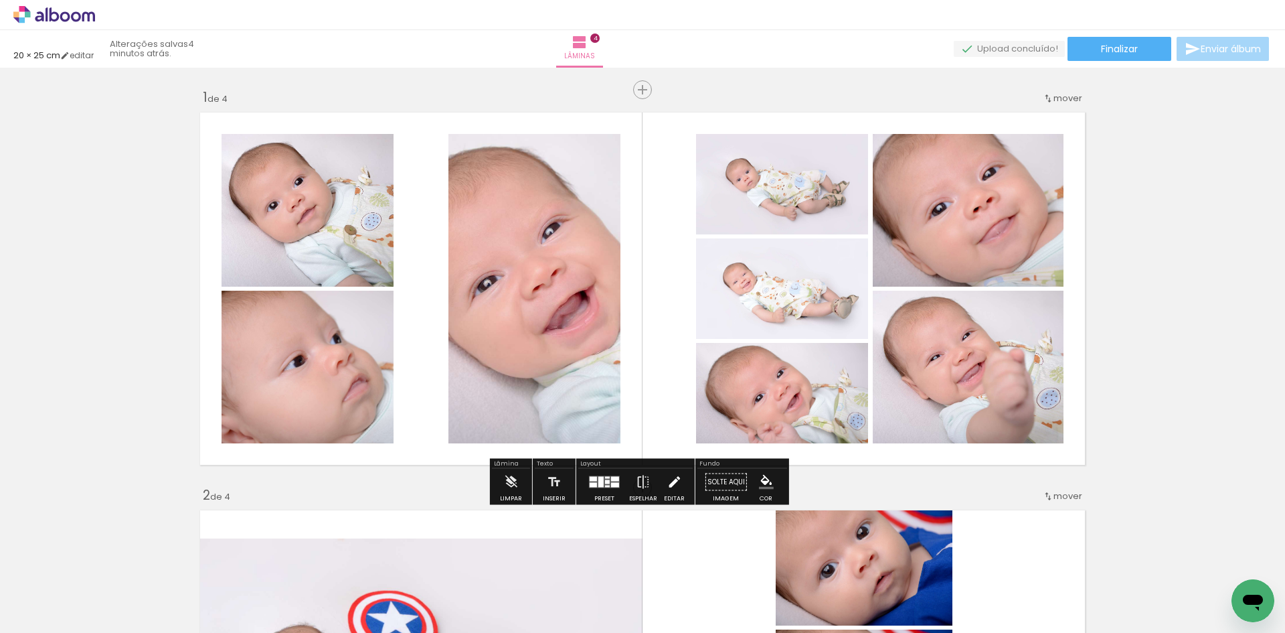
click at [667, 483] on iron-icon at bounding box center [674, 482] width 15 height 27
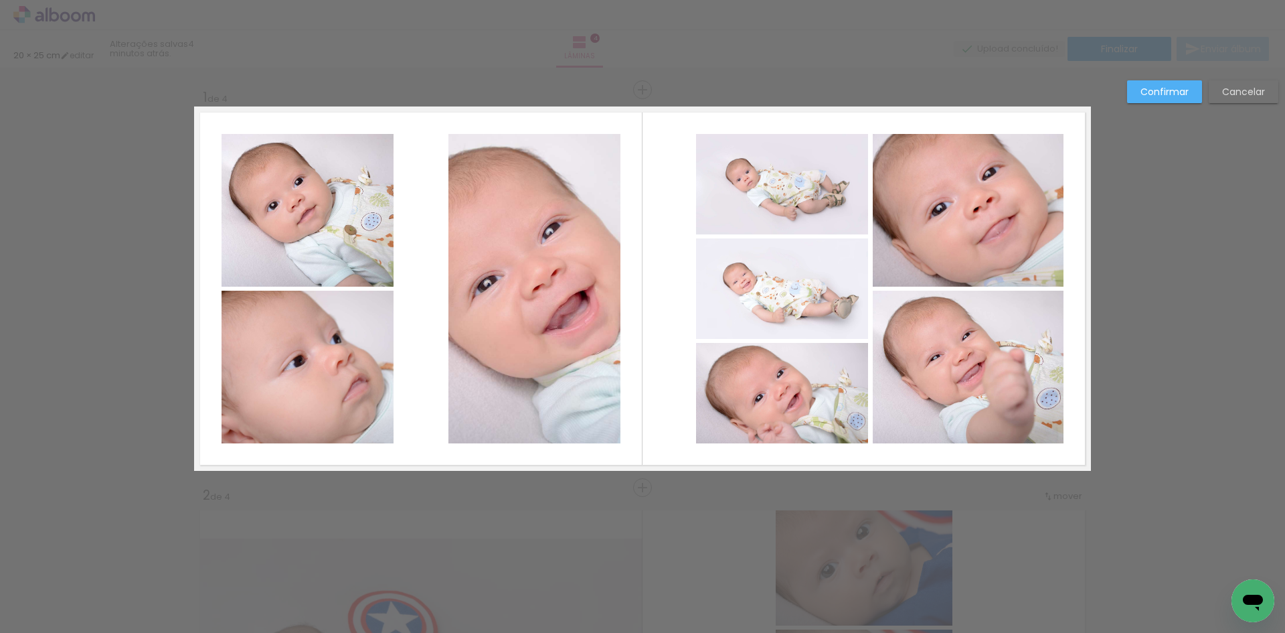
click at [599, 290] on quentale-photo at bounding box center [535, 288] width 172 height 309
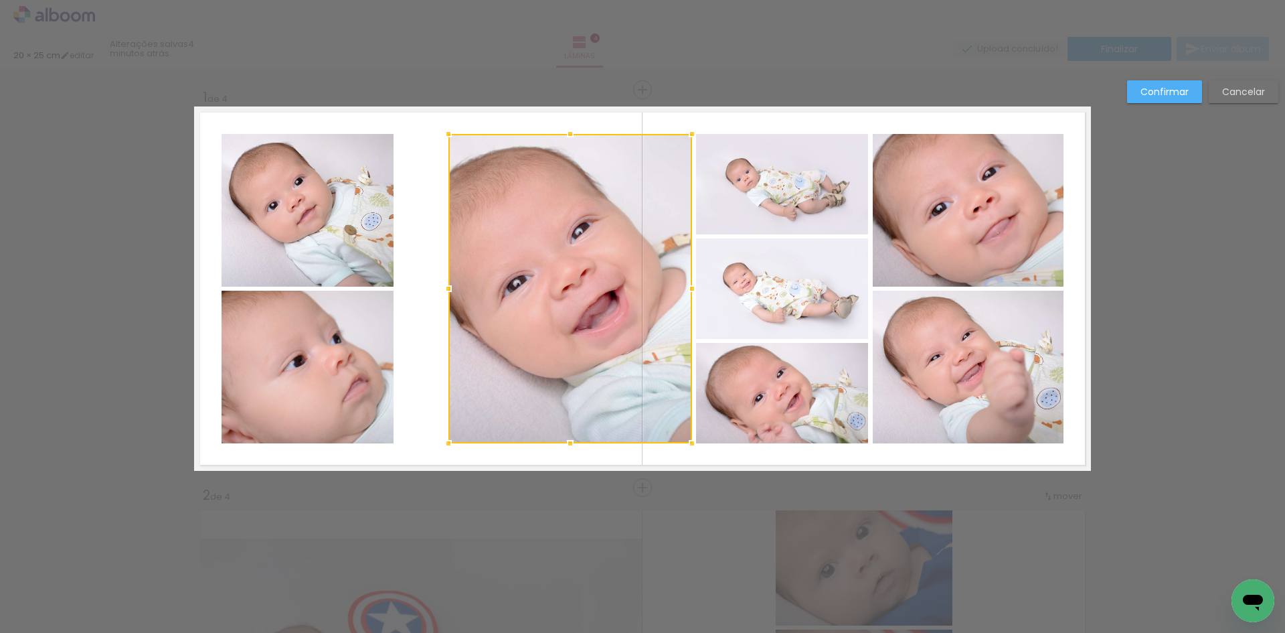
drag, startPoint x: 626, startPoint y: 291, endPoint x: 686, endPoint y: 293, distance: 59.6
click at [686, 293] on div at bounding box center [692, 288] width 27 height 27
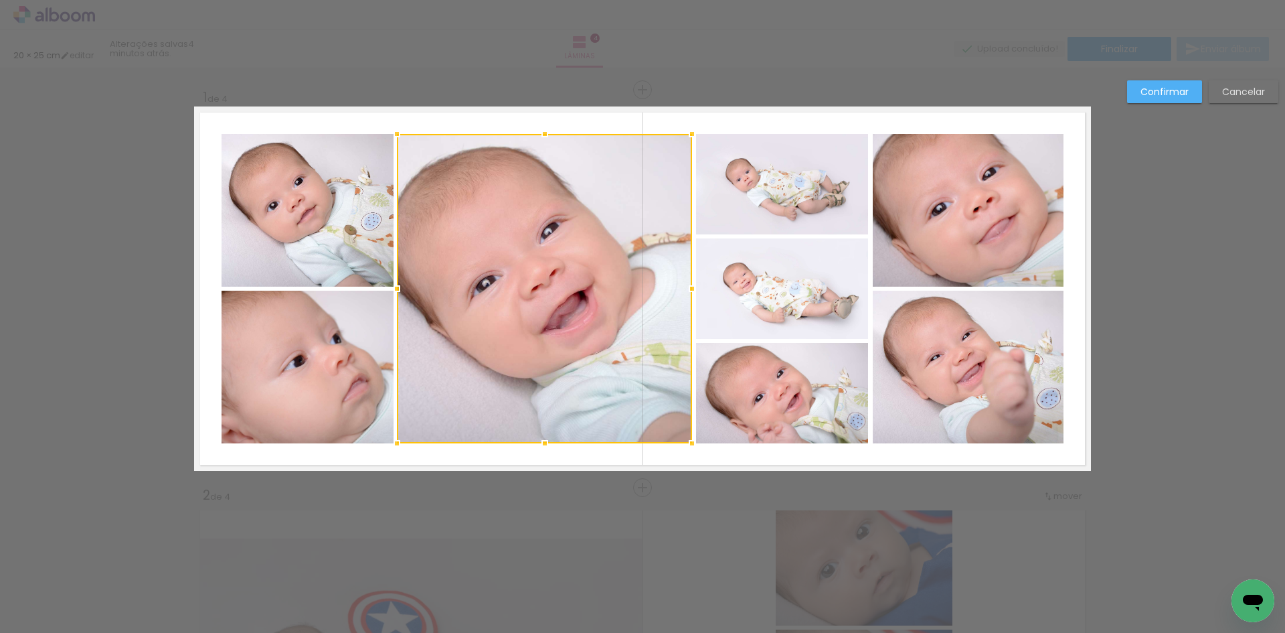
drag, startPoint x: 450, startPoint y: 287, endPoint x: 398, endPoint y: 282, distance: 51.8
click at [398, 282] on div at bounding box center [397, 288] width 27 height 27
click at [0, 0] on slot "Confirmar" at bounding box center [0, 0] width 0 height 0
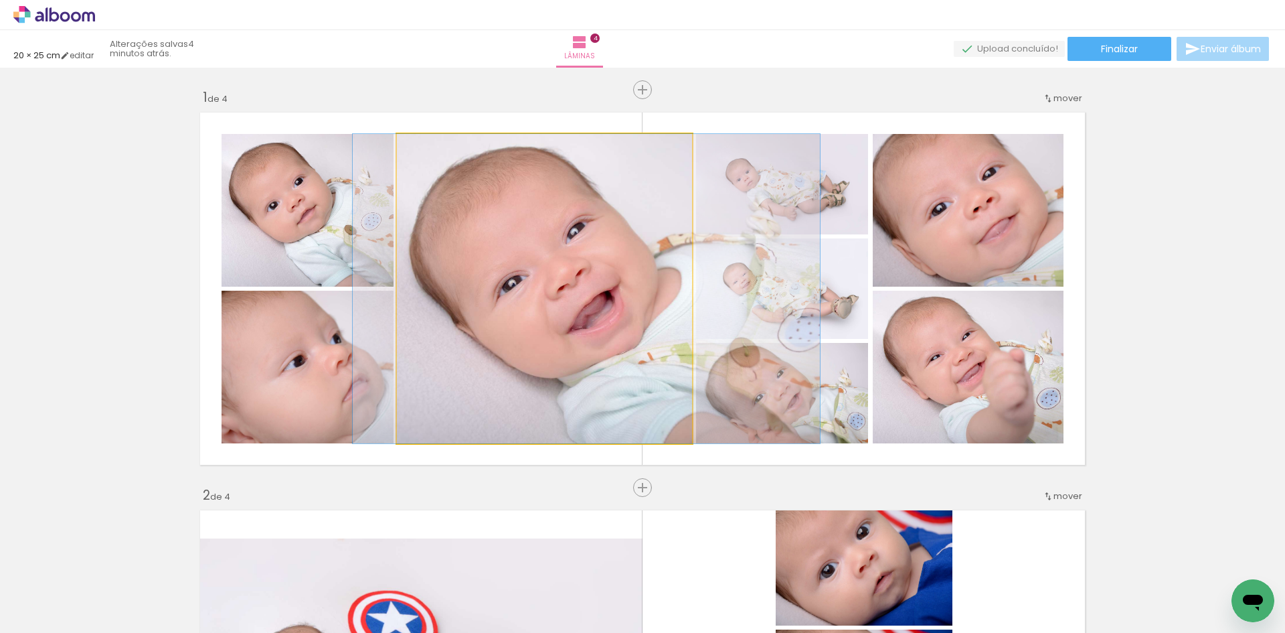
drag, startPoint x: 503, startPoint y: 286, endPoint x: 527, endPoint y: 286, distance: 24.1
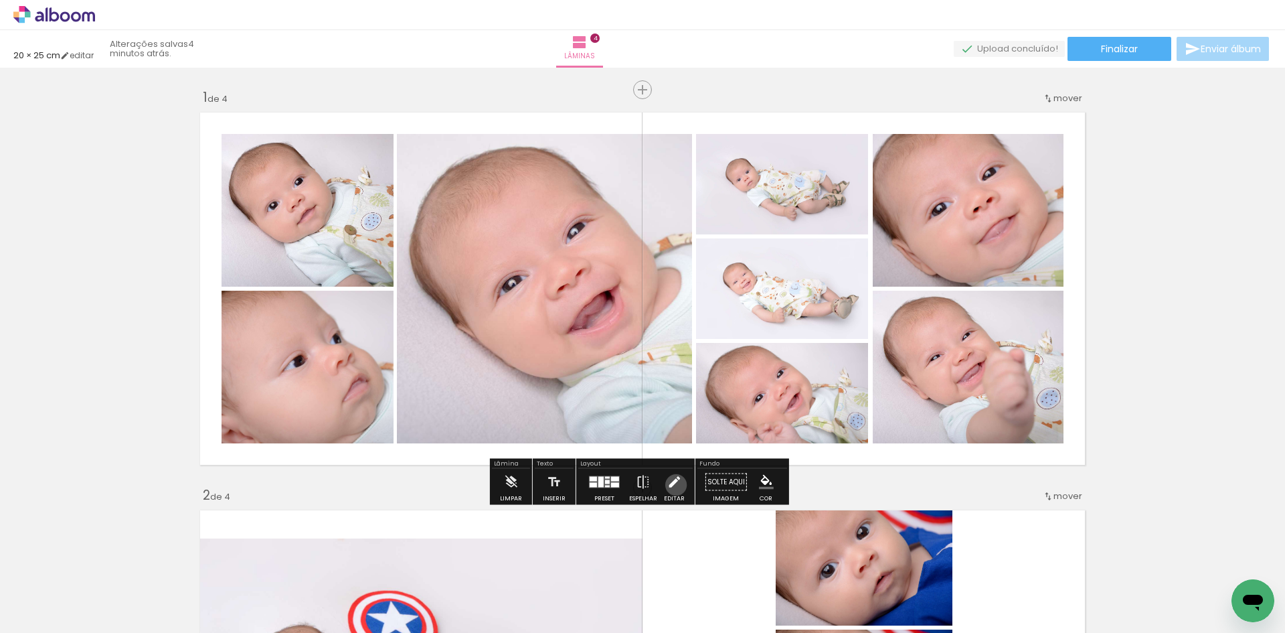
click at [673, 485] on iron-icon at bounding box center [674, 482] width 15 height 27
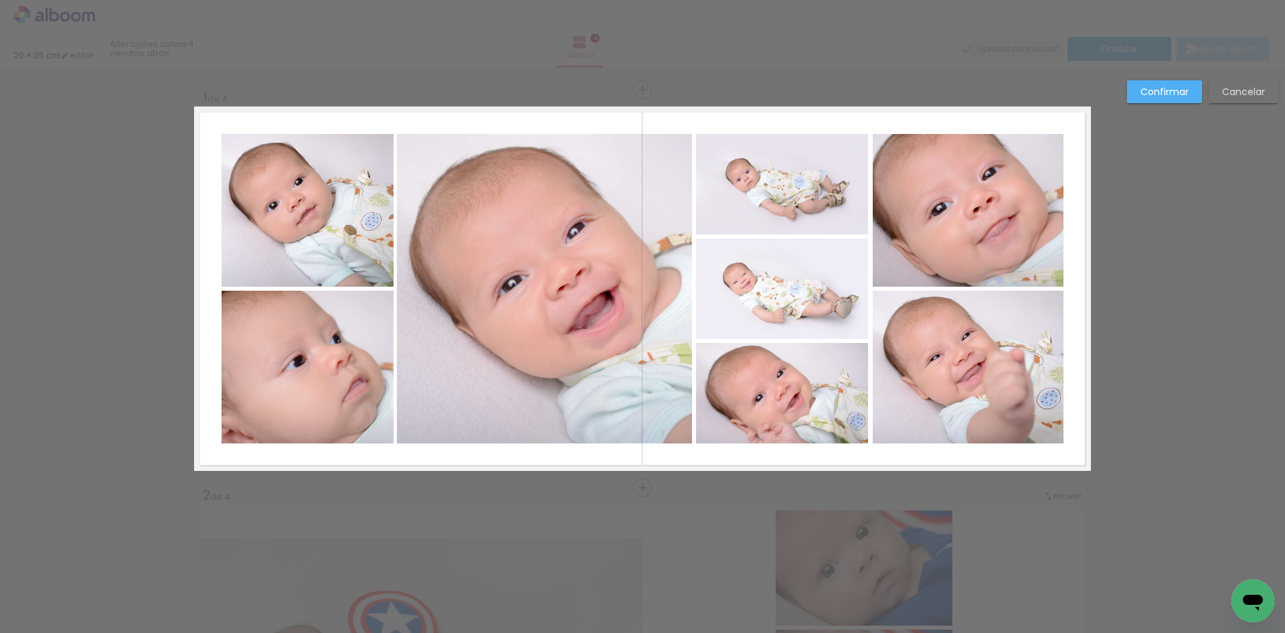
click at [780, 202] on quentale-photo at bounding box center [782, 184] width 172 height 100
click at [782, 283] on quentale-photo at bounding box center [782, 288] width 172 height 100
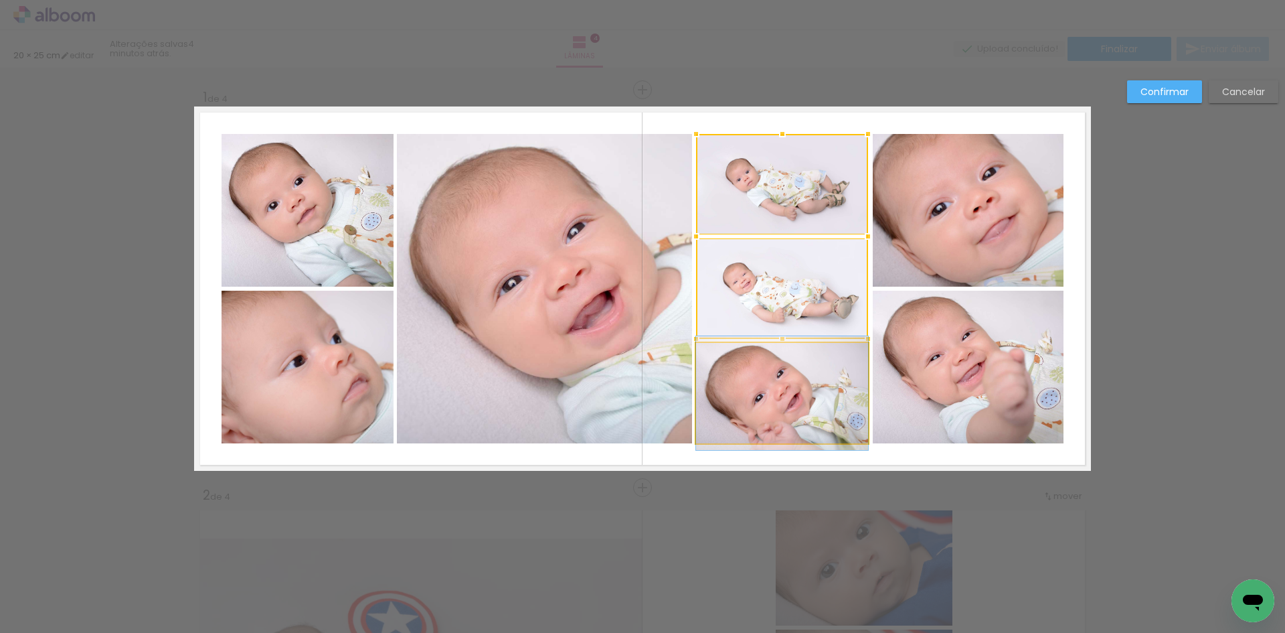
click at [783, 378] on quentale-photo at bounding box center [782, 393] width 172 height 100
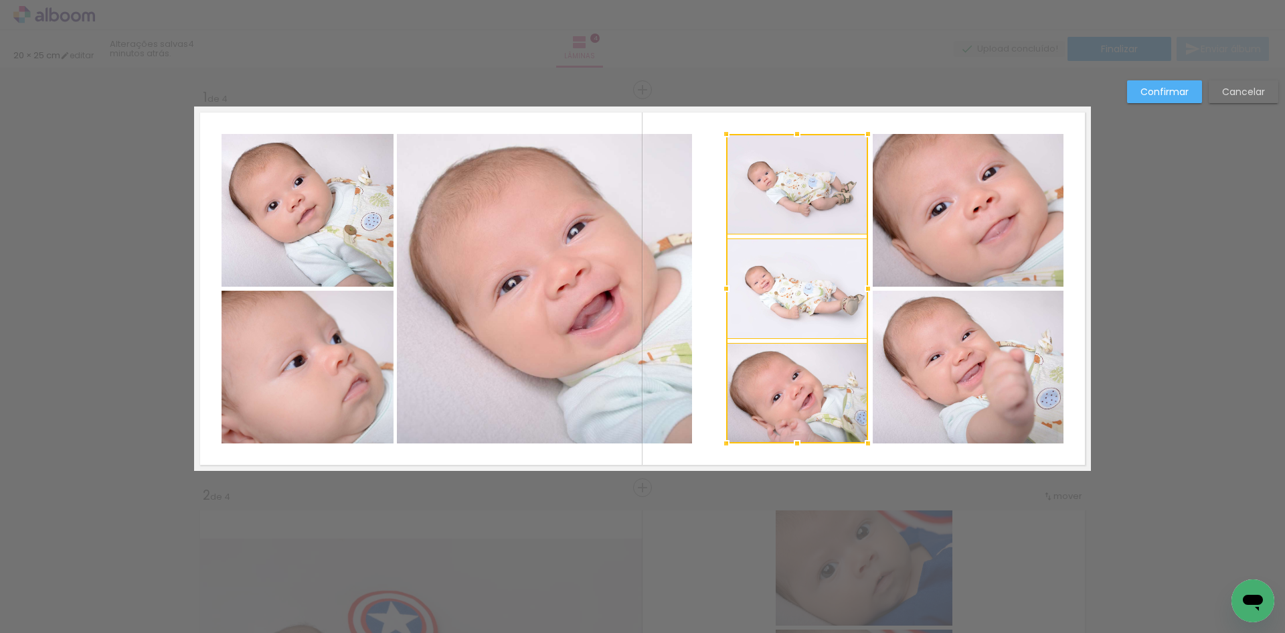
drag, startPoint x: 688, startPoint y: 292, endPoint x: 718, endPoint y: 292, distance: 30.1
click at [718, 292] on div at bounding box center [726, 288] width 27 height 27
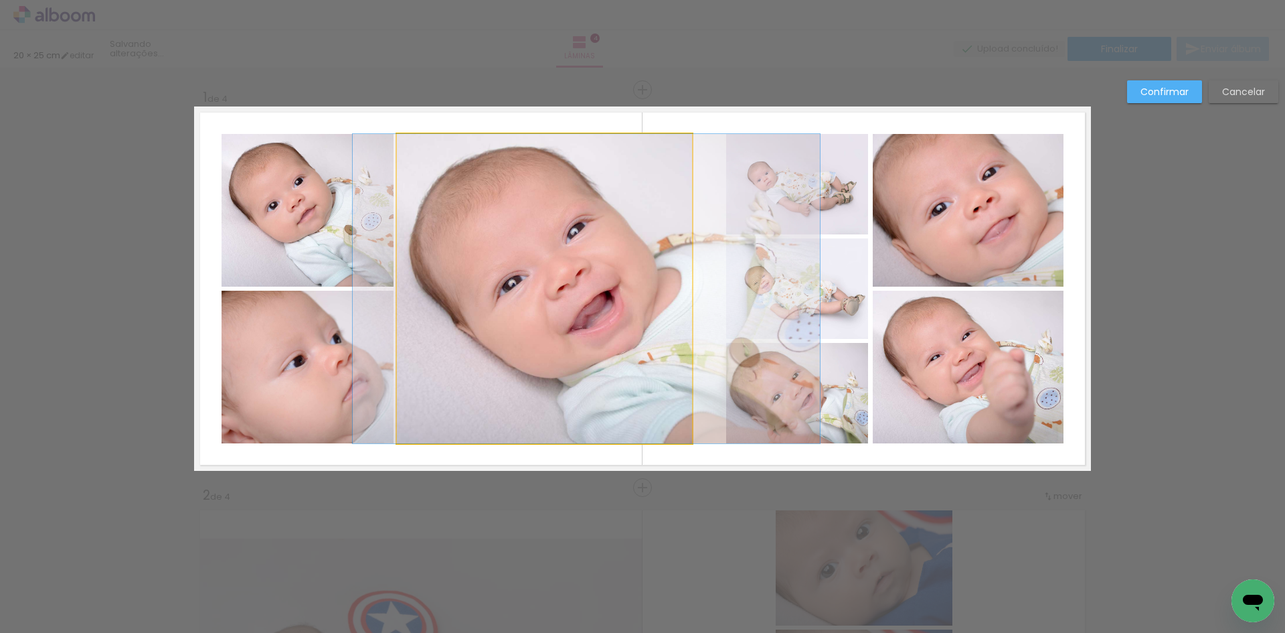
click at [675, 269] on quentale-photo at bounding box center [544, 288] width 295 height 309
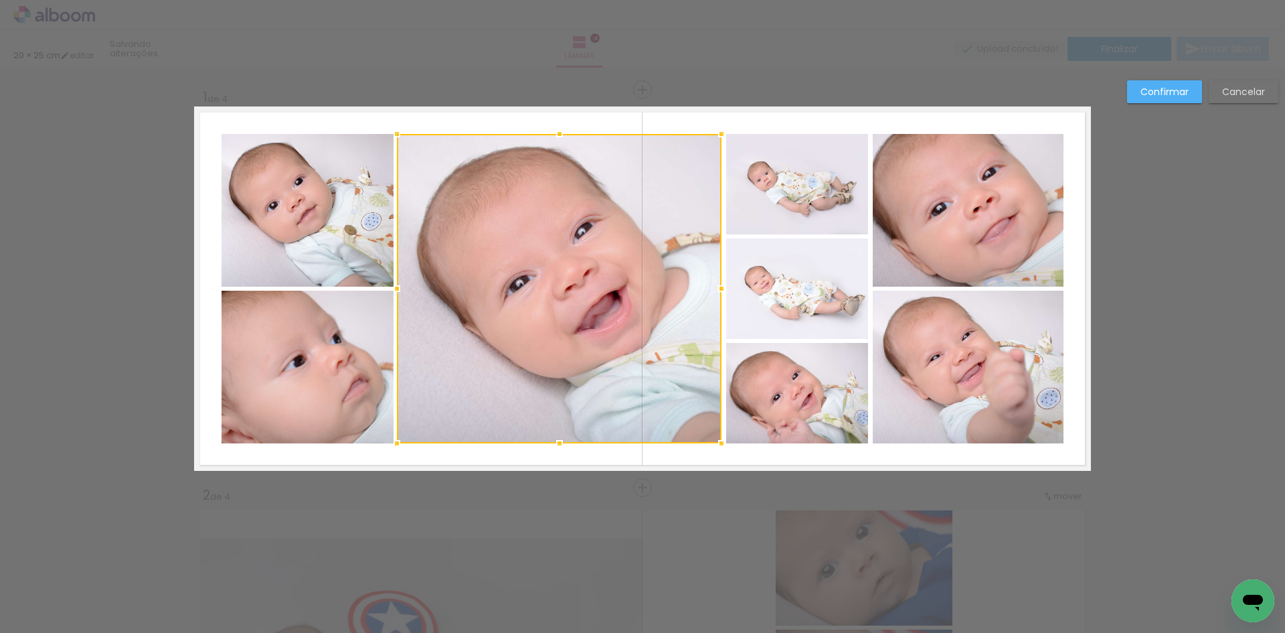
drag, startPoint x: 690, startPoint y: 291, endPoint x: 720, endPoint y: 293, distance: 29.5
click at [720, 293] on div at bounding box center [721, 288] width 27 height 27
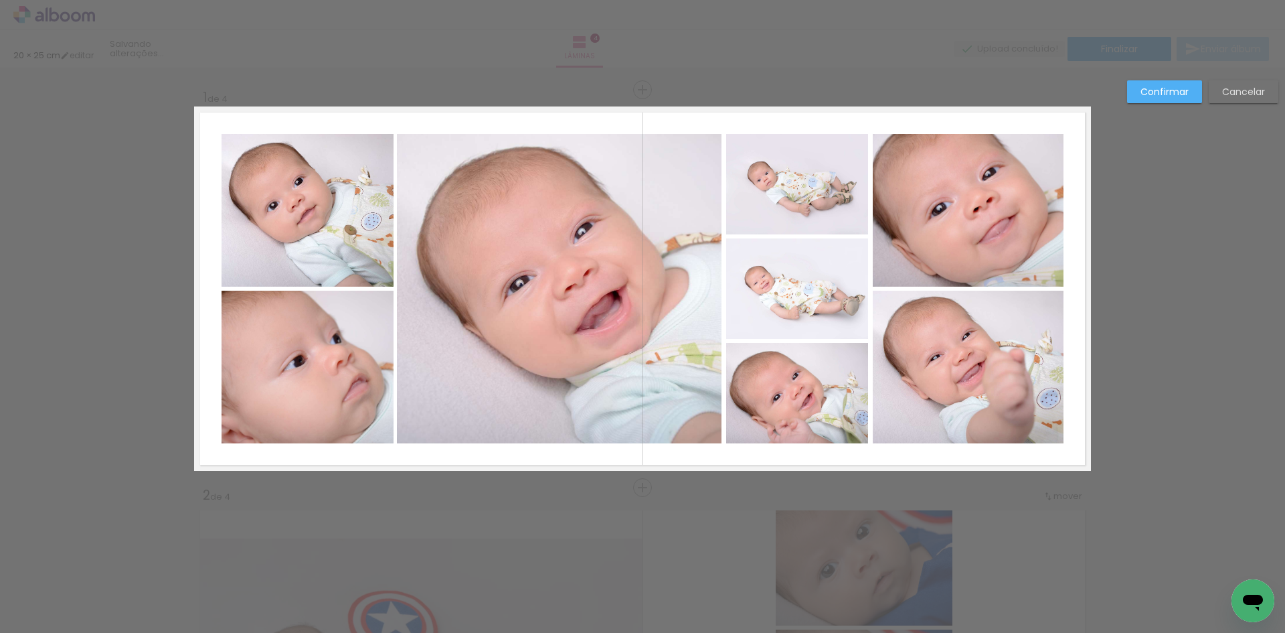
click at [1171, 98] on paper-button "Confirmar" at bounding box center [1164, 91] width 75 height 23
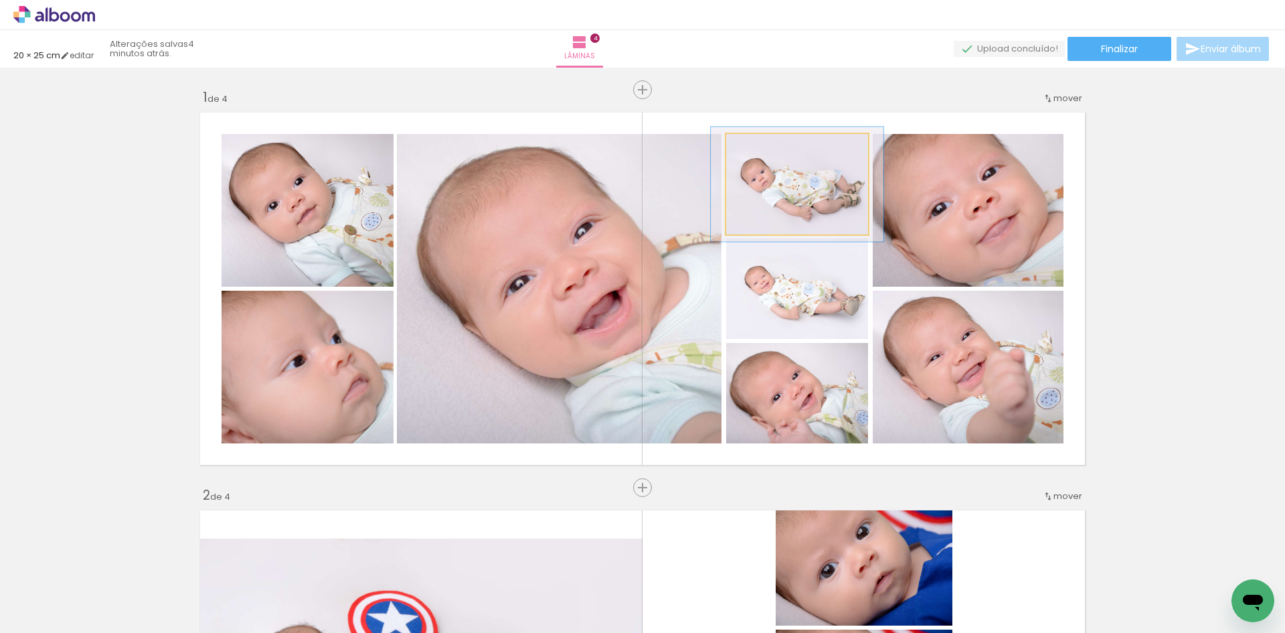
type paper-slider "114"
click at [759, 153] on div at bounding box center [765, 148] width 12 height 12
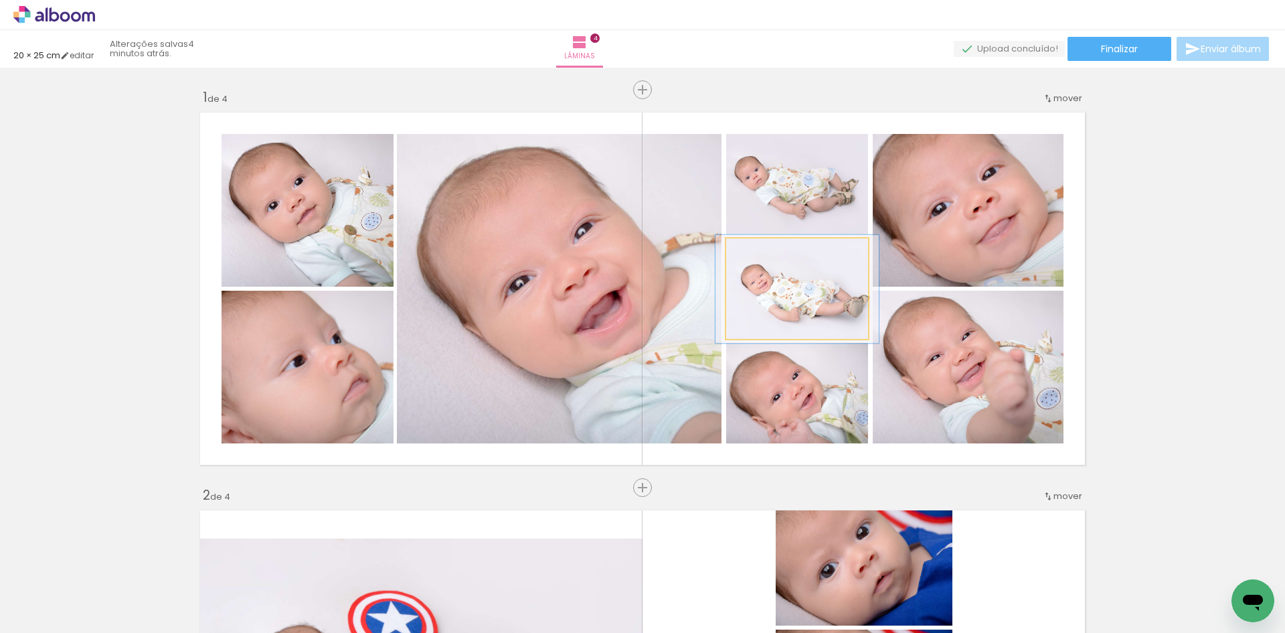
type paper-slider "107"
click at [761, 252] on div at bounding box center [761, 252] width 21 height 21
drag, startPoint x: 792, startPoint y: 305, endPoint x: 786, endPoint y: 297, distance: 10.6
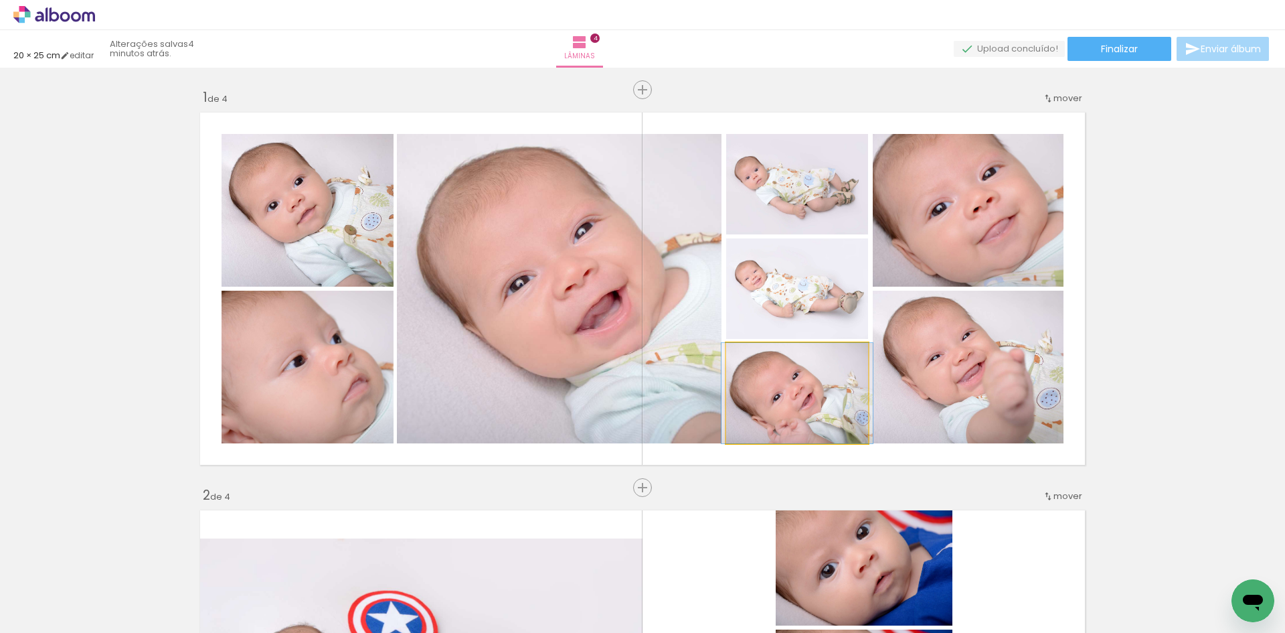
type paper-slider "109"
click at [762, 360] on div at bounding box center [757, 356] width 21 height 21
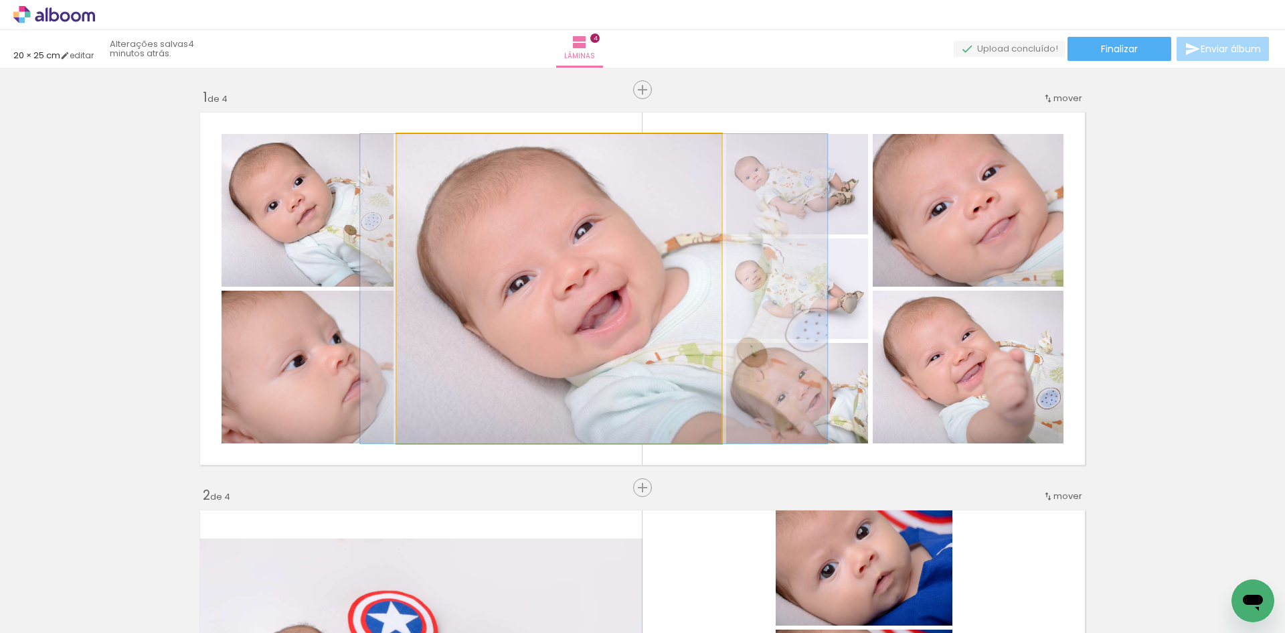
click at [538, 279] on quentale-photo at bounding box center [559, 288] width 325 height 309
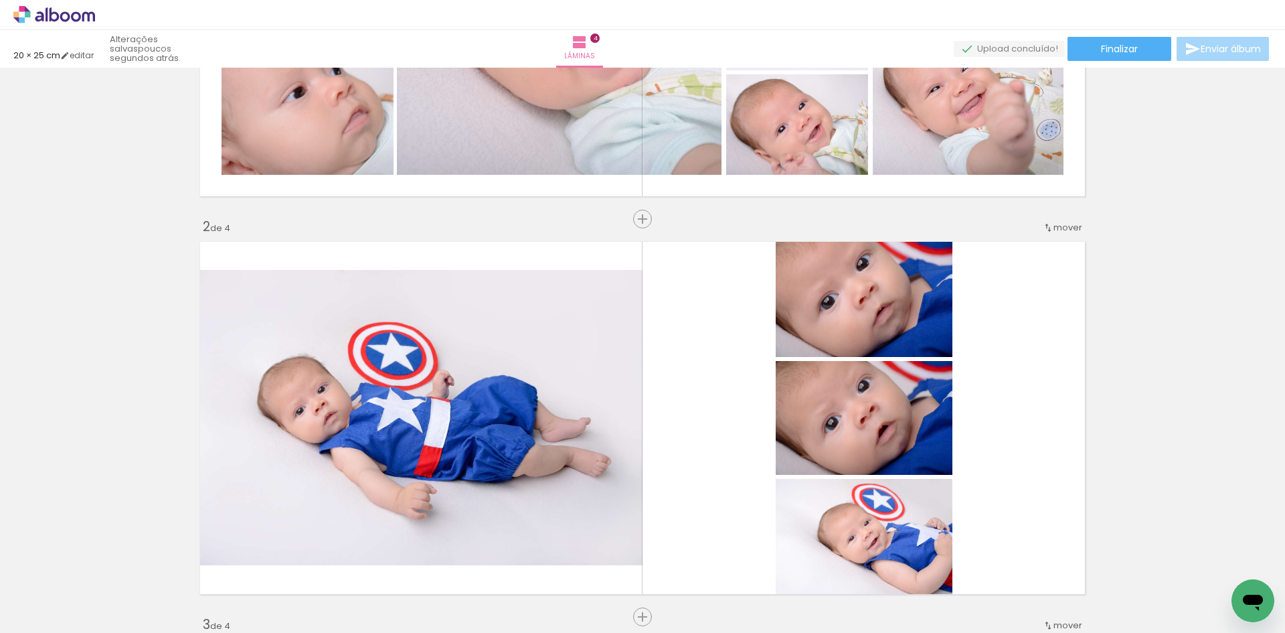
scroll to position [268, 0]
